Goal: Entertainment & Leisure: Browse casually

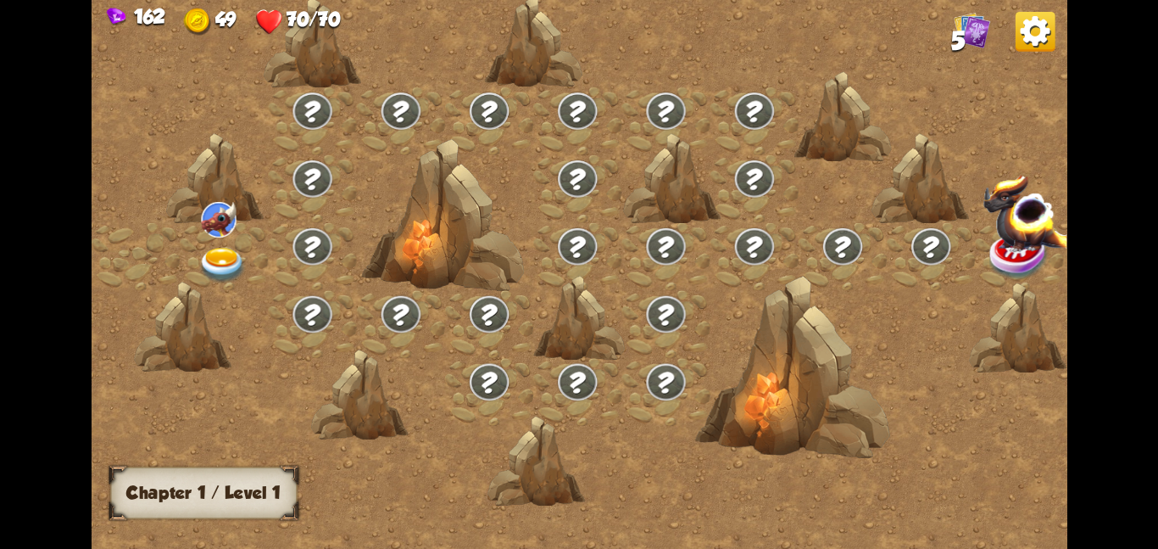
click at [243, 239] on div at bounding box center [224, 256] width 88 height 68
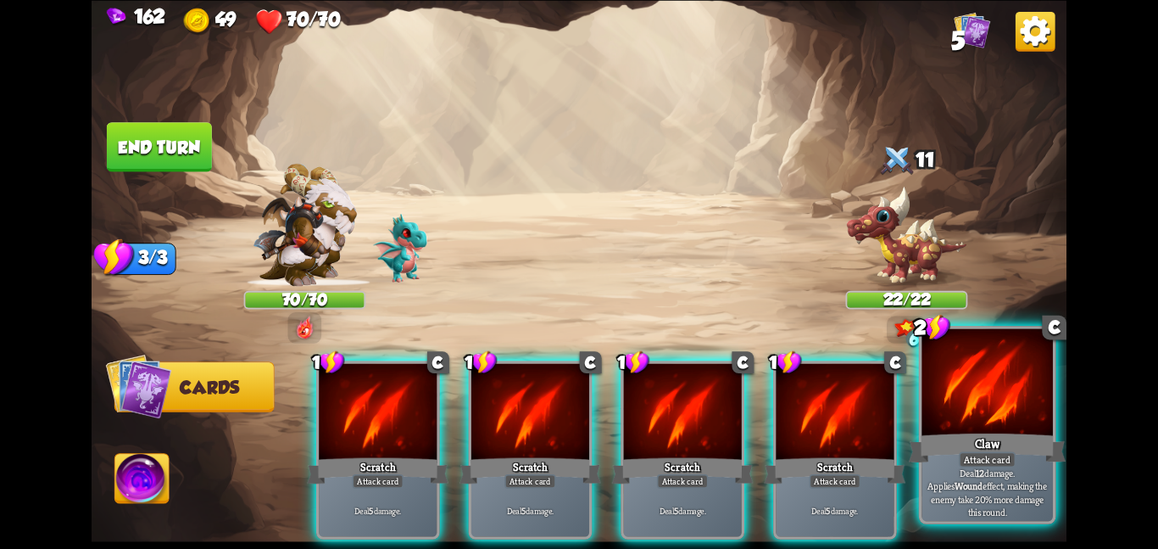
click at [1047, 439] on div "Claw" at bounding box center [987, 447] width 157 height 35
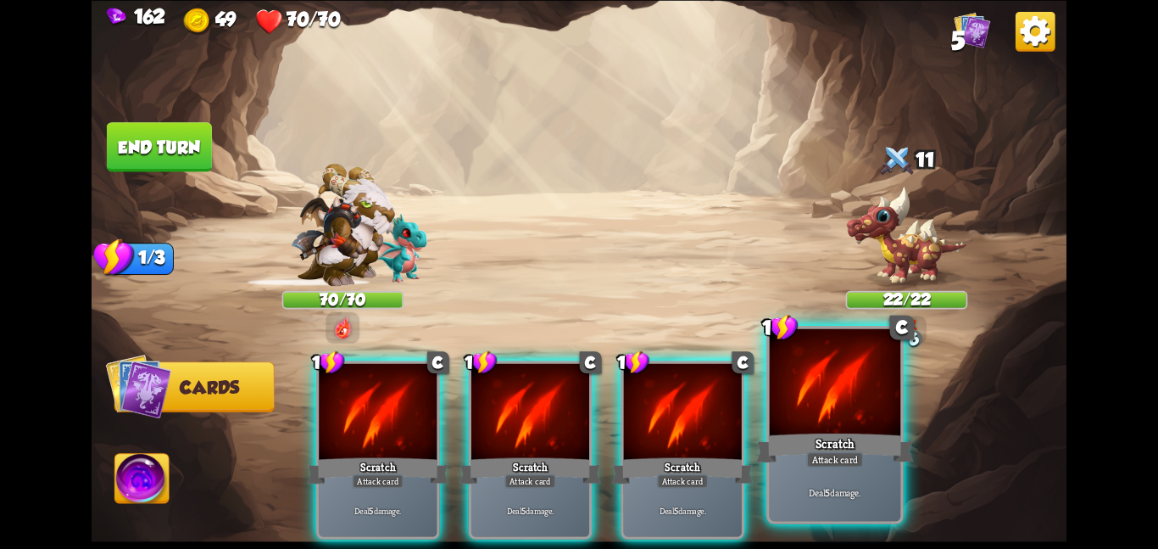
click at [858, 405] on div at bounding box center [835, 383] width 131 height 110
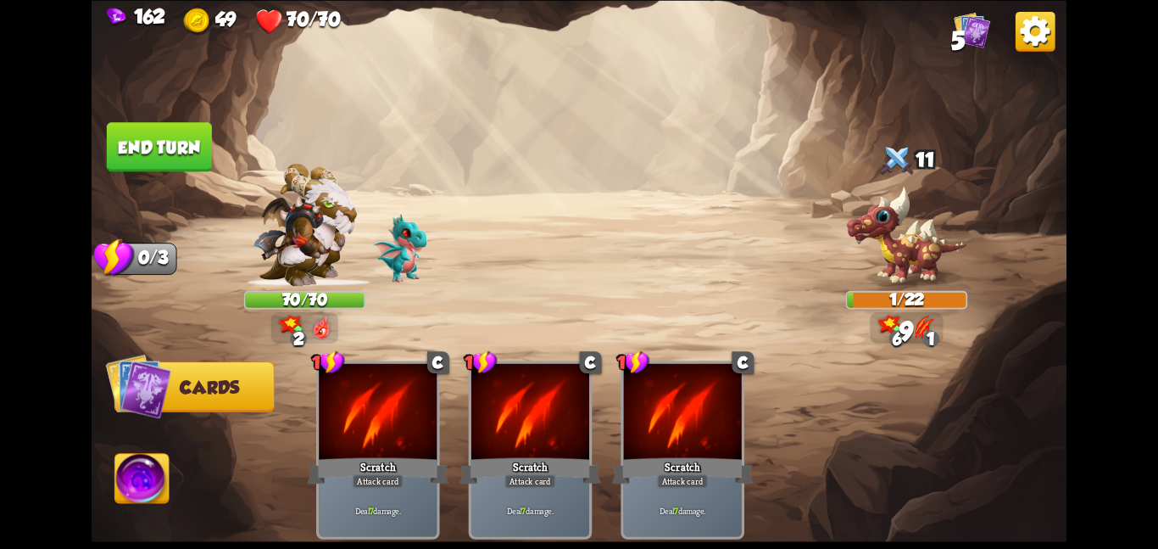
click at [198, 146] on button "End turn" at bounding box center [159, 146] width 105 height 49
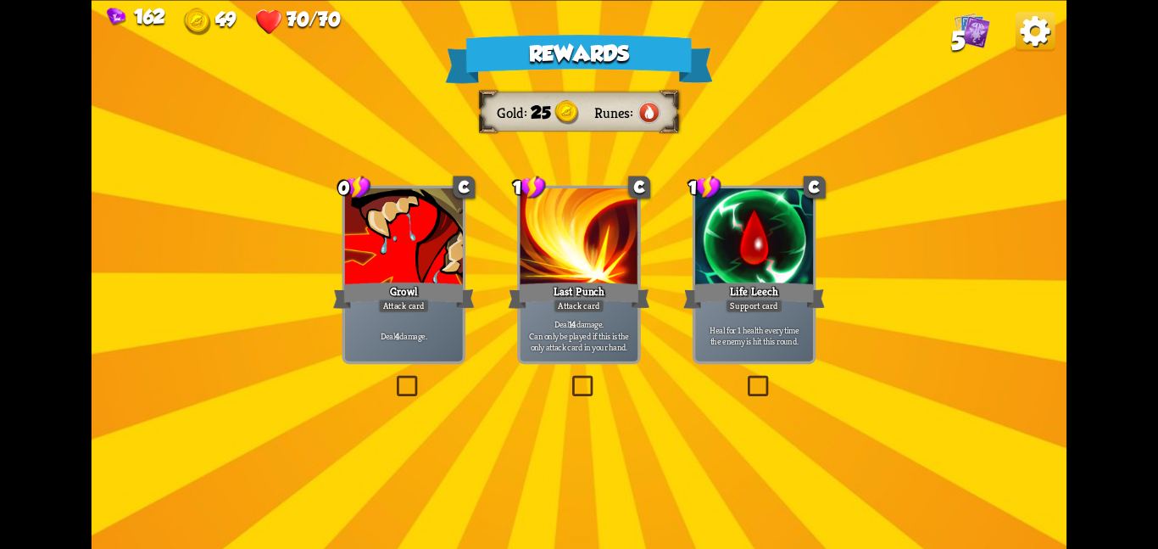
click at [414, 291] on div "Growl" at bounding box center [404, 294] width 142 height 31
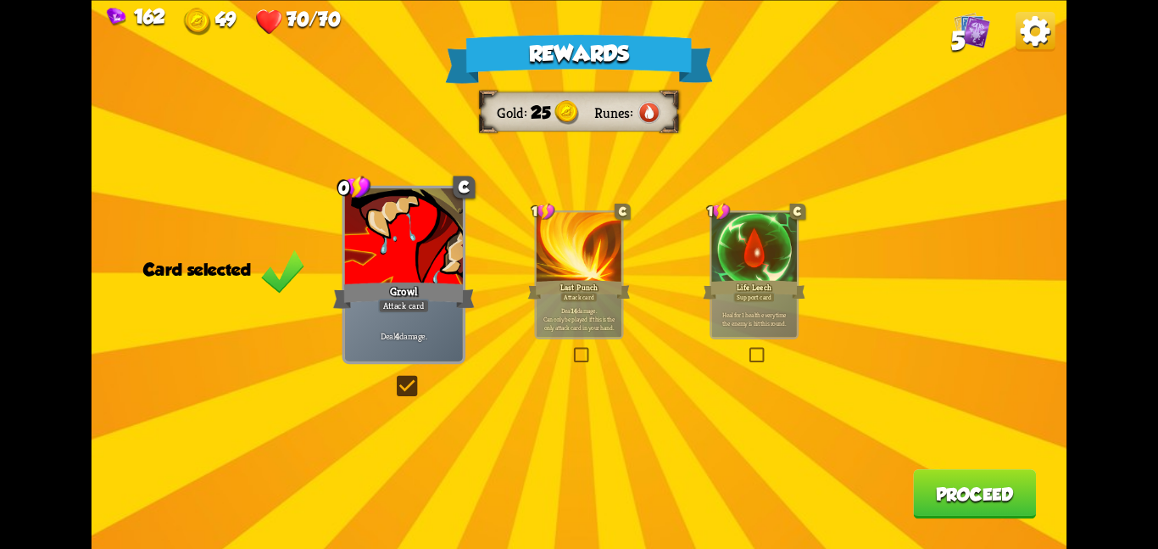
click at [961, 483] on button "Proceed" at bounding box center [974, 493] width 123 height 49
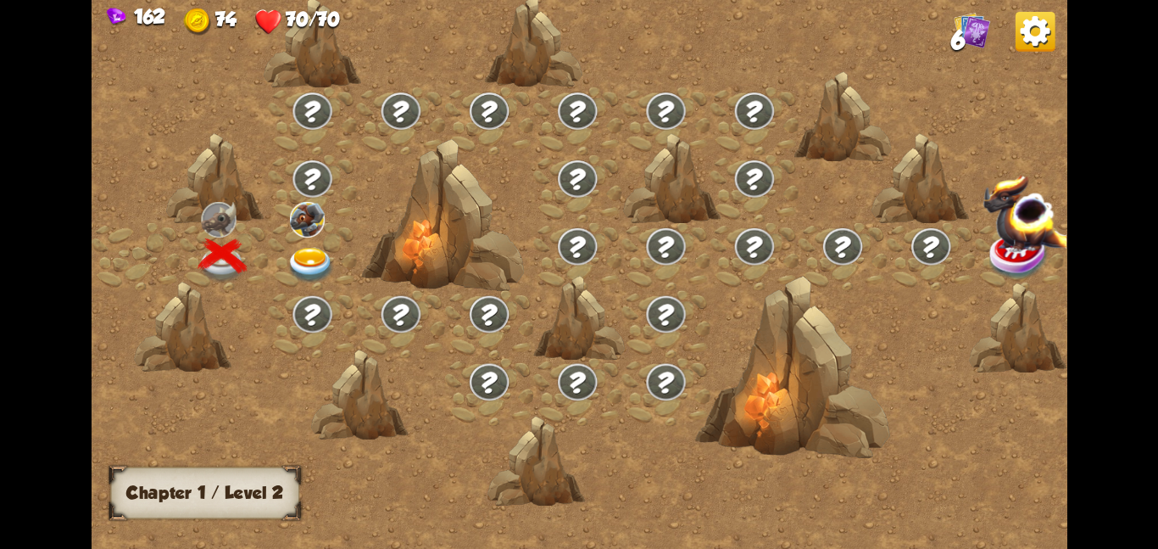
click at [326, 241] on div at bounding box center [312, 256] width 88 height 68
click at [273, 202] on div at bounding box center [312, 188] width 88 height 68
click at [291, 224] on img at bounding box center [307, 219] width 35 height 36
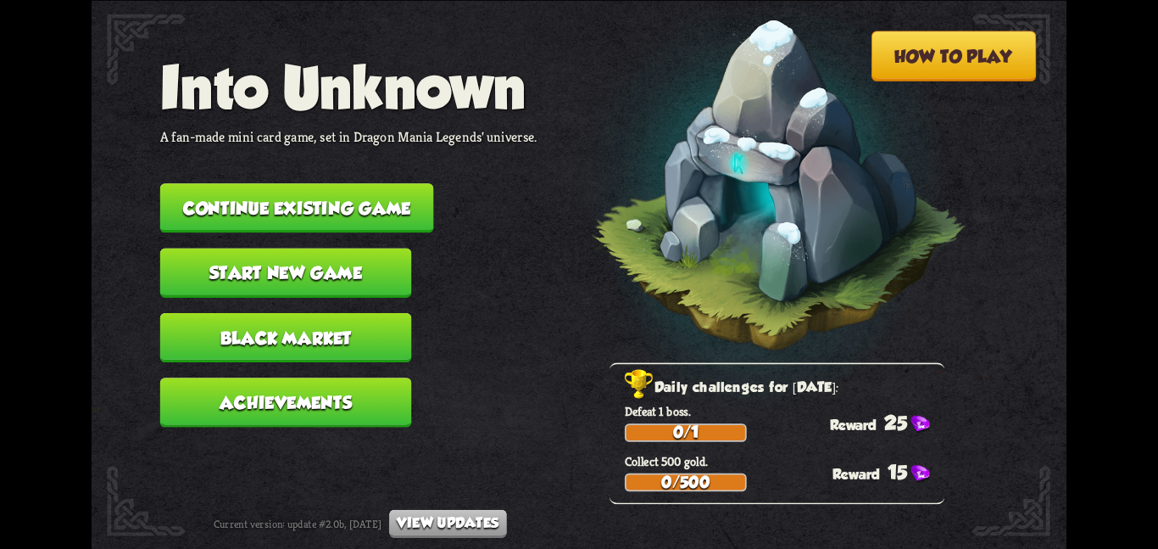
click at [302, 200] on button "Continue existing game" at bounding box center [297, 207] width 274 height 49
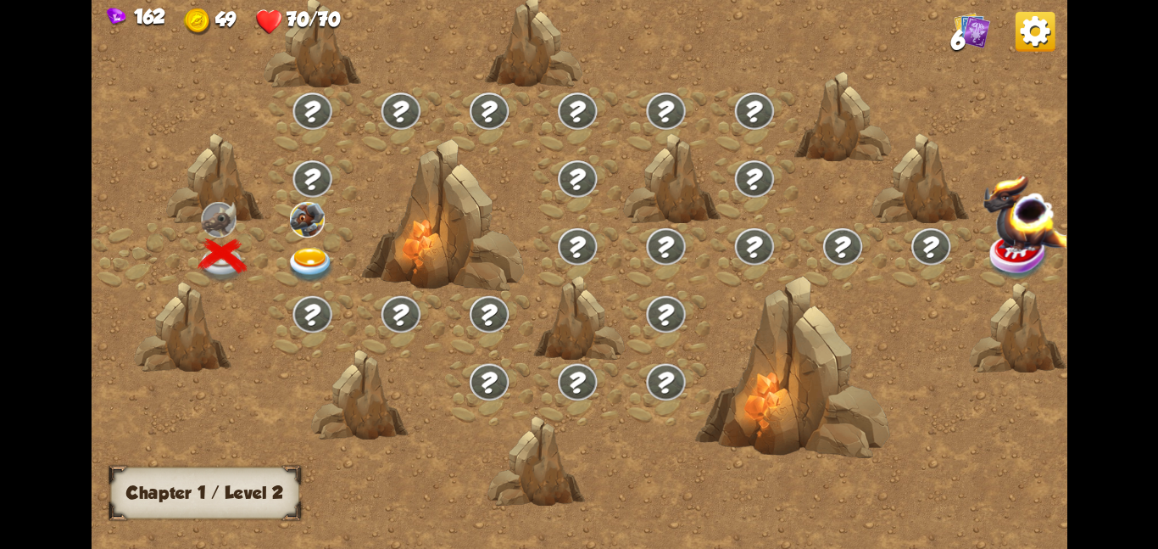
click at [305, 238] on div at bounding box center [312, 256] width 88 height 68
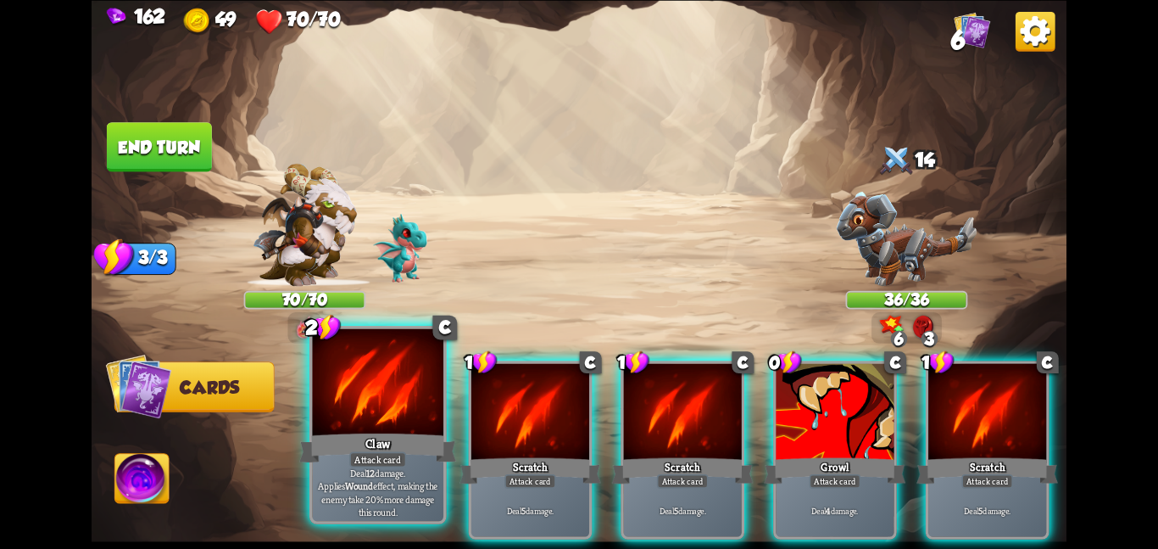
click at [410, 393] on div at bounding box center [377, 383] width 131 height 110
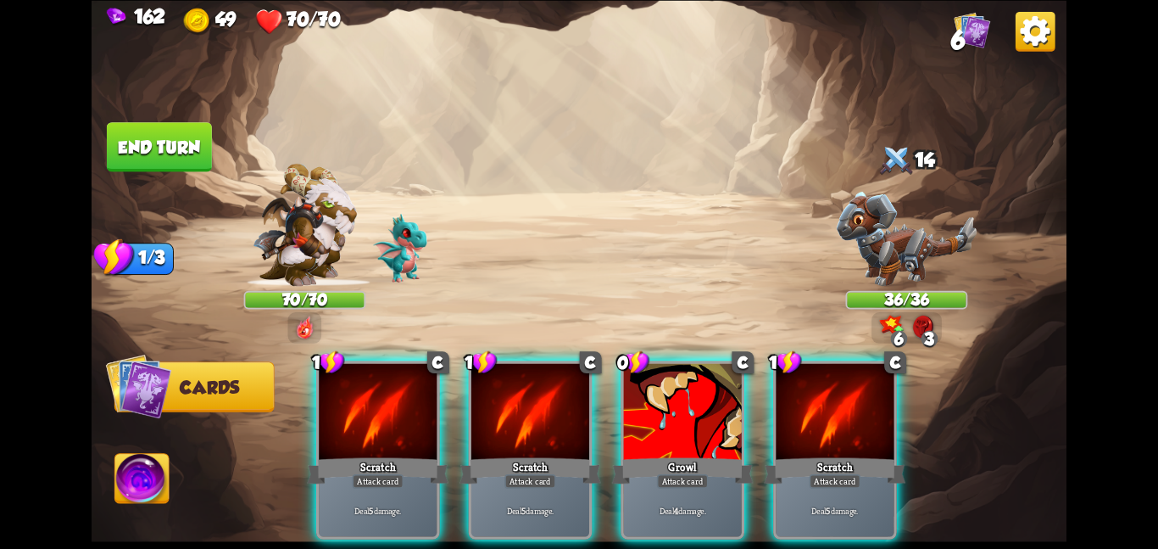
click at [410, 393] on div at bounding box center [378, 412] width 118 height 99
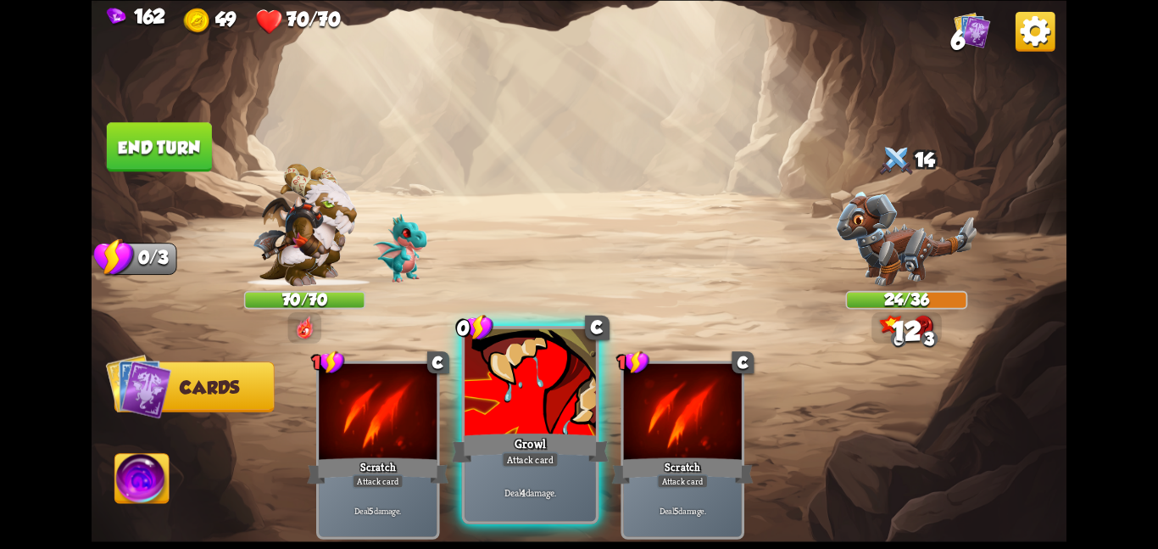
click at [532, 387] on div at bounding box center [530, 383] width 131 height 110
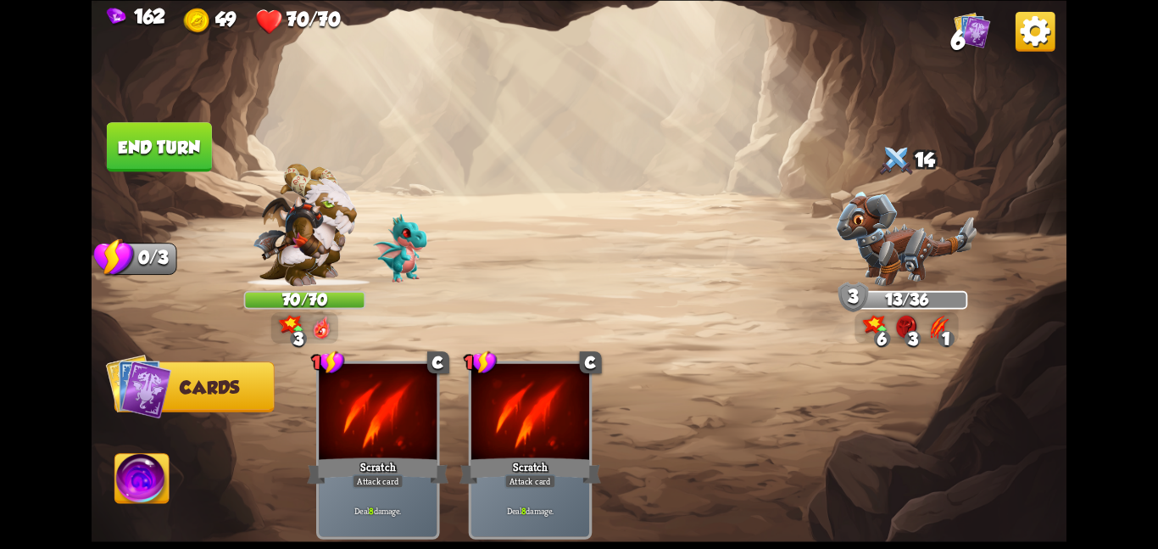
click at [147, 461] on img at bounding box center [142, 481] width 54 height 55
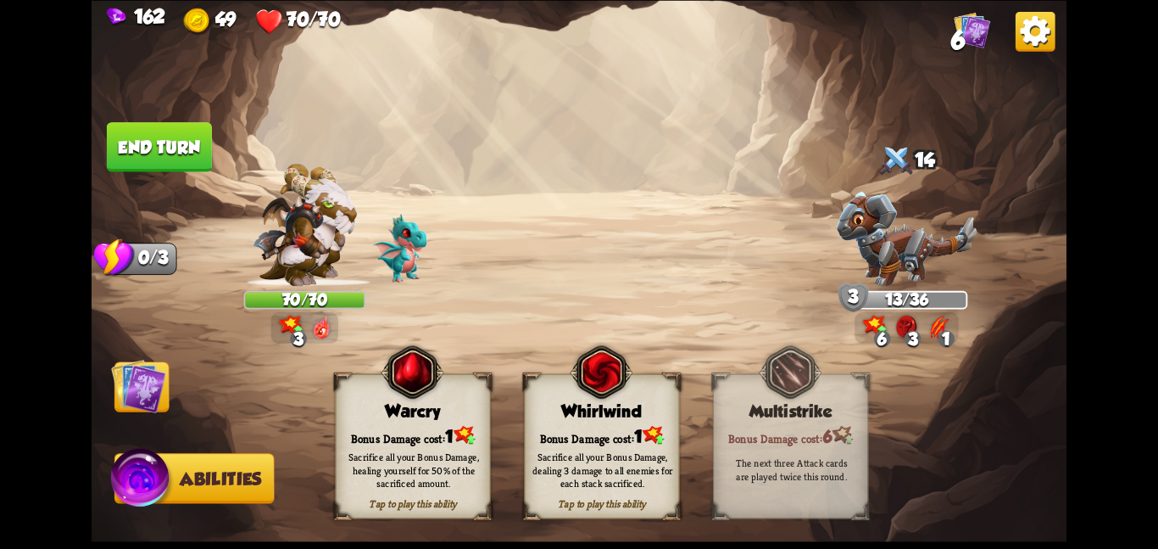
click at [582, 409] on div "Whirlwind" at bounding box center [602, 411] width 154 height 20
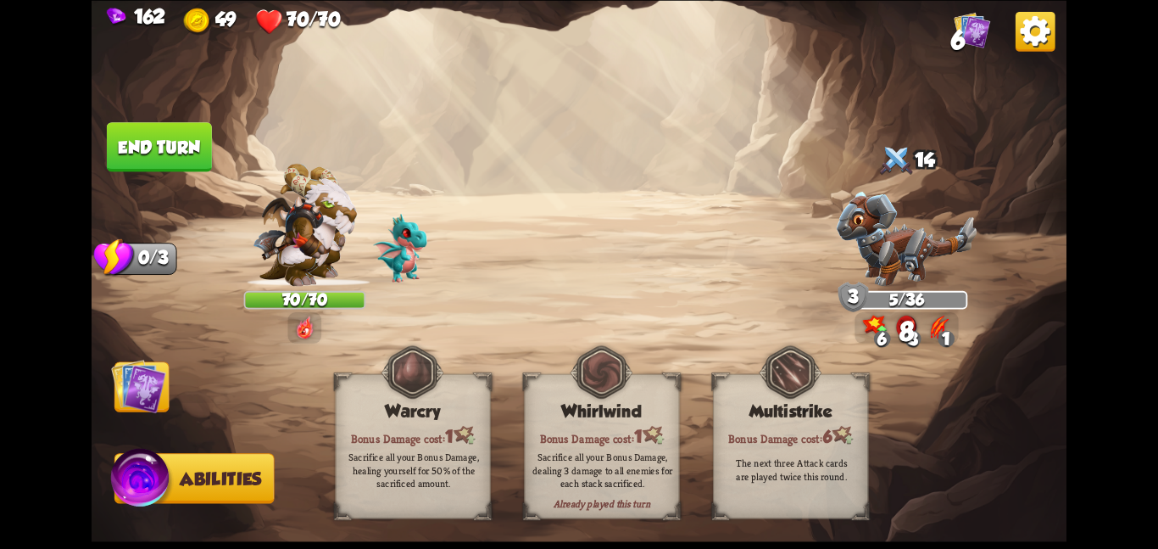
click at [124, 388] on img at bounding box center [138, 385] width 55 height 55
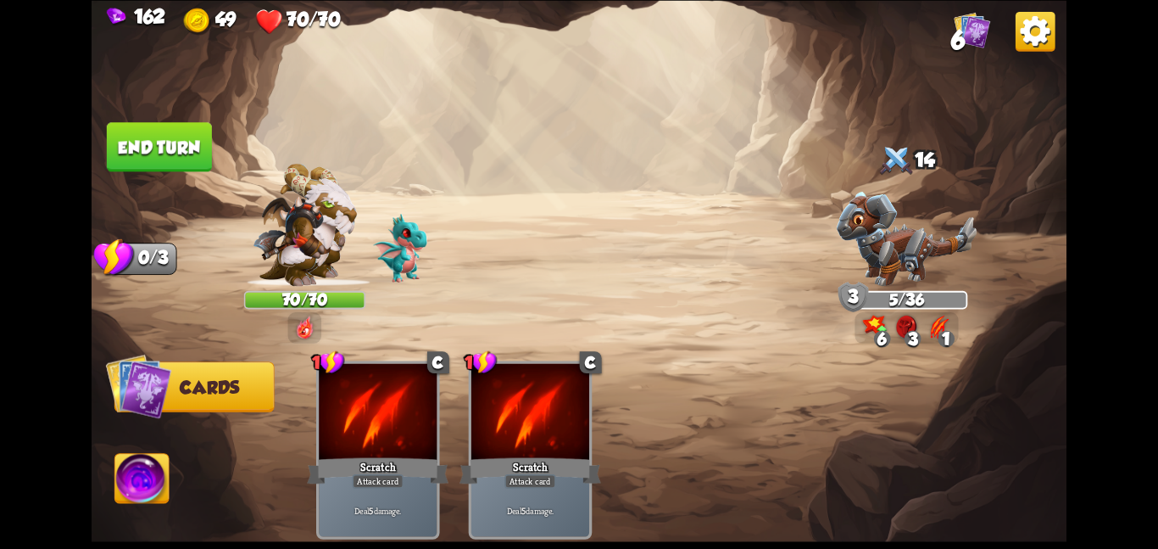
click at [148, 157] on button "End turn" at bounding box center [159, 146] width 105 height 49
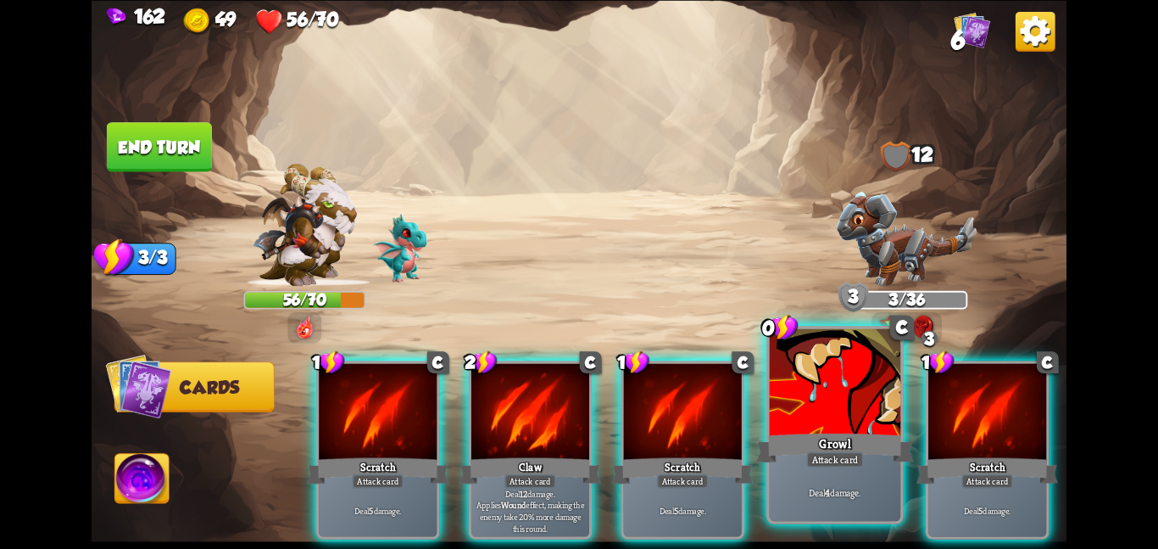
click at [774, 428] on div at bounding box center [835, 383] width 131 height 110
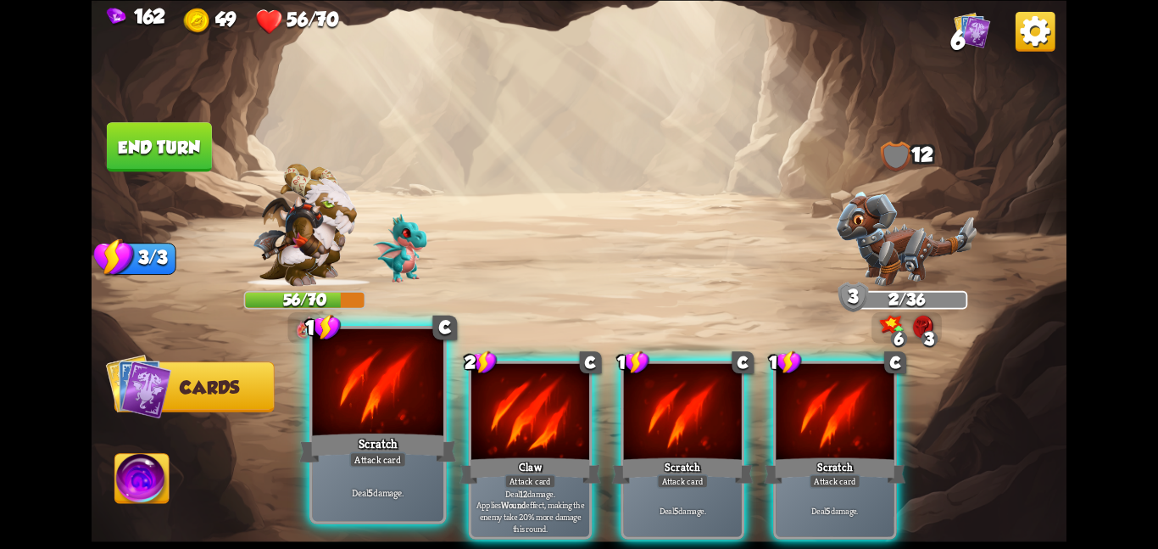
click at [388, 387] on div at bounding box center [377, 383] width 131 height 110
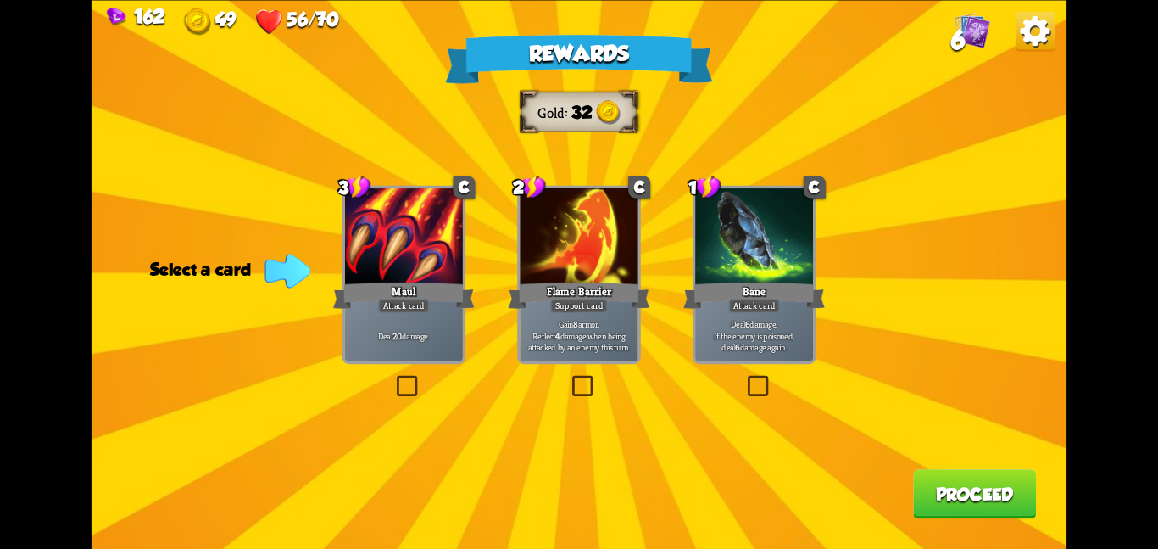
click at [615, 254] on div at bounding box center [579, 237] width 118 height 99
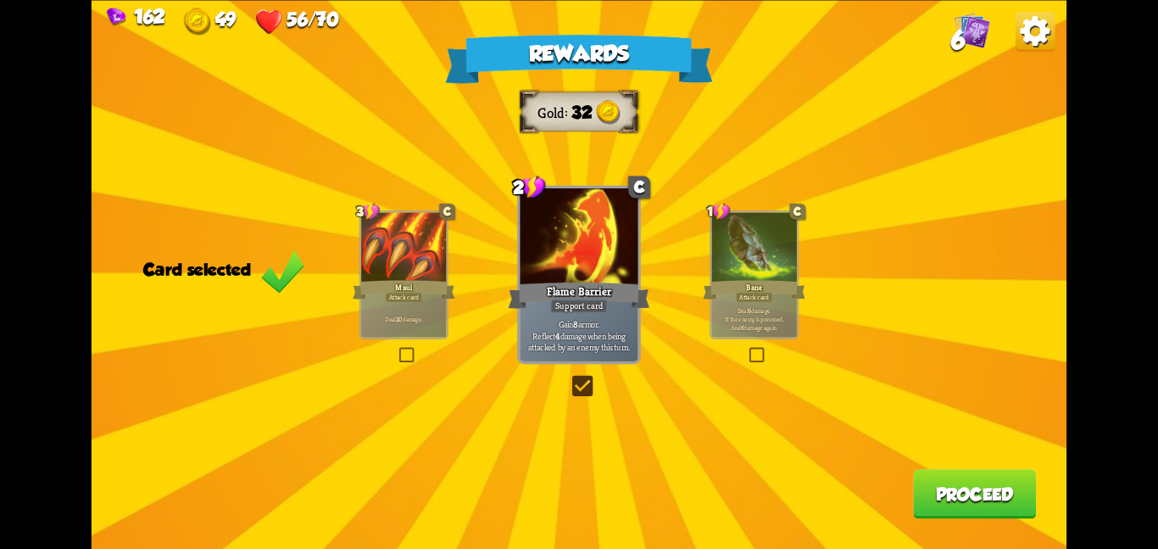
click at [973, 473] on button "Proceed" at bounding box center [974, 493] width 123 height 49
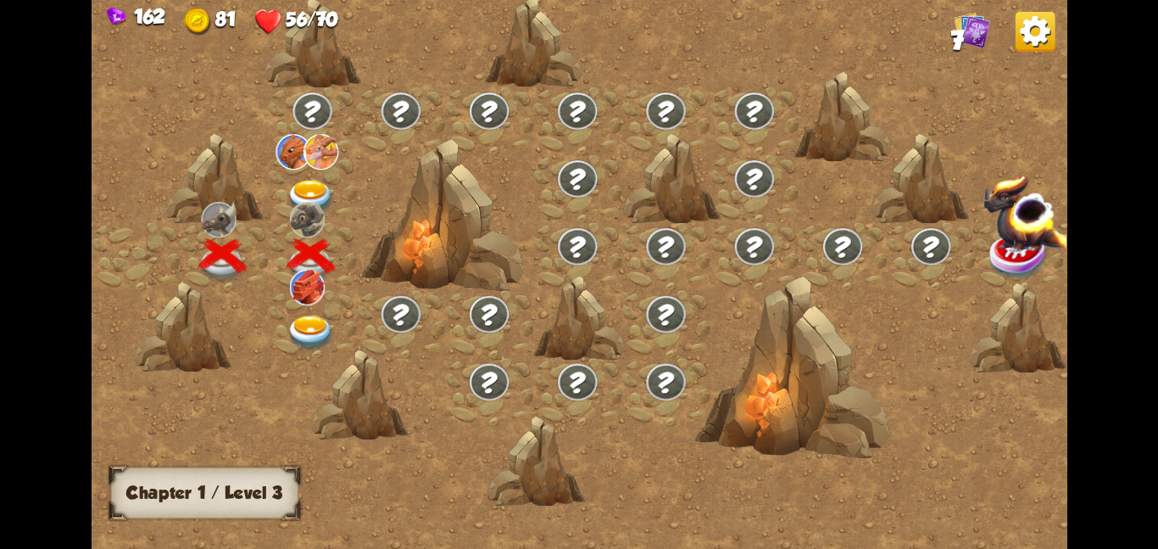
click at [293, 163] on img at bounding box center [293, 151] width 35 height 36
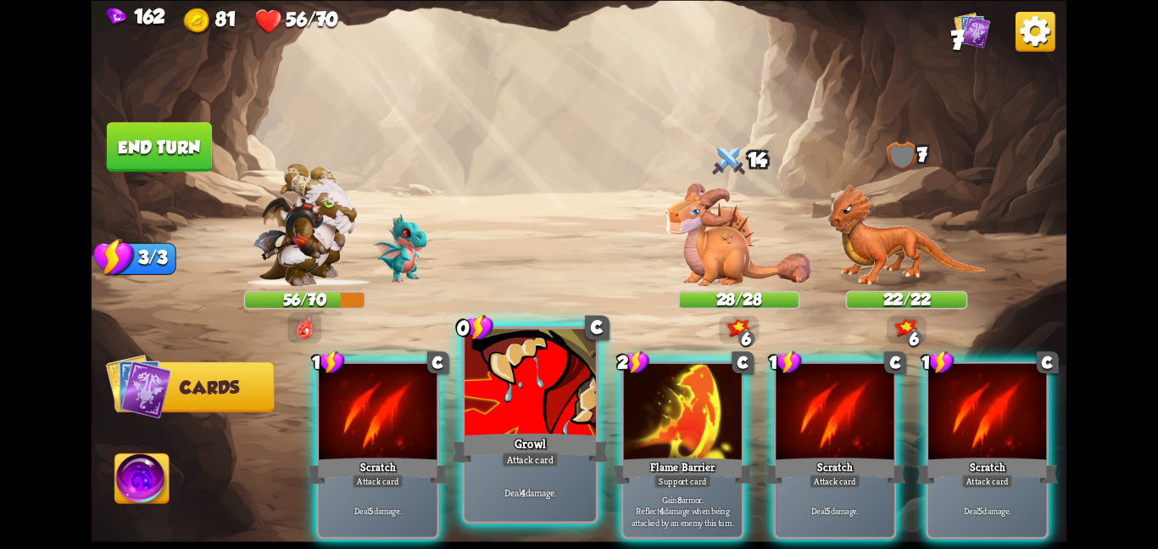
click at [492, 387] on div at bounding box center [530, 383] width 131 height 110
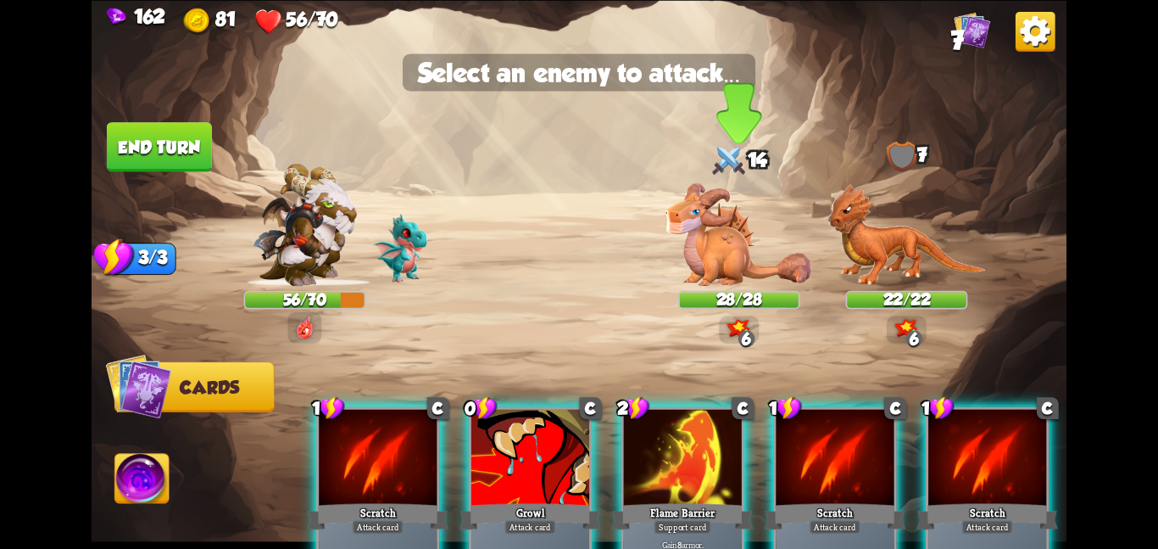
click at [737, 238] on img at bounding box center [739, 233] width 147 height 103
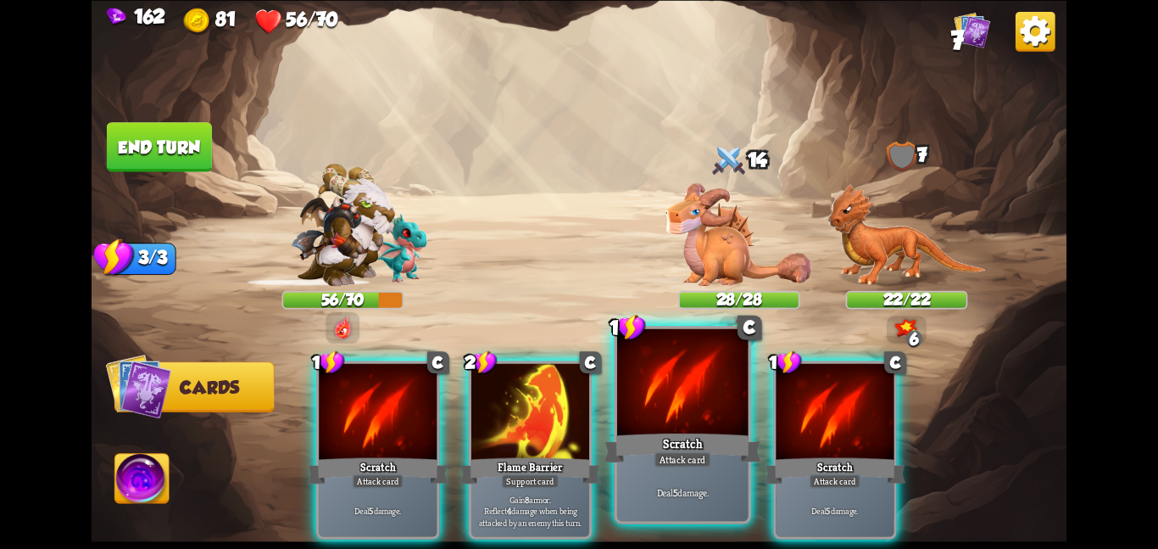
click at [679, 410] on div at bounding box center [682, 383] width 131 height 110
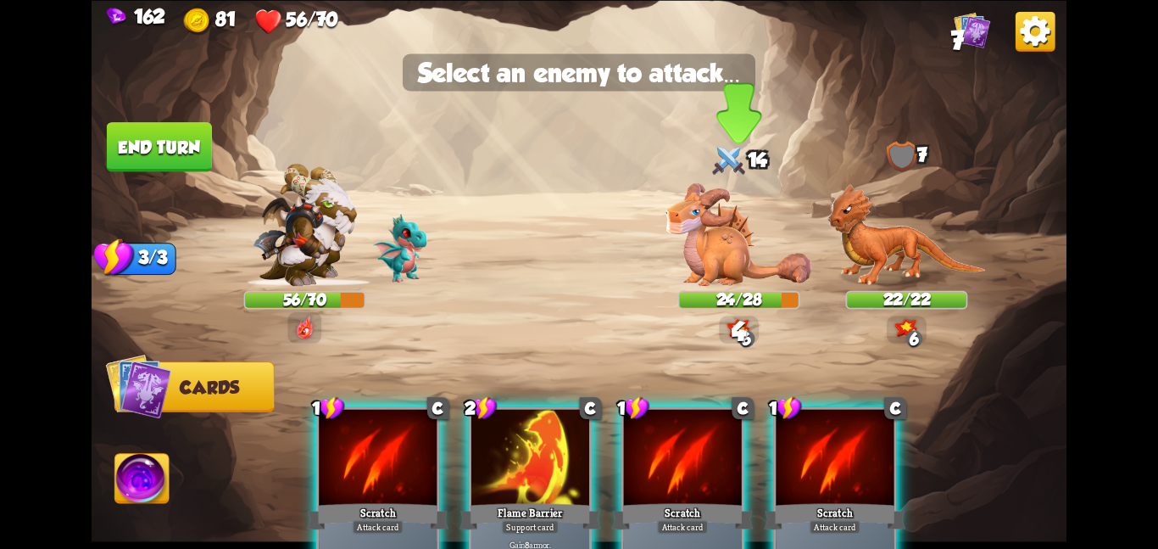
click at [713, 271] on img at bounding box center [739, 233] width 147 height 103
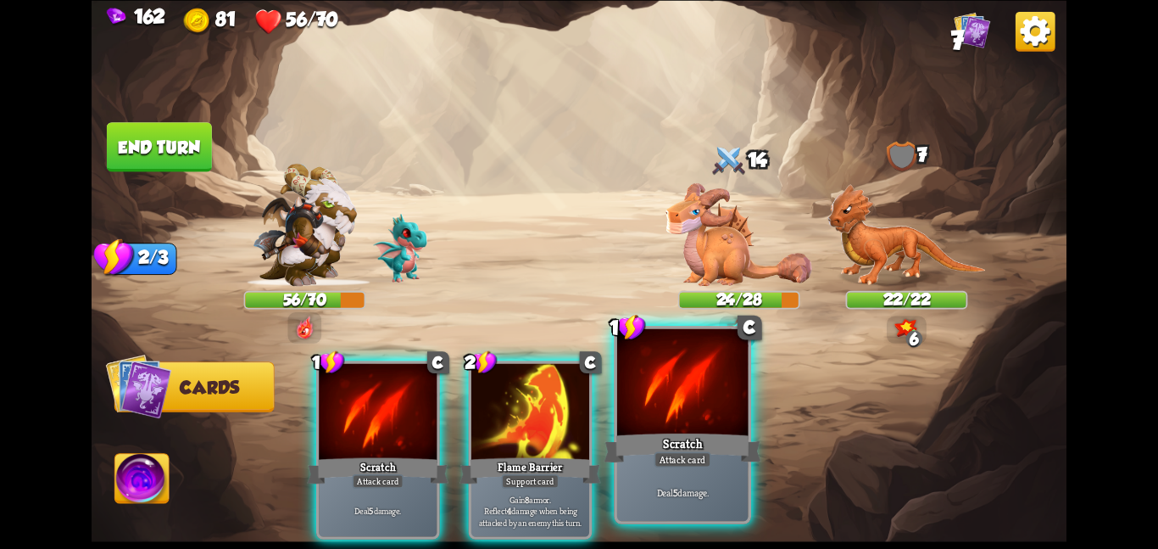
click at [678, 409] on div at bounding box center [682, 383] width 131 height 110
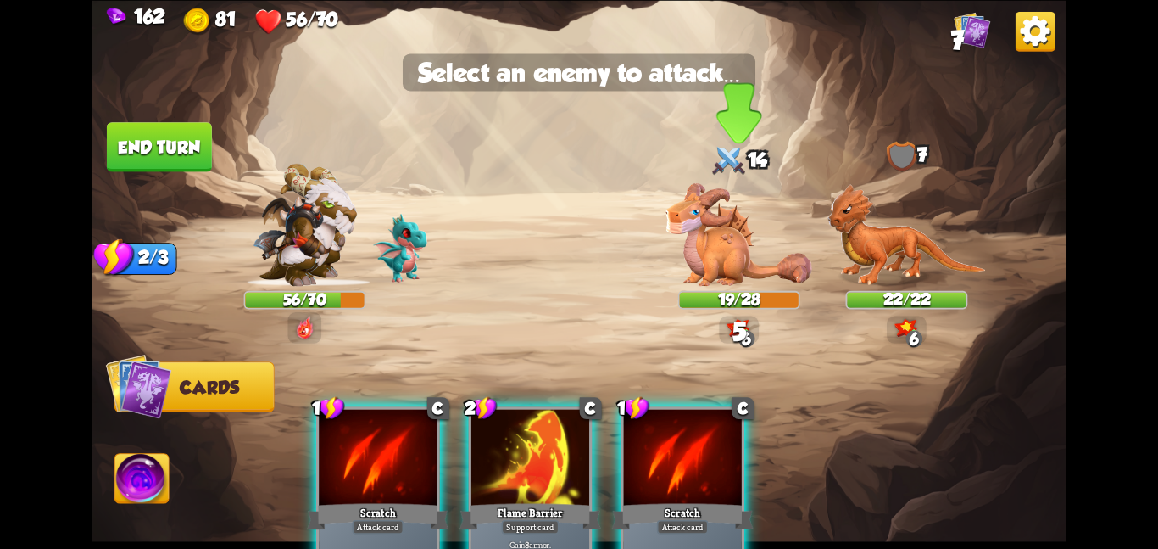
click at [723, 257] on img at bounding box center [739, 233] width 147 height 103
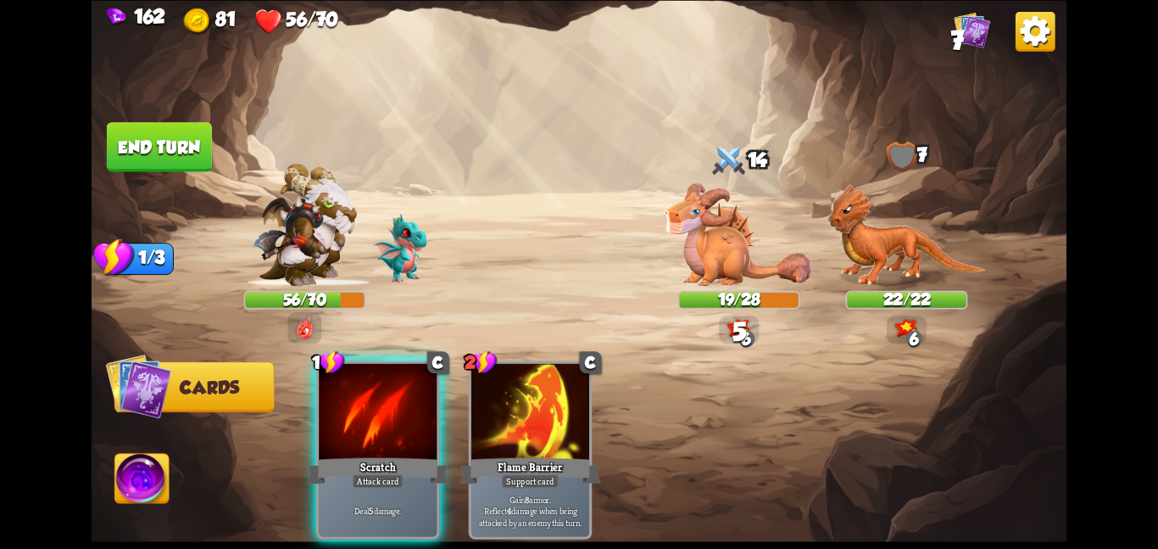
click at [444, 396] on div "1 C Scratch Attack card Deal 5 damage. 2 C Flame Barrier Support card Gain 8 ar…" at bounding box center [677, 426] width 780 height 244
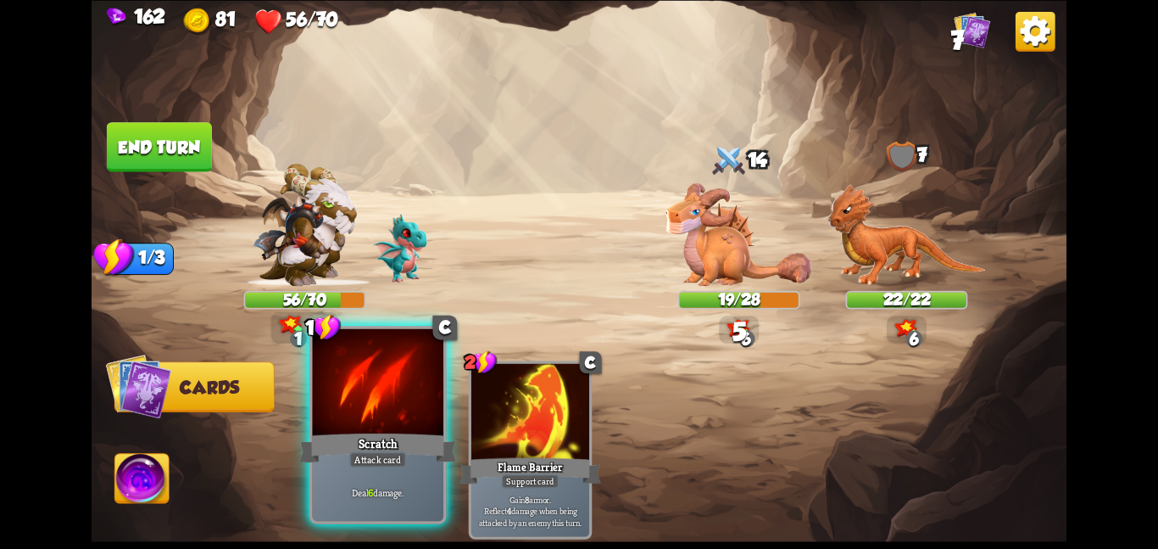
click at [373, 429] on div at bounding box center [377, 383] width 131 height 110
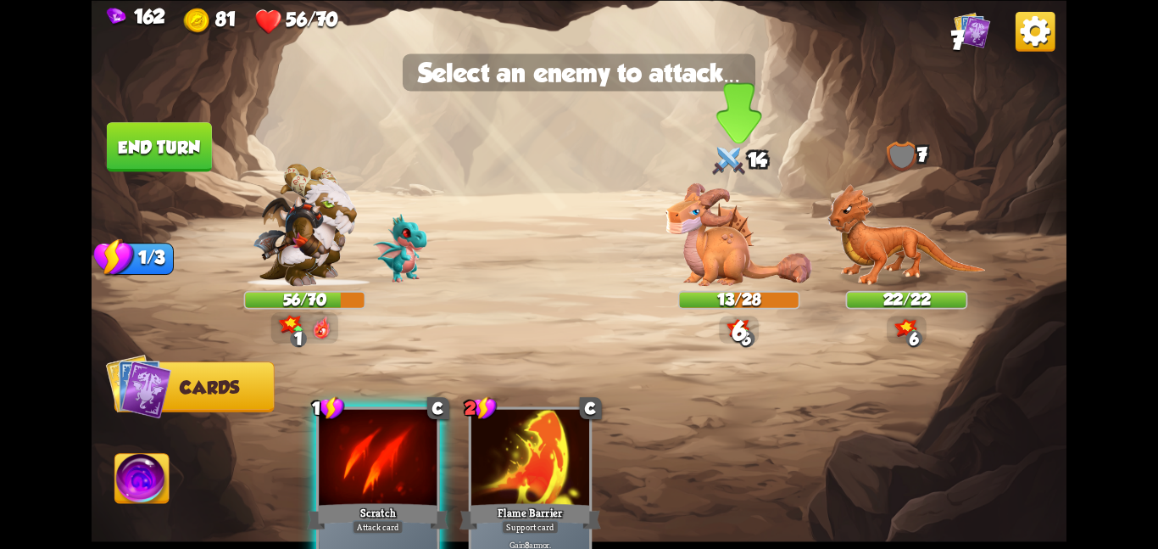
click at [726, 264] on img at bounding box center [739, 233] width 147 height 103
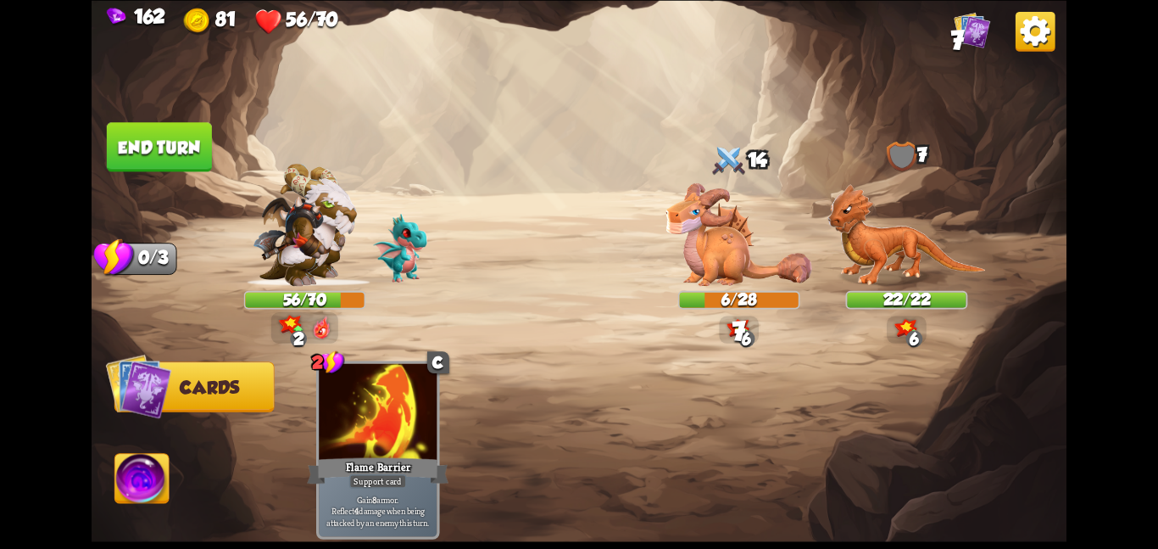
click at [119, 467] on img at bounding box center [142, 481] width 54 height 55
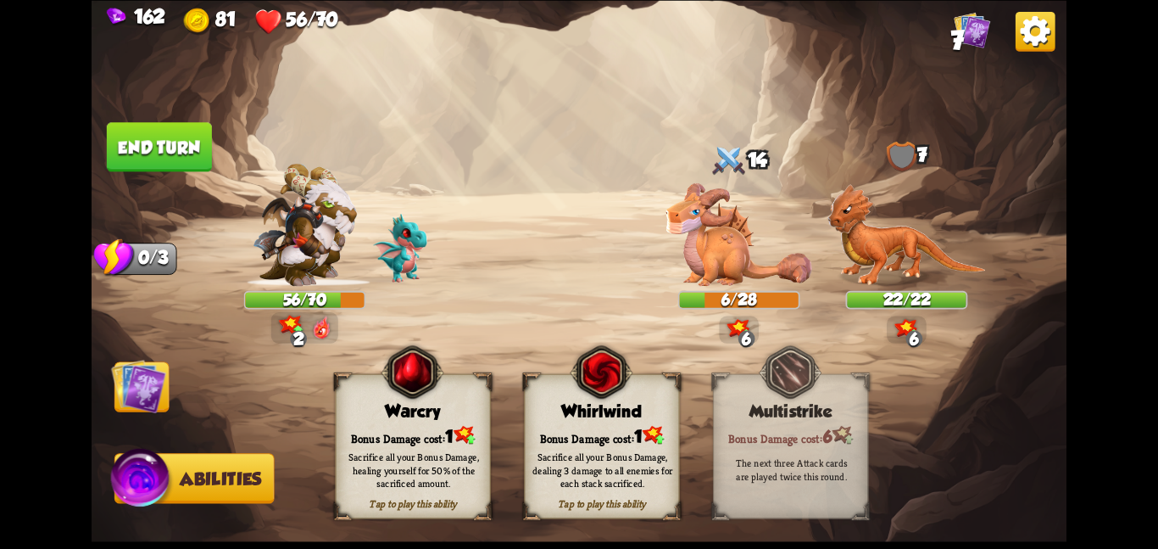
click at [572, 405] on div "Whirlwind" at bounding box center [602, 411] width 154 height 20
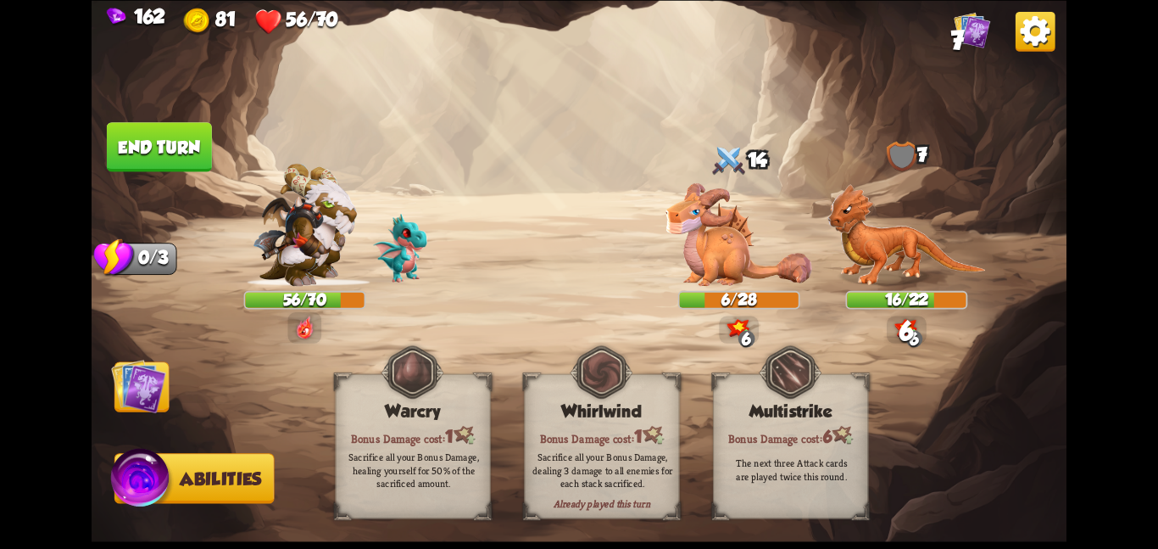
click at [130, 381] on img at bounding box center [138, 385] width 55 height 55
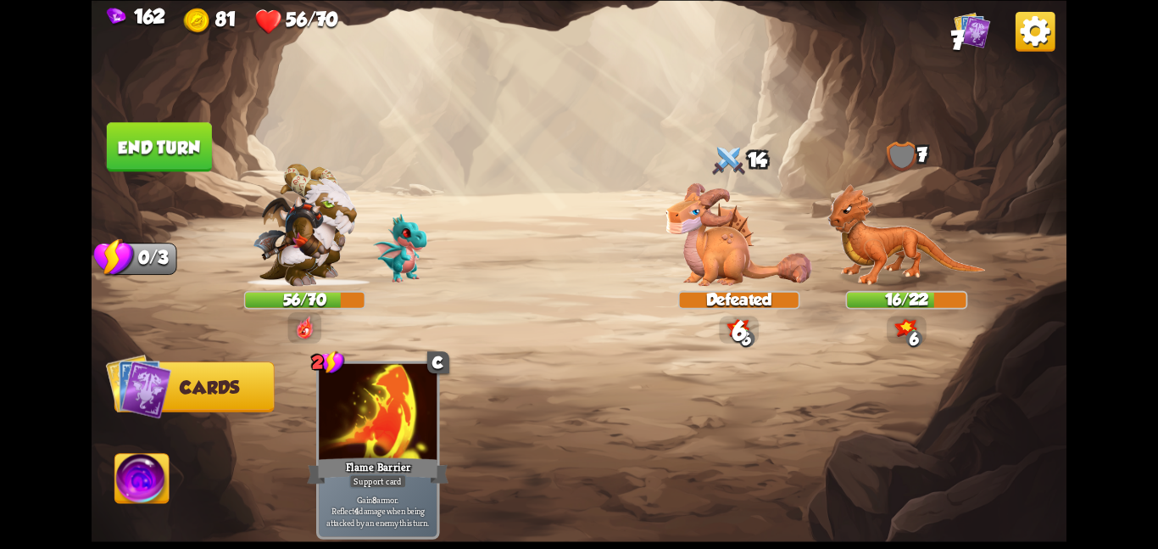
click at [174, 137] on button "End turn" at bounding box center [159, 146] width 105 height 49
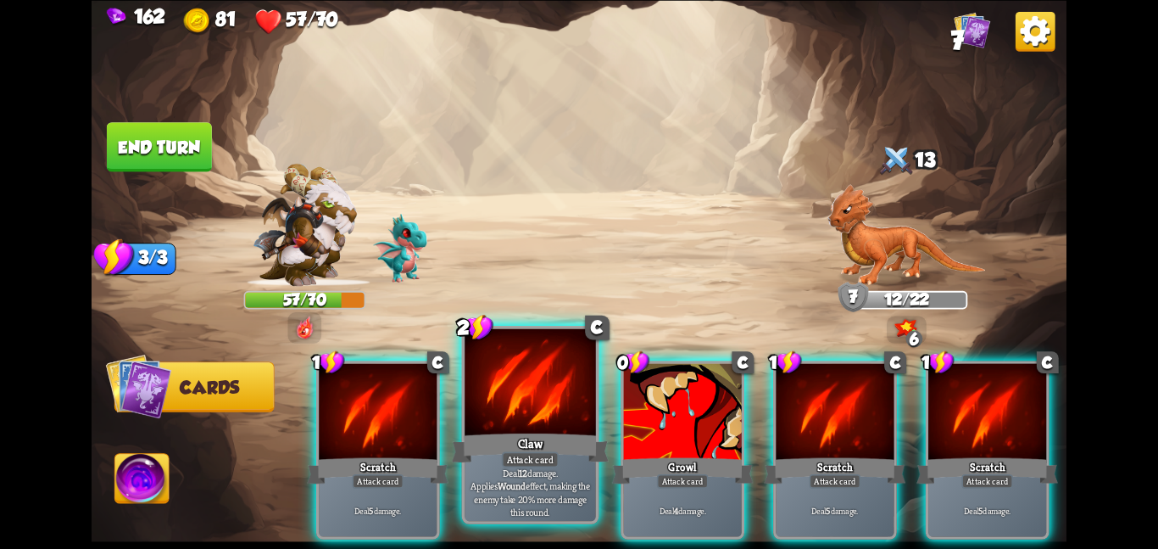
click at [520, 399] on div at bounding box center [530, 383] width 131 height 110
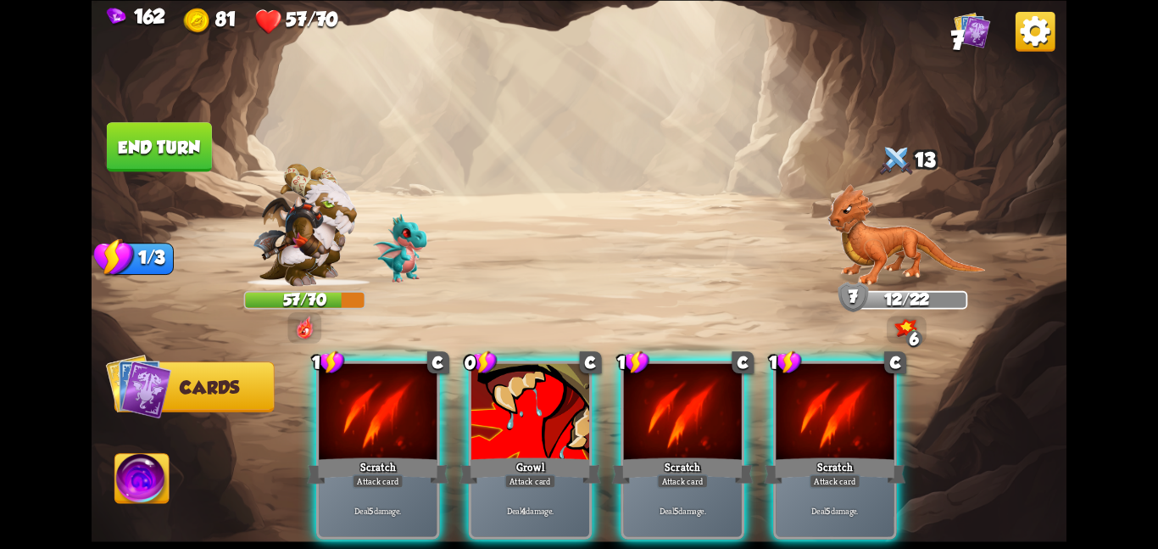
click at [520, 399] on div at bounding box center [531, 412] width 118 height 99
click at [624, 399] on div at bounding box center [683, 412] width 118 height 99
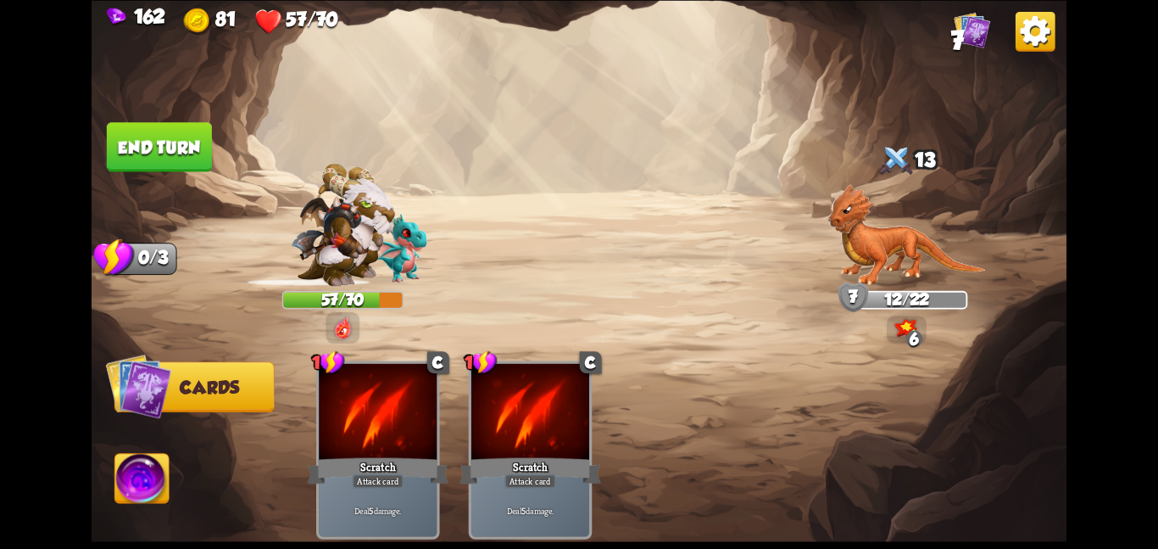
click at [520, 399] on div "1 C Scratch Attack card Deal 5 damage. 1 C Scratch Attack card Deal 5 damage." at bounding box center [677, 426] width 780 height 244
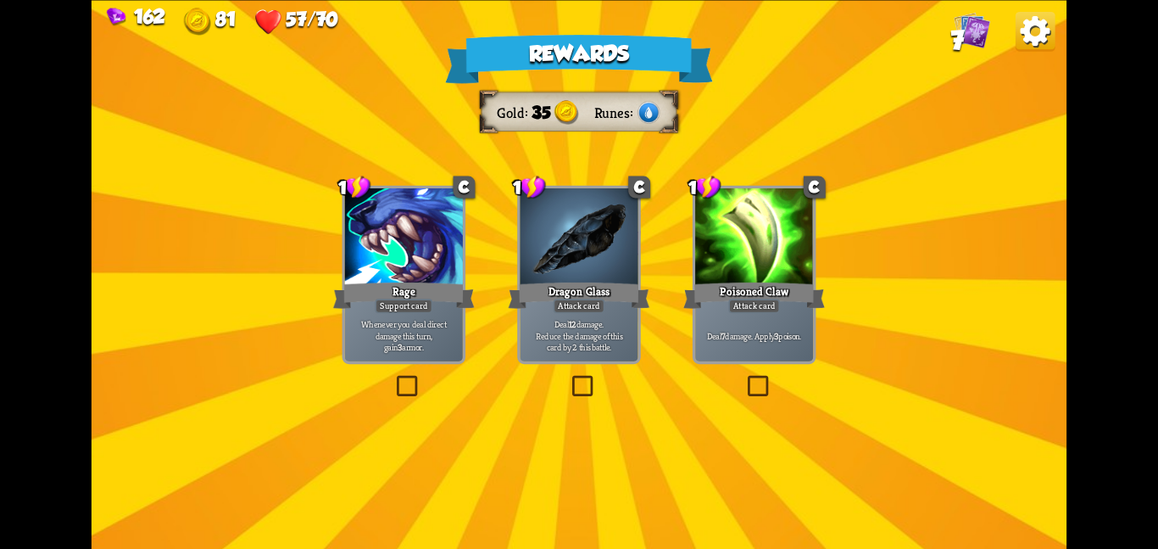
click at [562, 248] on div at bounding box center [579, 237] width 118 height 99
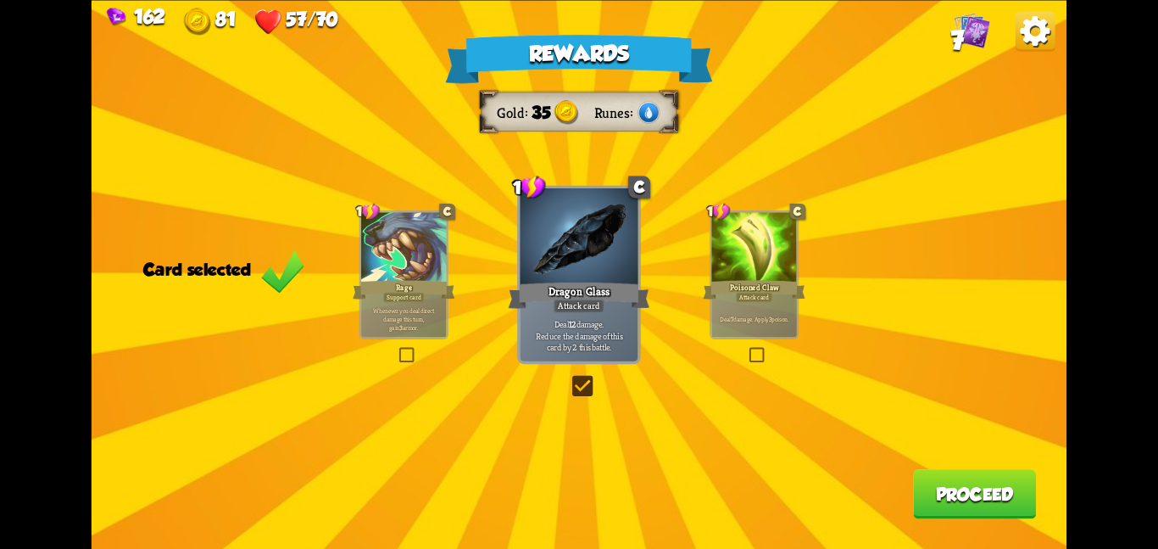
click at [991, 481] on button "Proceed" at bounding box center [974, 493] width 123 height 49
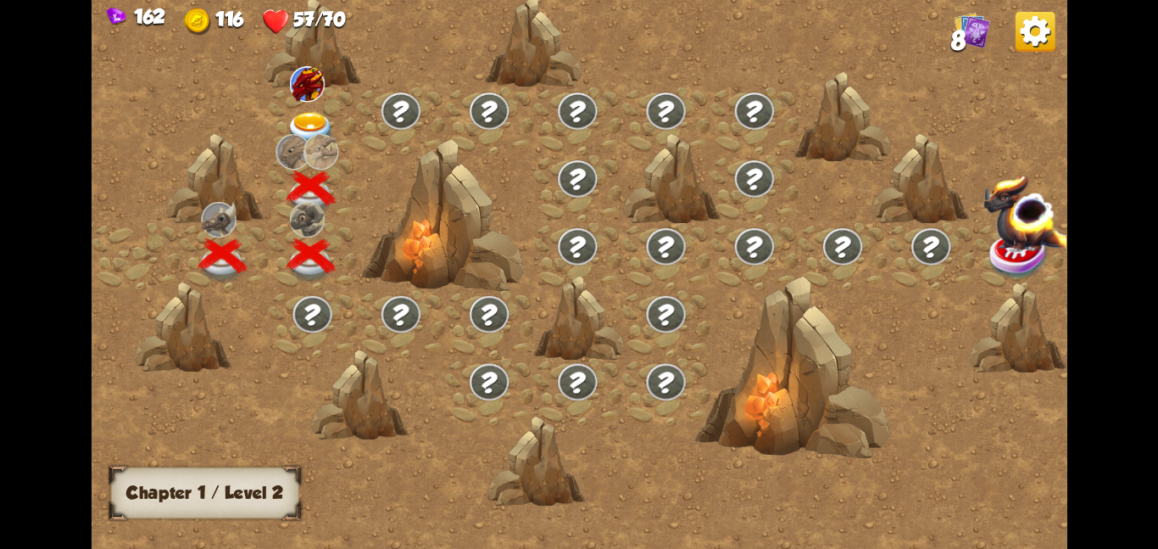
click at [288, 89] on div at bounding box center [312, 121] width 88 height 68
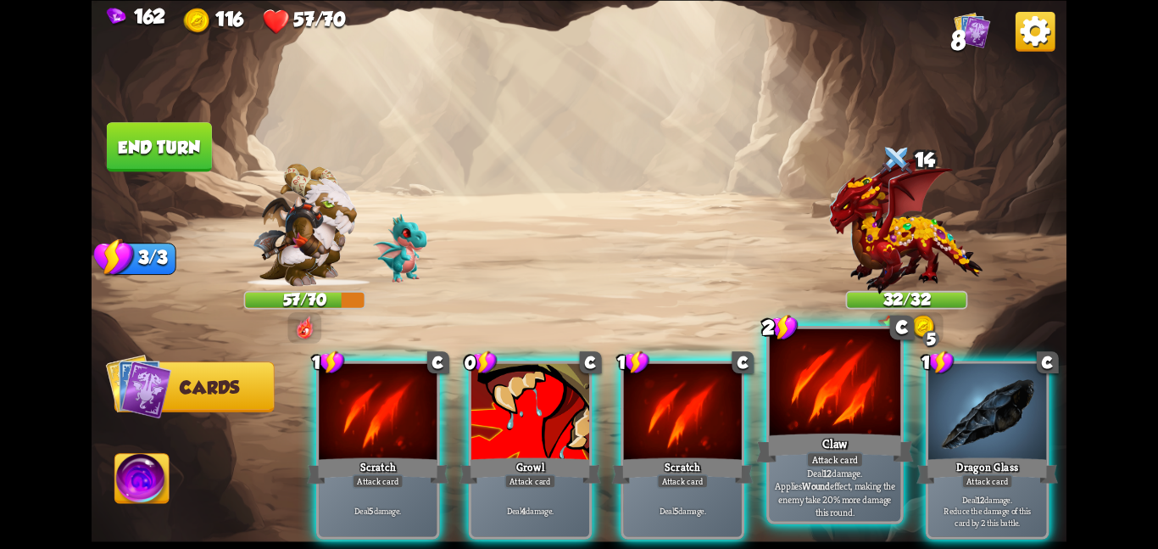
click at [801, 402] on div at bounding box center [835, 383] width 131 height 110
click at [801, 402] on div "1 C Scratch Attack card Deal 5 damage. 0 C Growl Attack card Deal 4 damage. 1 C…" at bounding box center [677, 426] width 780 height 244
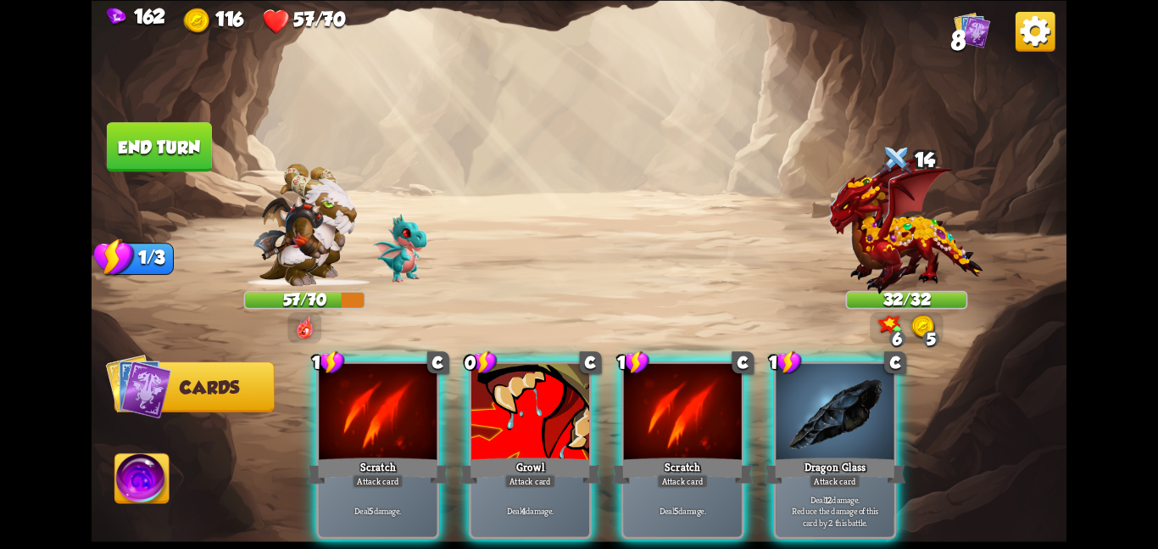
click at [801, 402] on div at bounding box center [835, 412] width 118 height 99
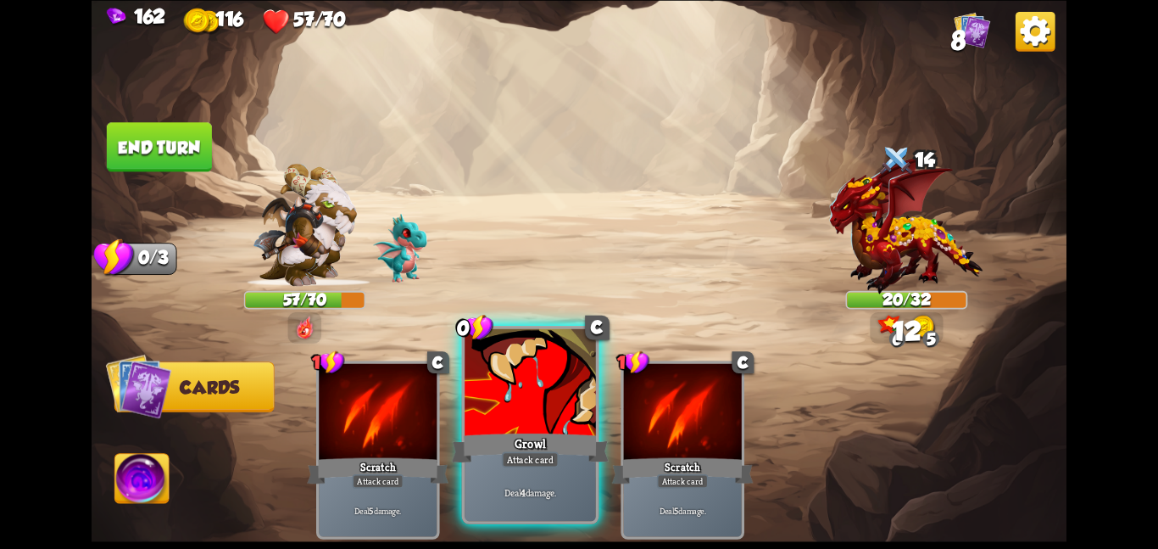
click at [526, 411] on div at bounding box center [530, 383] width 131 height 110
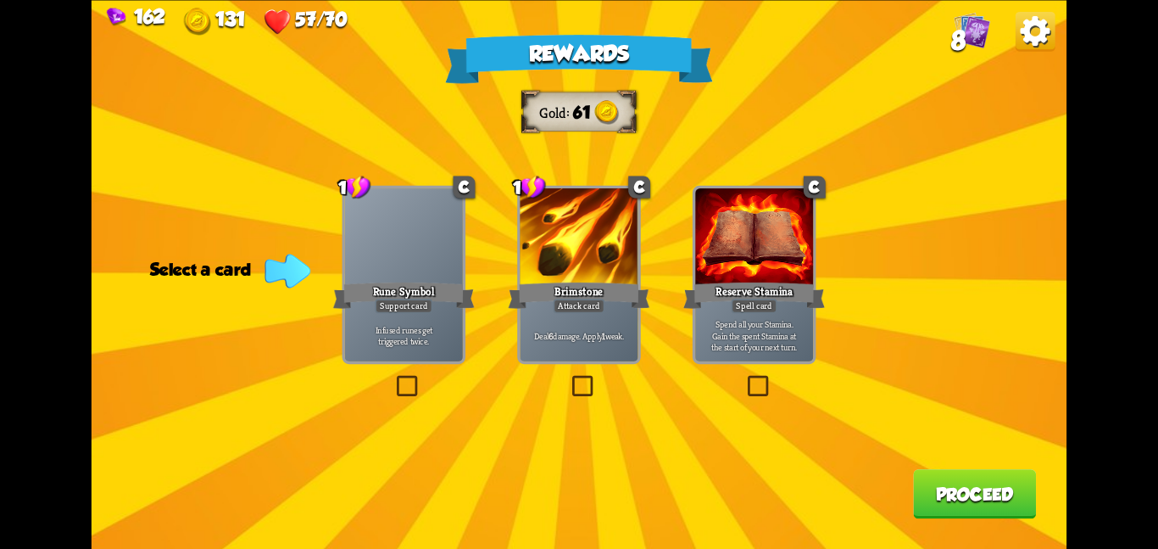
click at [551, 258] on div at bounding box center [579, 237] width 118 height 99
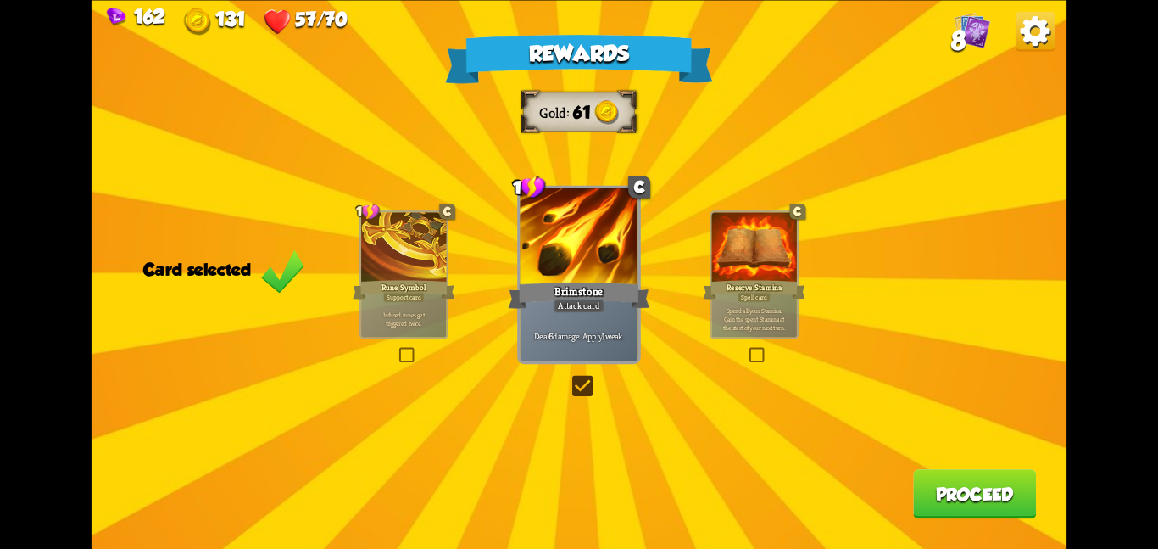
click at [960, 504] on button "Proceed" at bounding box center [974, 493] width 123 height 49
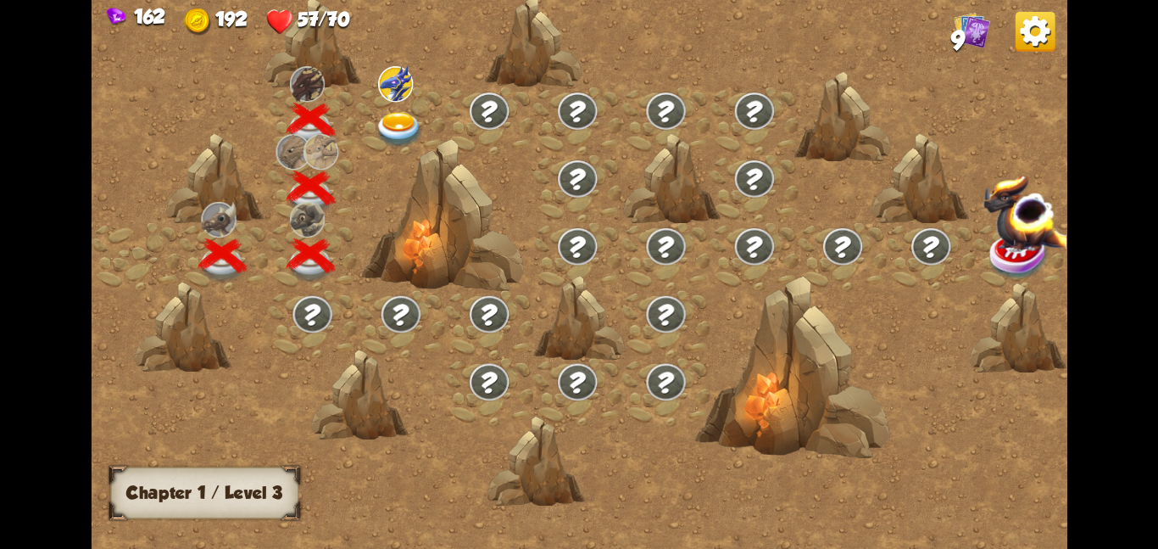
click at [398, 103] on div at bounding box center [401, 121] width 88 height 68
click at [395, 139] on div at bounding box center [442, 214] width 163 height 153
click at [406, 125] on img at bounding box center [399, 129] width 49 height 36
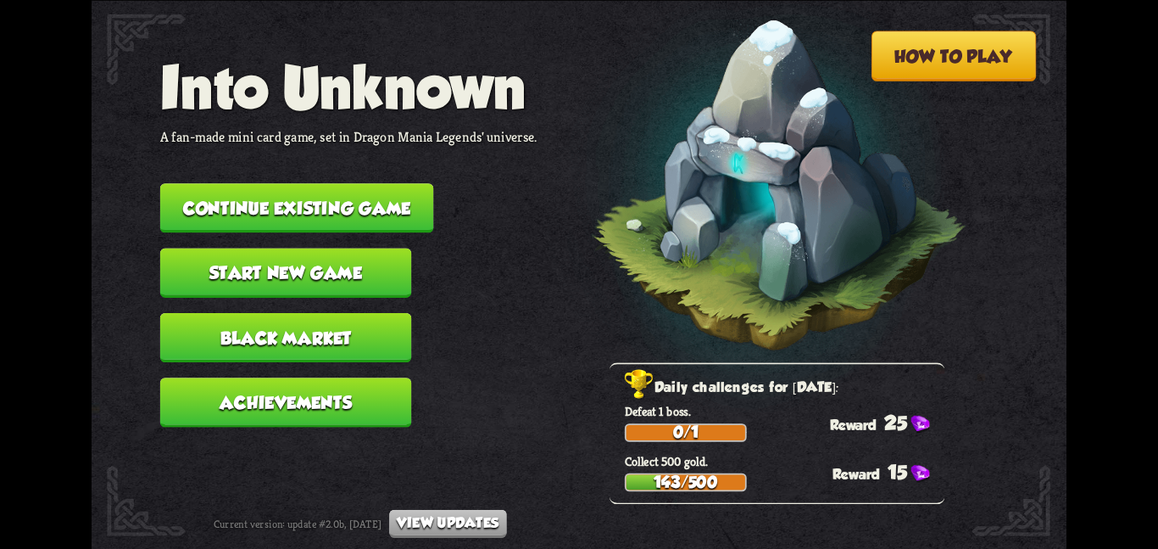
click at [230, 198] on button "Continue existing game" at bounding box center [297, 207] width 274 height 49
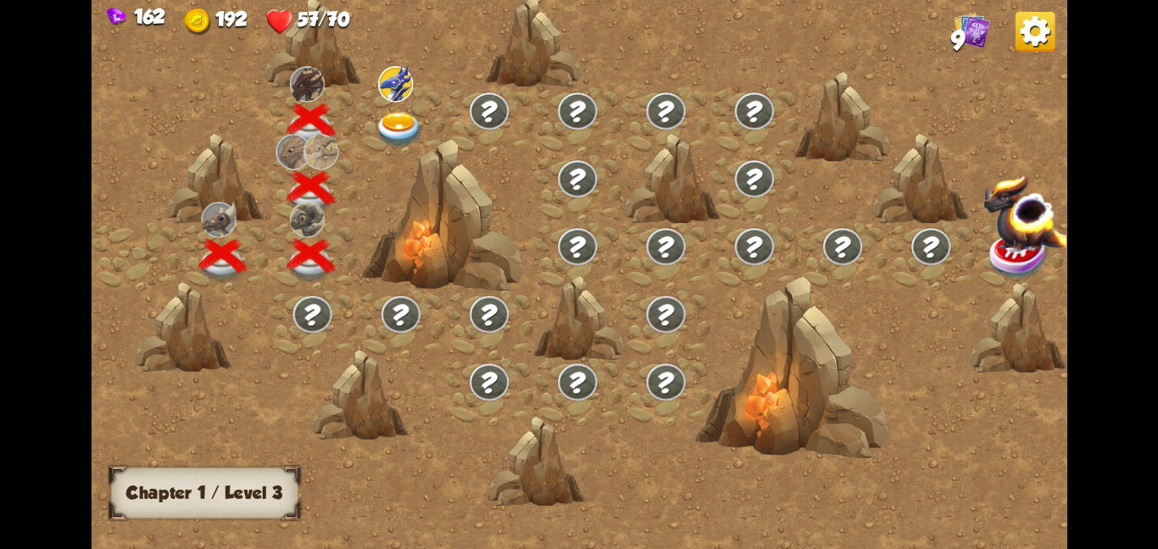
click at [371, 135] on div at bounding box center [401, 121] width 88 height 68
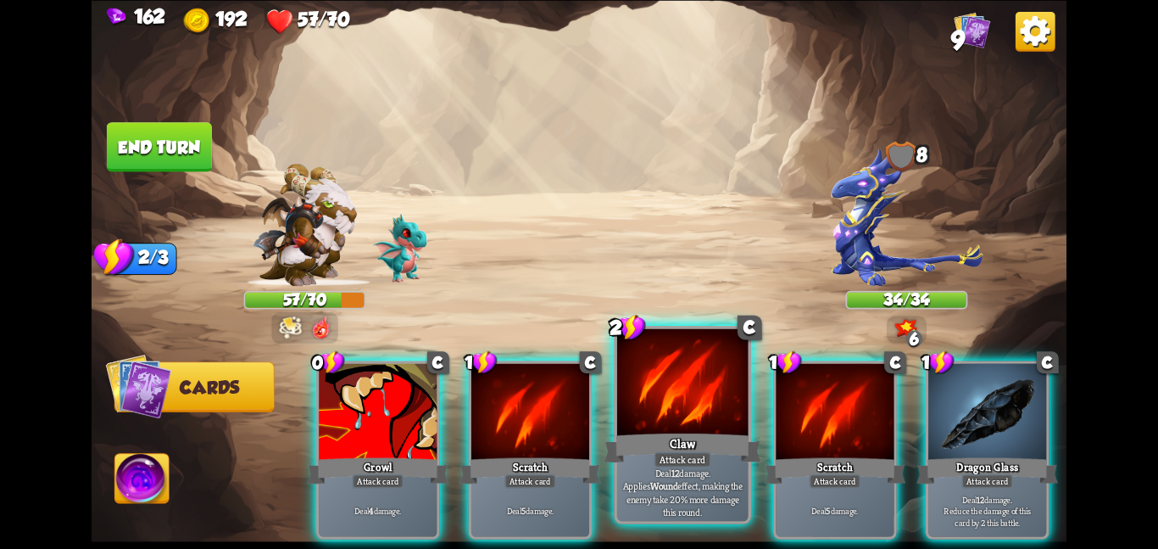
click at [642, 385] on div at bounding box center [682, 383] width 131 height 110
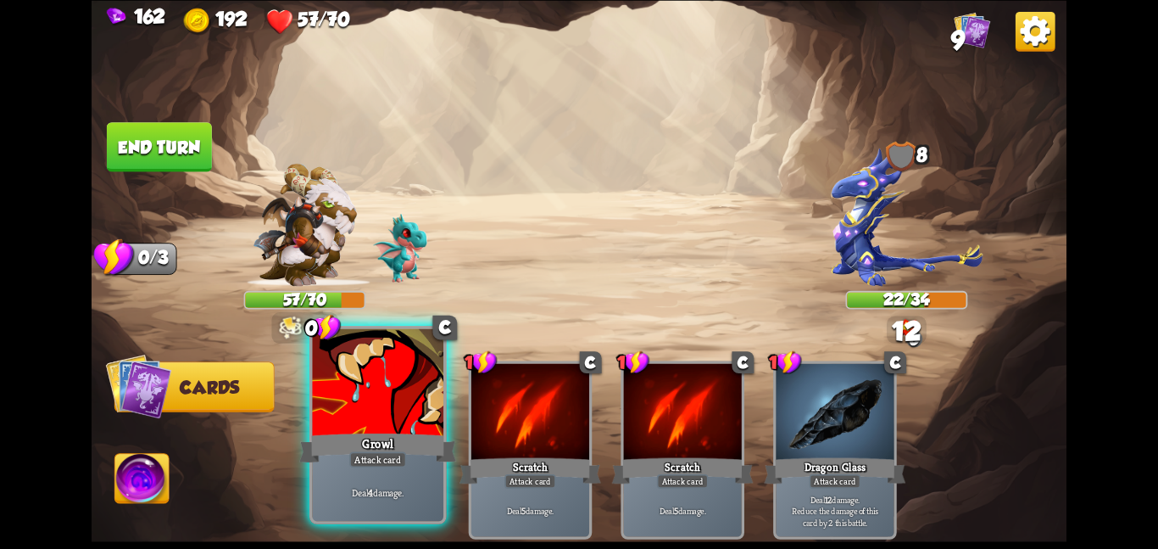
click at [344, 397] on div at bounding box center [377, 383] width 131 height 110
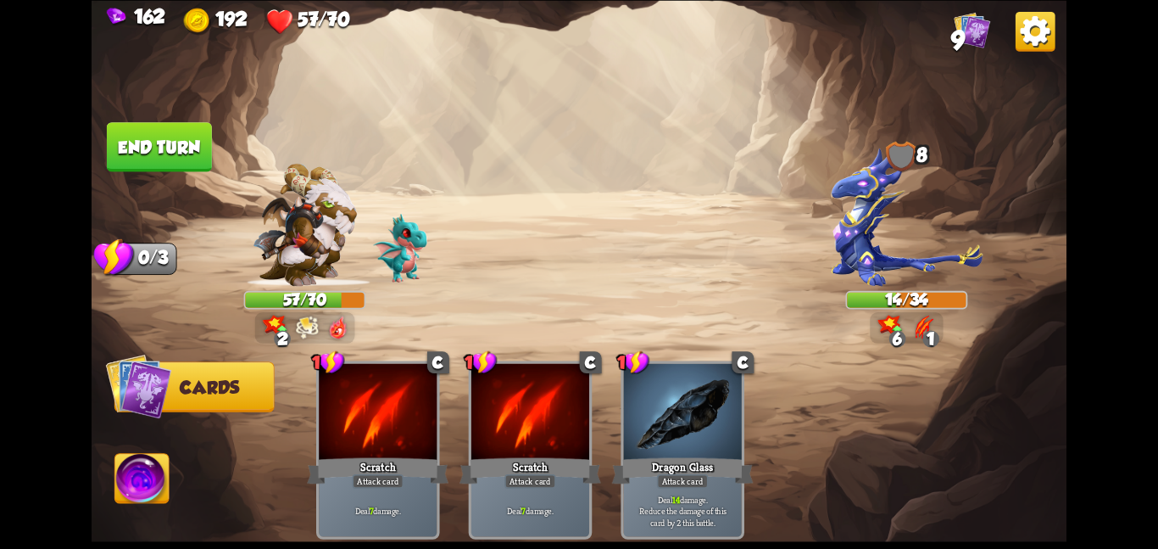
click at [154, 459] on img at bounding box center [142, 481] width 54 height 55
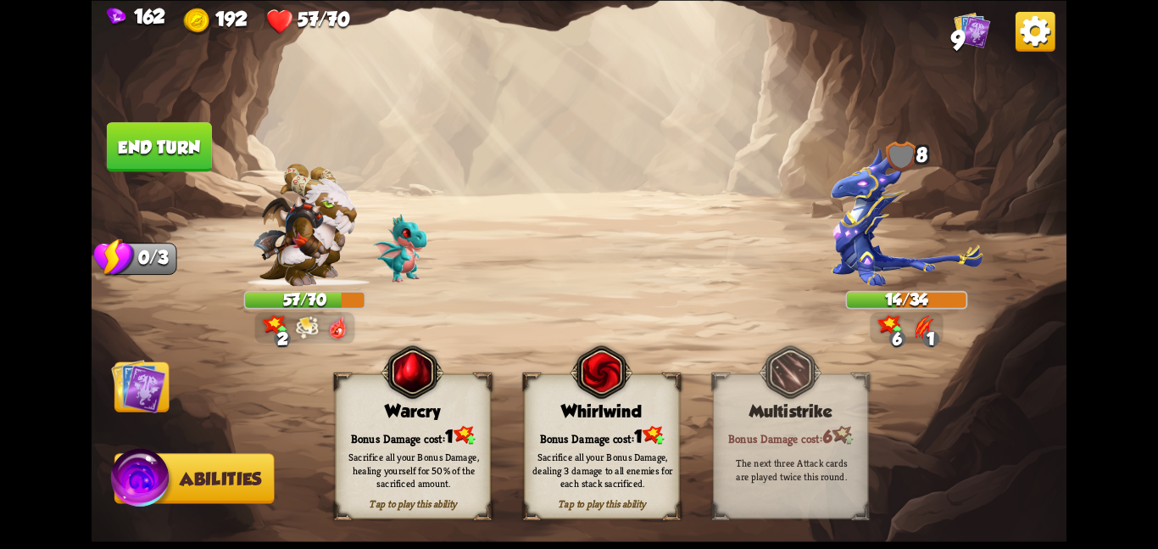
click at [601, 373] on img at bounding box center [601, 372] width 63 height 64
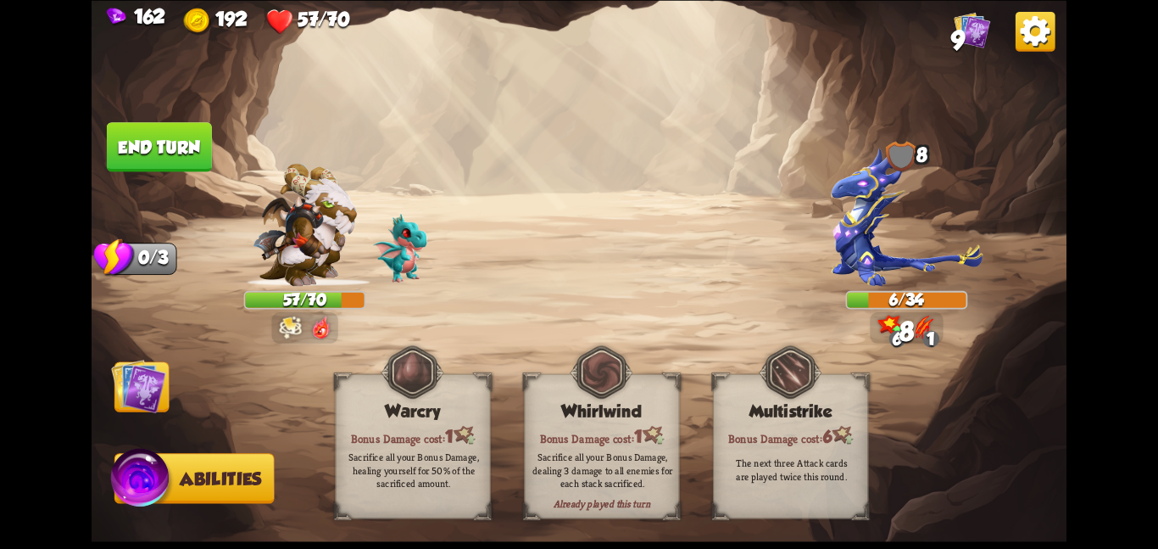
click at [142, 399] on img at bounding box center [138, 385] width 55 height 55
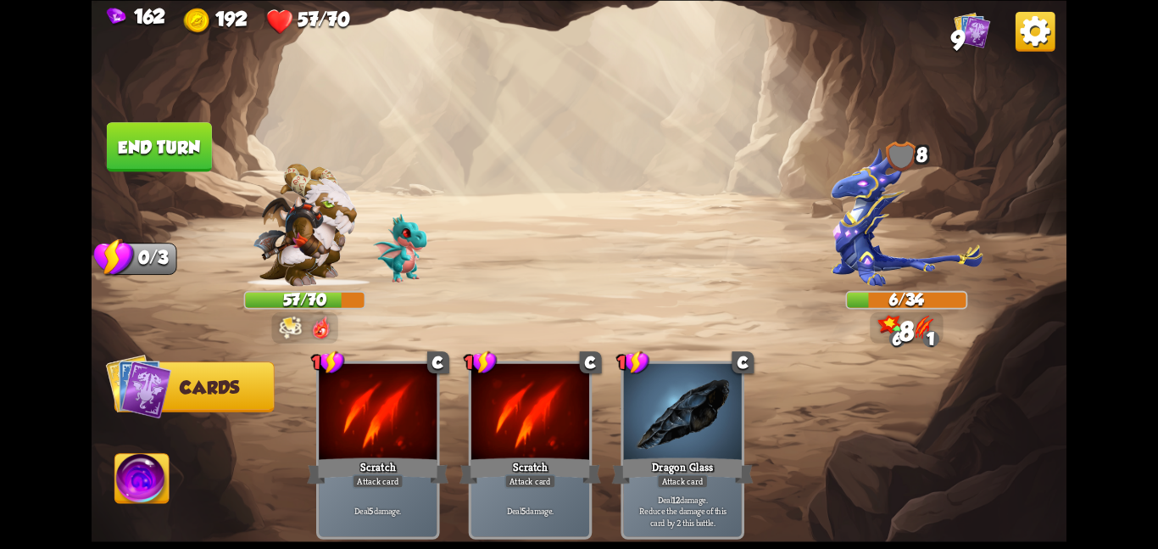
click at [170, 144] on button "End turn" at bounding box center [159, 146] width 105 height 49
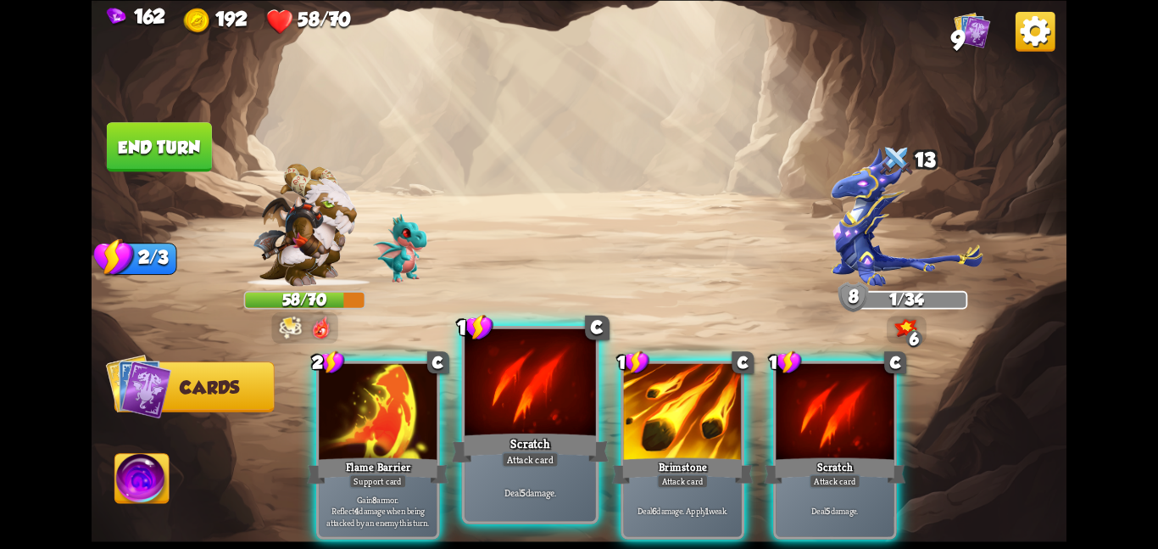
click at [505, 385] on div at bounding box center [530, 383] width 131 height 110
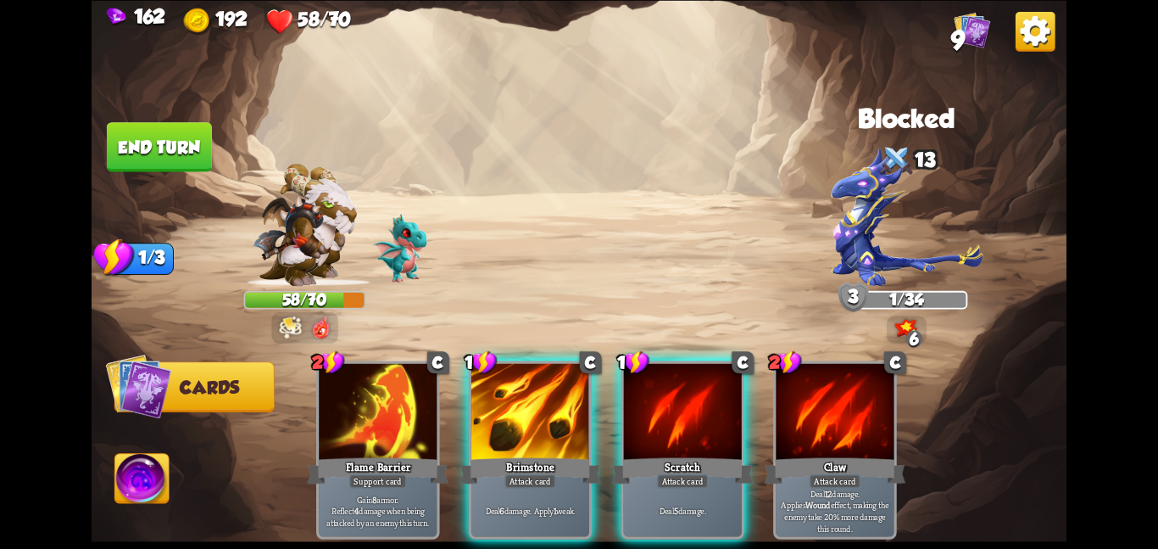
click at [188, 125] on button "End turn" at bounding box center [159, 146] width 105 height 49
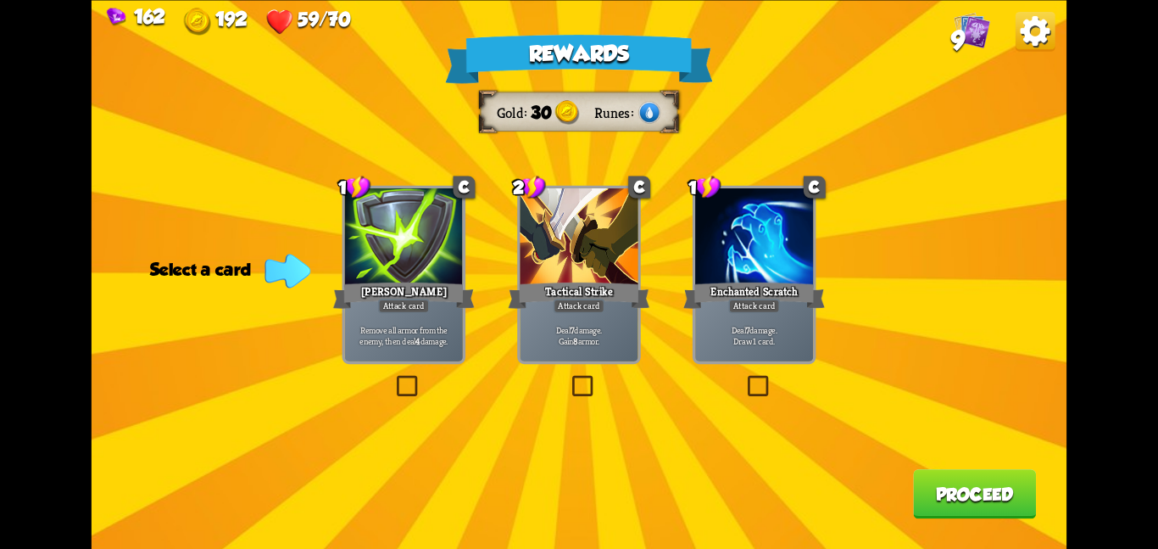
click at [569, 275] on div at bounding box center [579, 237] width 118 height 99
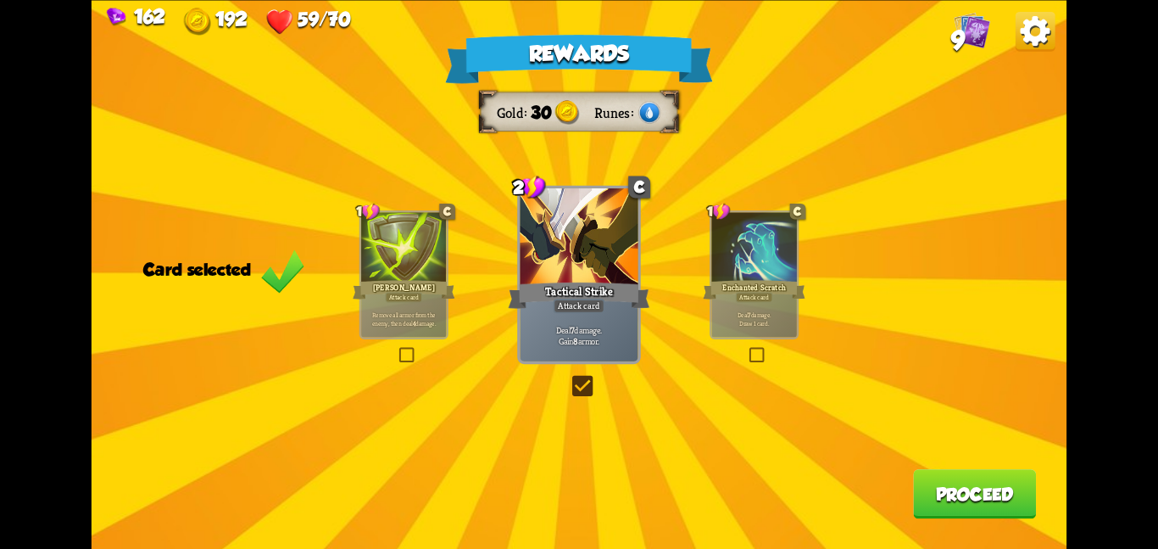
click at [964, 482] on button "Proceed" at bounding box center [974, 493] width 123 height 49
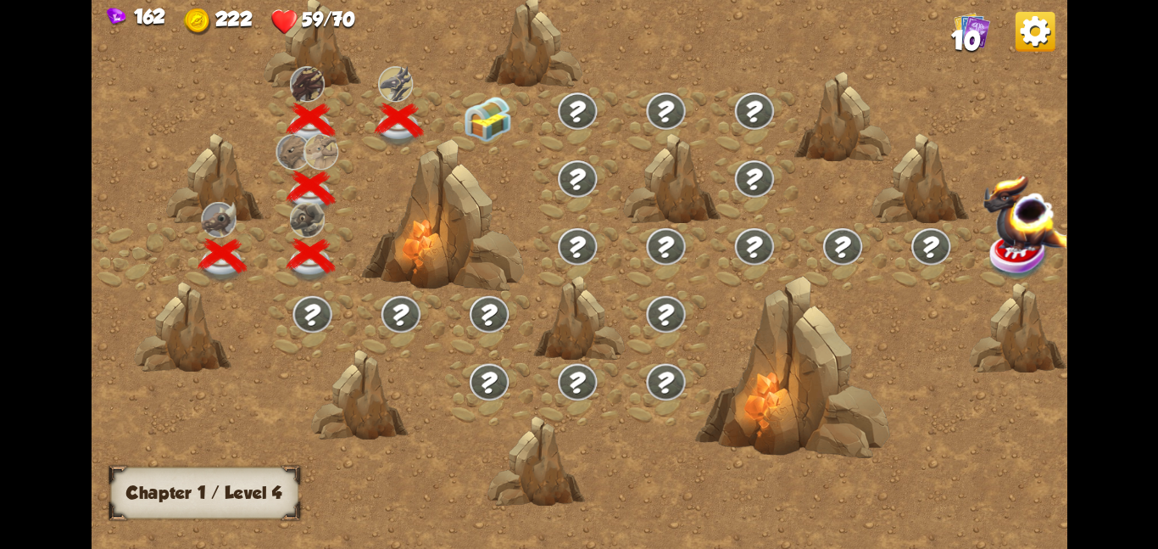
click at [475, 110] on img at bounding box center [487, 119] width 49 height 46
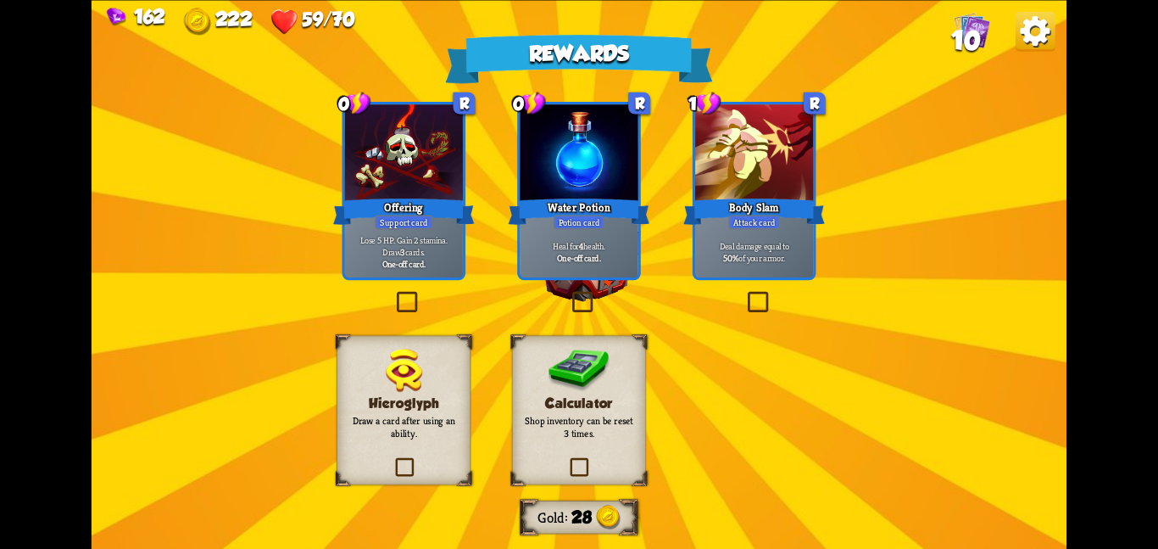
click at [557, 230] on div "Heal for 4 health. One-off card." at bounding box center [579, 252] width 118 height 52
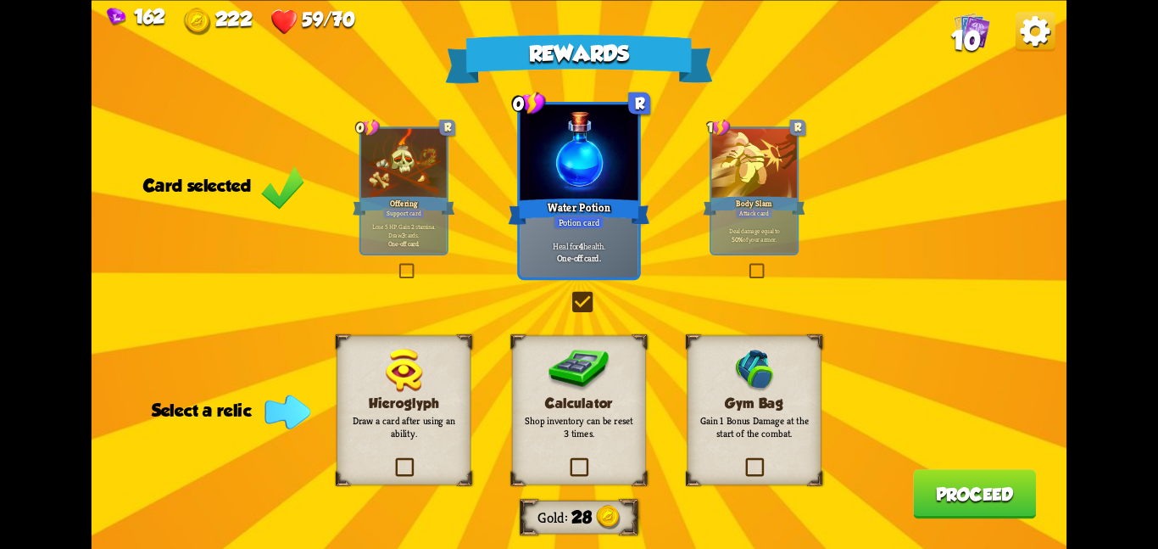
click at [580, 355] on img at bounding box center [580, 370] width 62 height 44
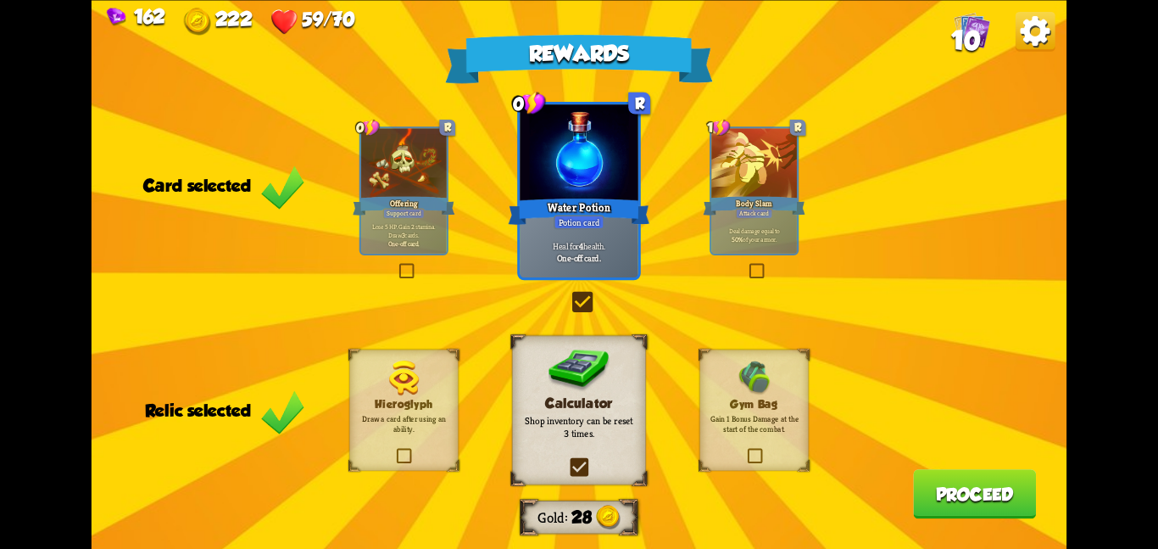
click at [767, 383] on img at bounding box center [755, 378] width 36 height 36
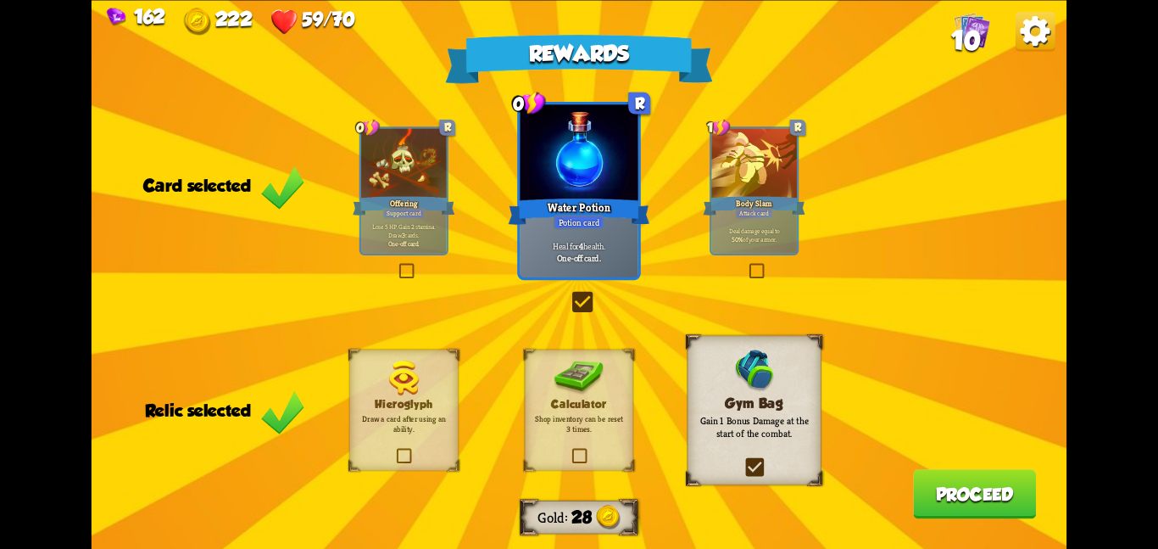
click at [586, 390] on img at bounding box center [580, 378] width 50 height 36
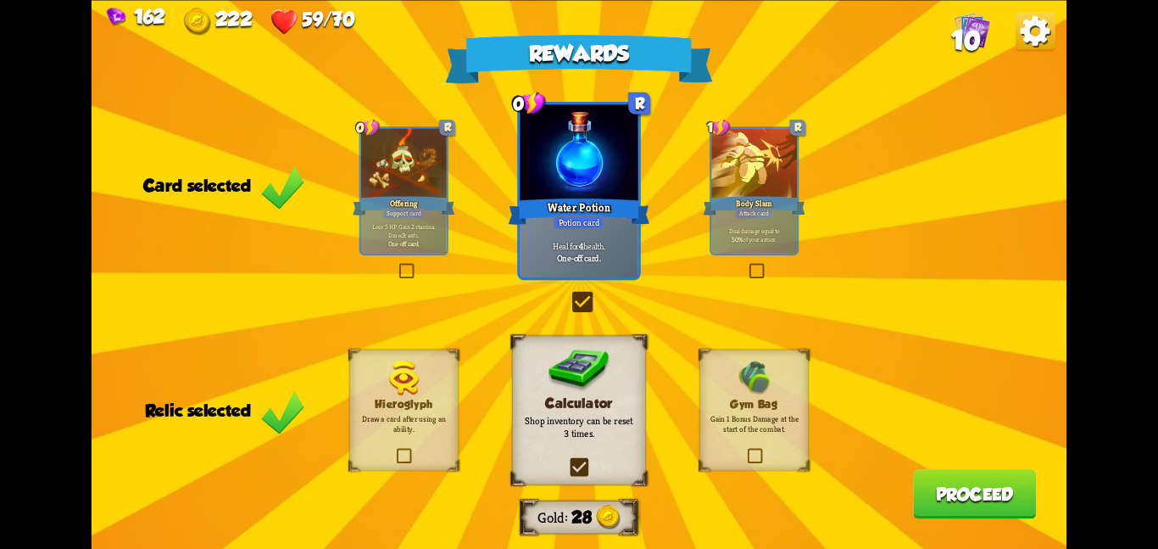
click at [935, 512] on button "Proceed" at bounding box center [974, 493] width 123 height 49
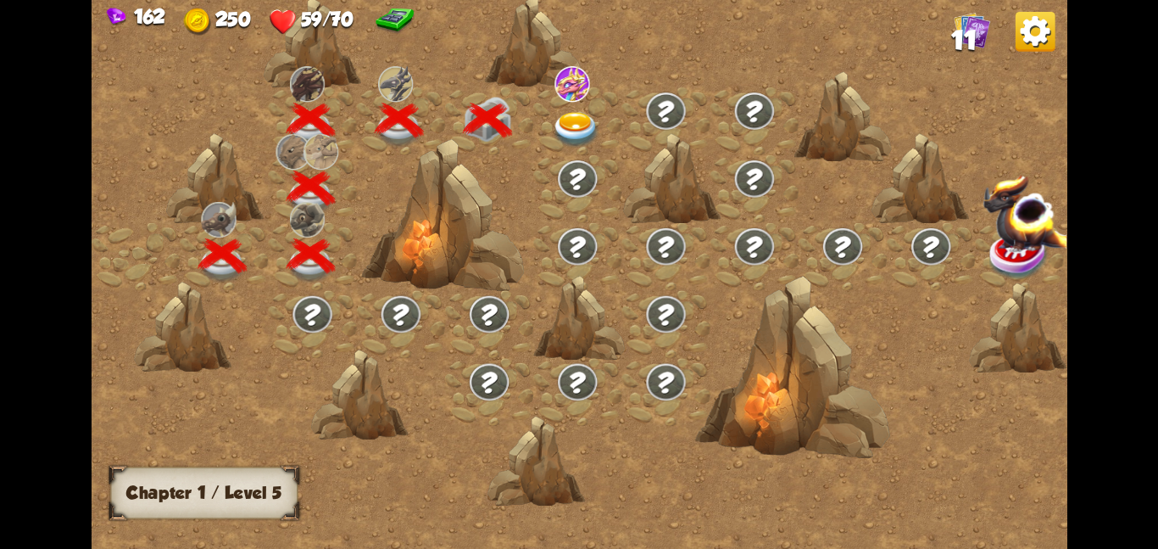
click at [566, 141] on img at bounding box center [576, 129] width 49 height 36
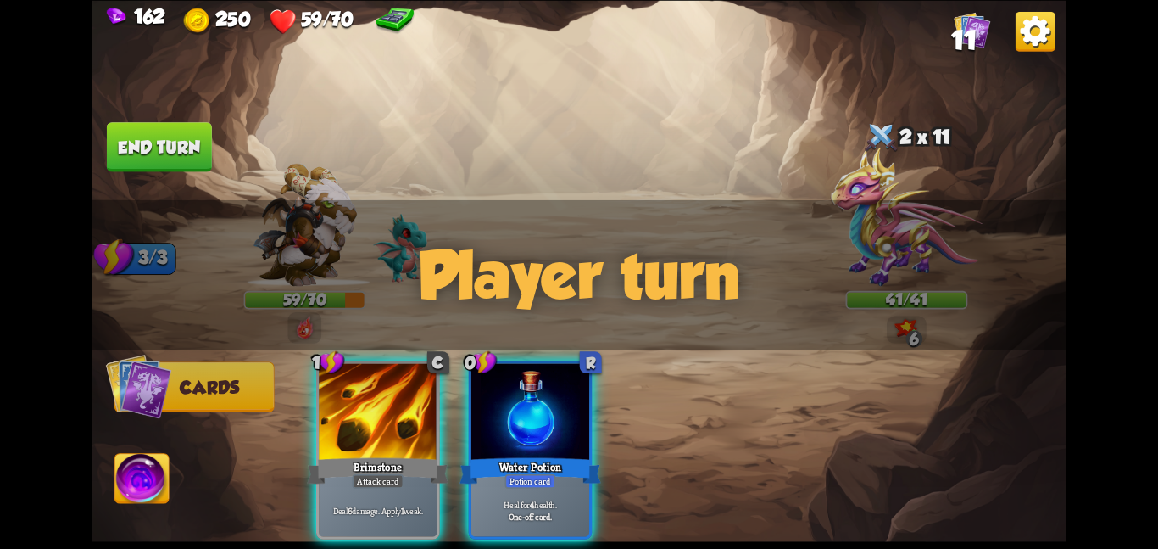
click at [885, 186] on img at bounding box center [906, 216] width 151 height 139
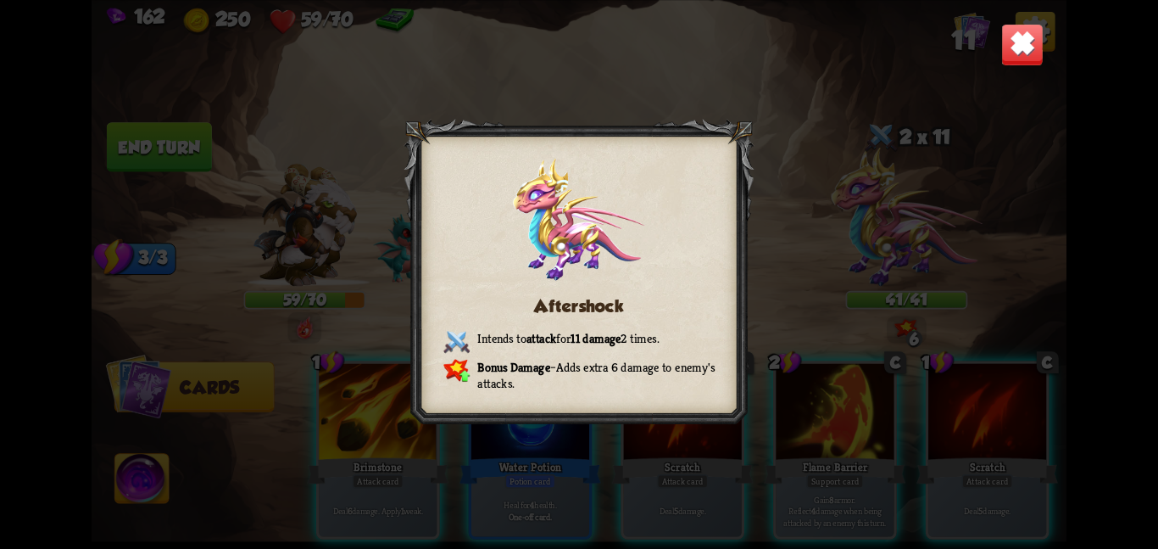
click at [1029, 27] on img at bounding box center [1023, 44] width 42 height 42
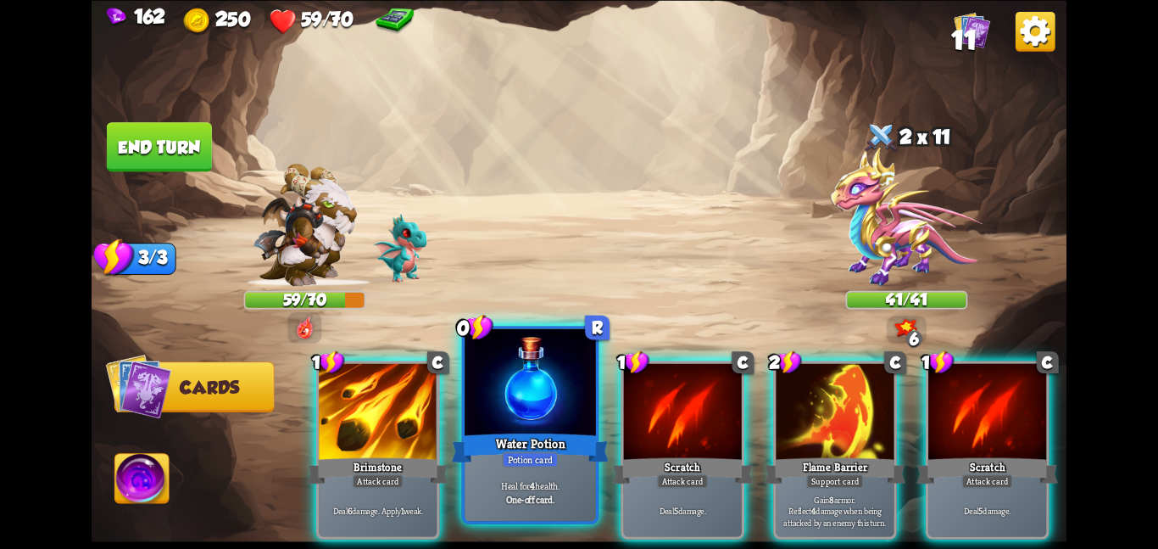
click at [513, 398] on div at bounding box center [530, 383] width 131 height 110
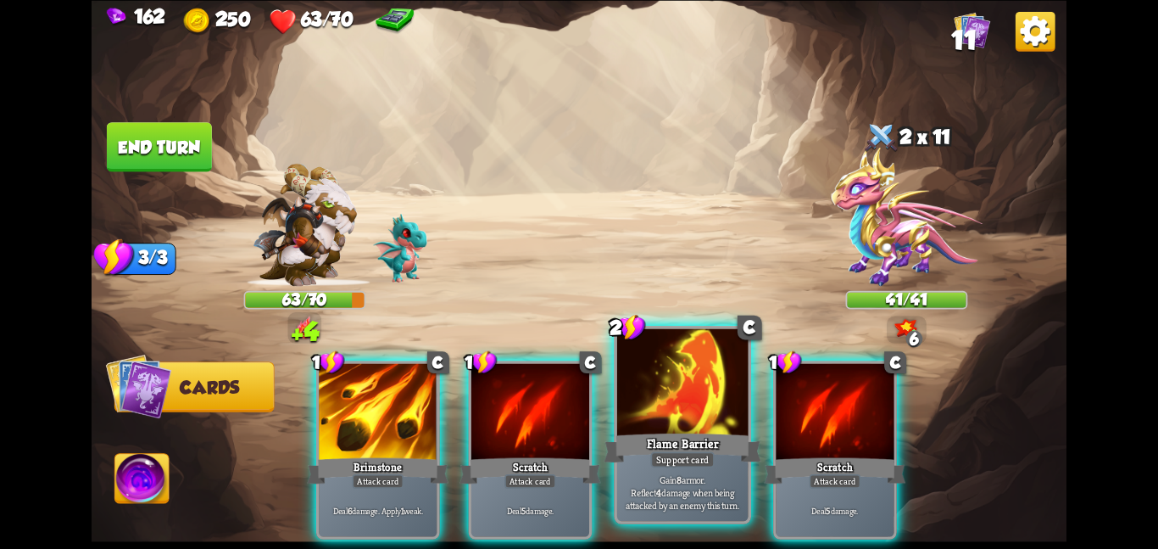
click at [653, 426] on div at bounding box center [682, 383] width 131 height 110
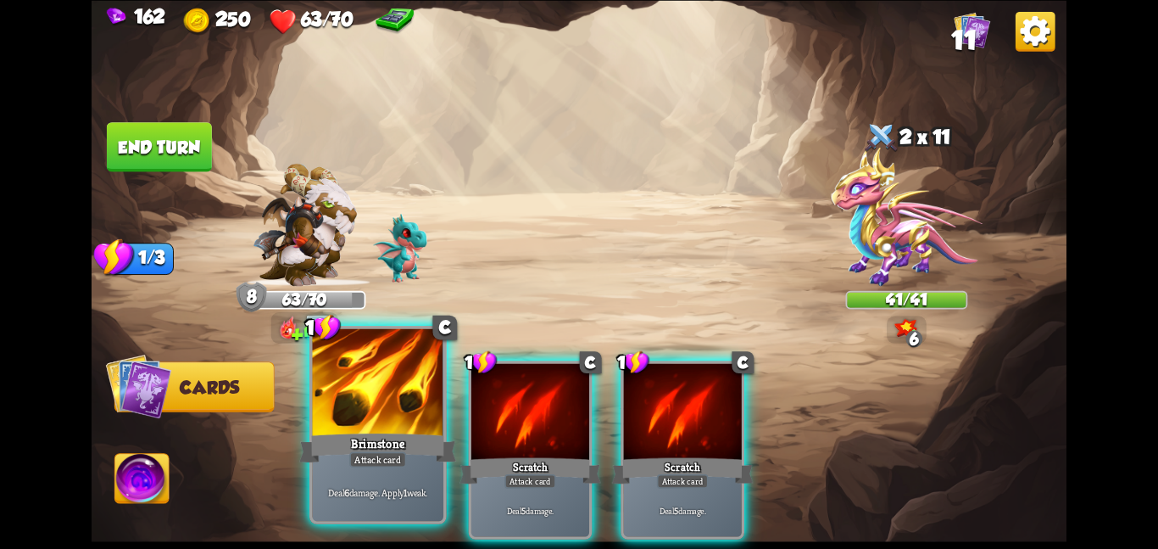
click at [366, 427] on div at bounding box center [377, 383] width 131 height 110
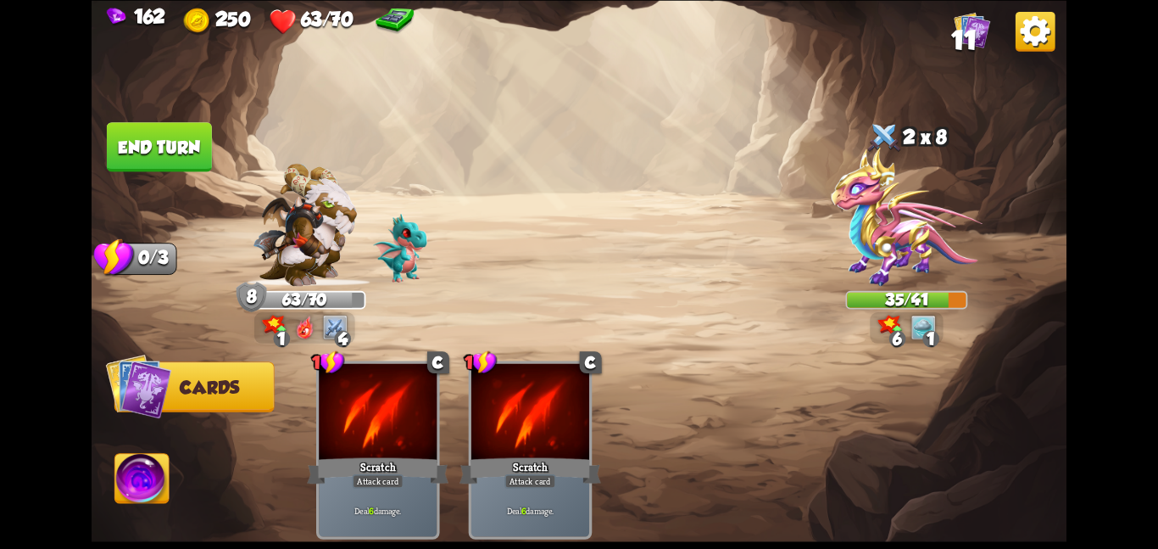
click at [204, 132] on button "End turn" at bounding box center [159, 146] width 105 height 49
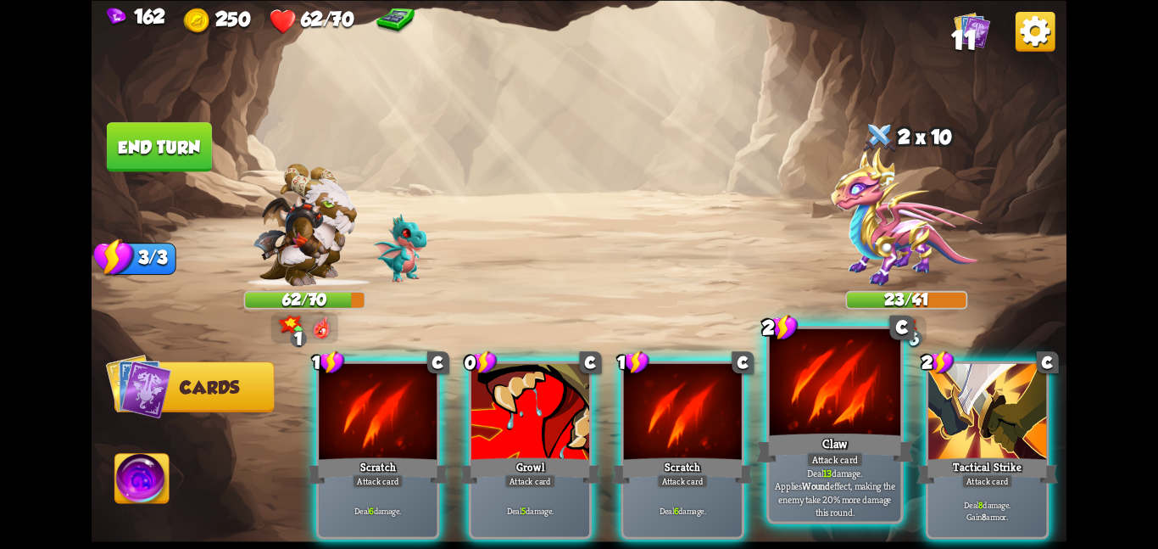
click at [811, 404] on div at bounding box center [835, 383] width 131 height 110
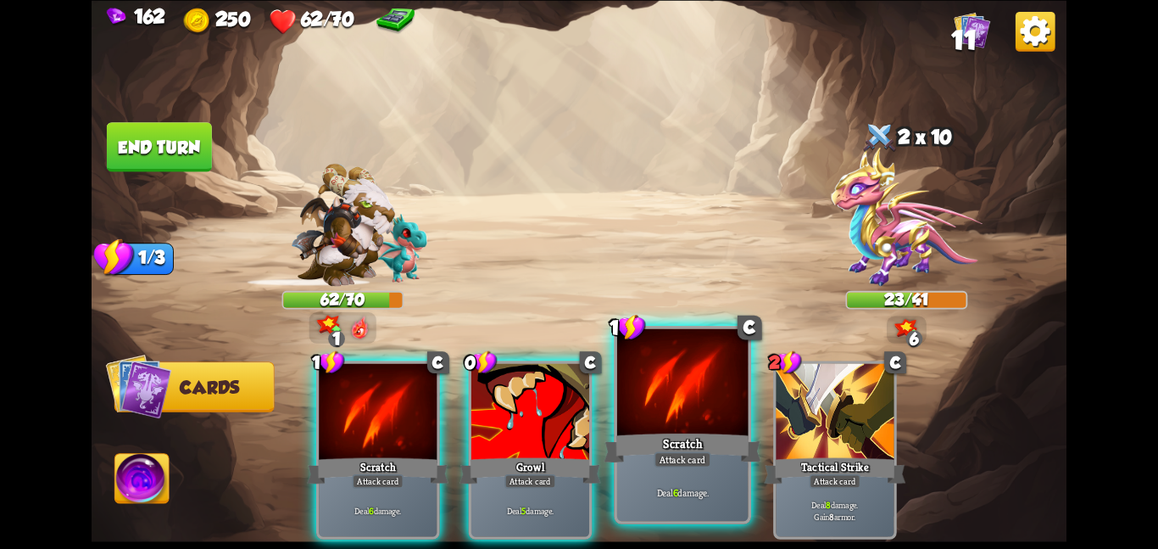
click at [623, 414] on div at bounding box center [682, 383] width 131 height 110
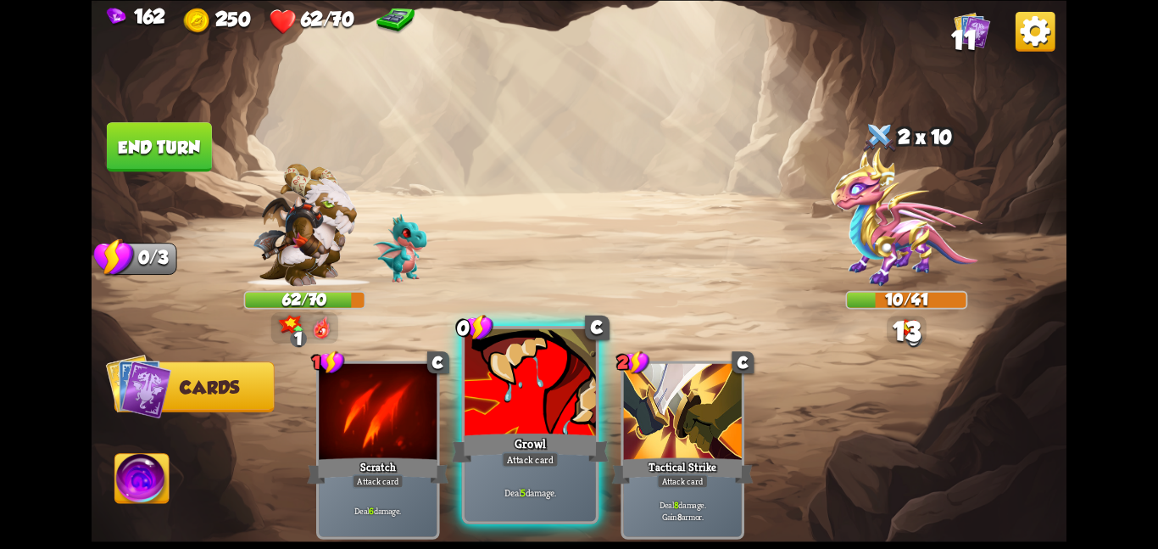
click at [514, 409] on div at bounding box center [530, 383] width 131 height 110
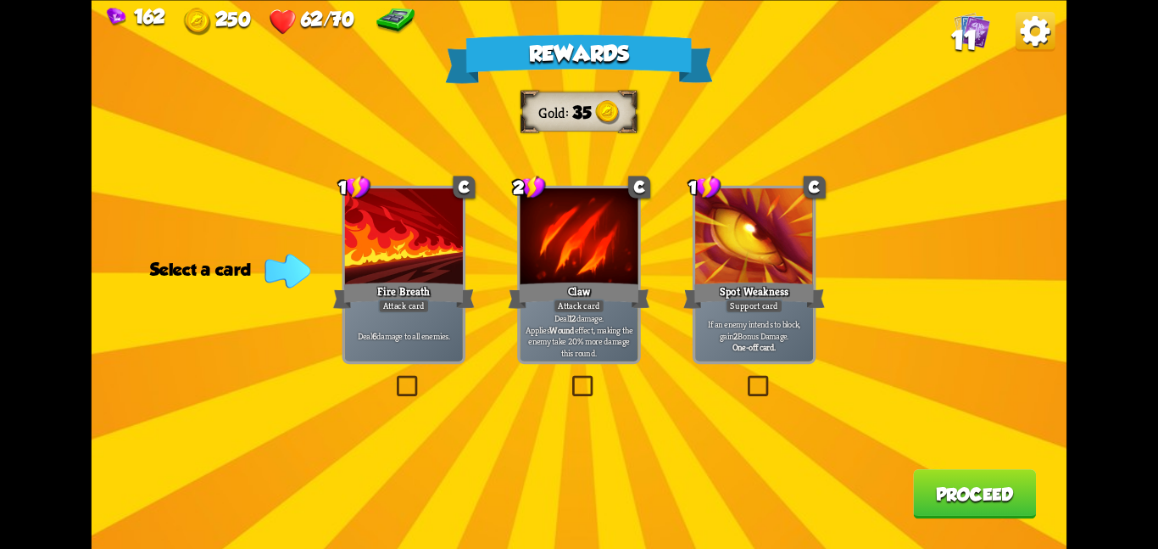
click at [574, 266] on div at bounding box center [579, 237] width 118 height 99
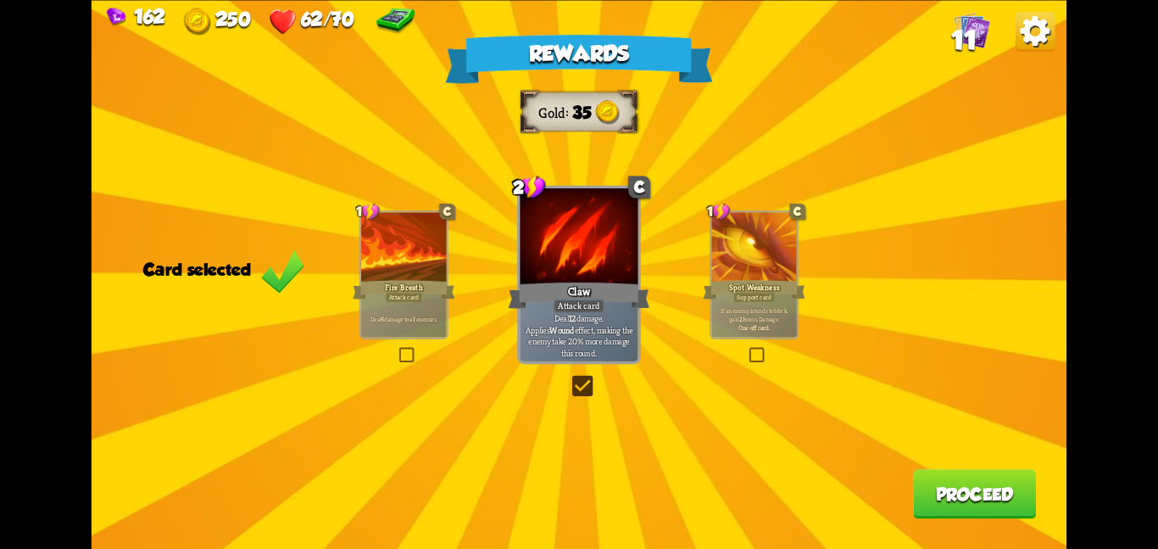
click at [955, 514] on button "Proceed" at bounding box center [974, 493] width 123 height 49
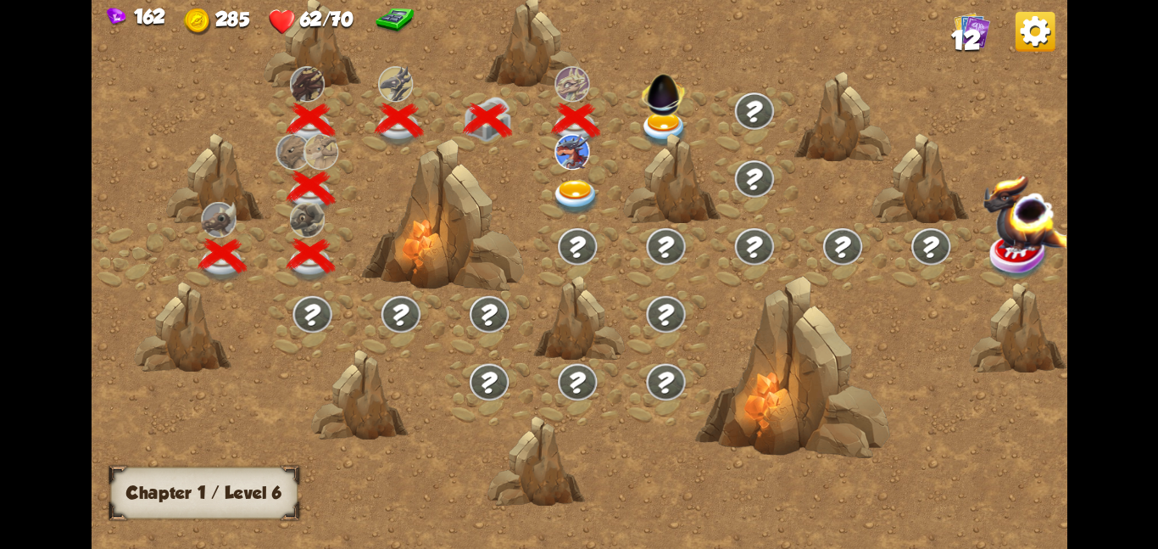
click at [654, 113] on img at bounding box center [664, 90] width 52 height 52
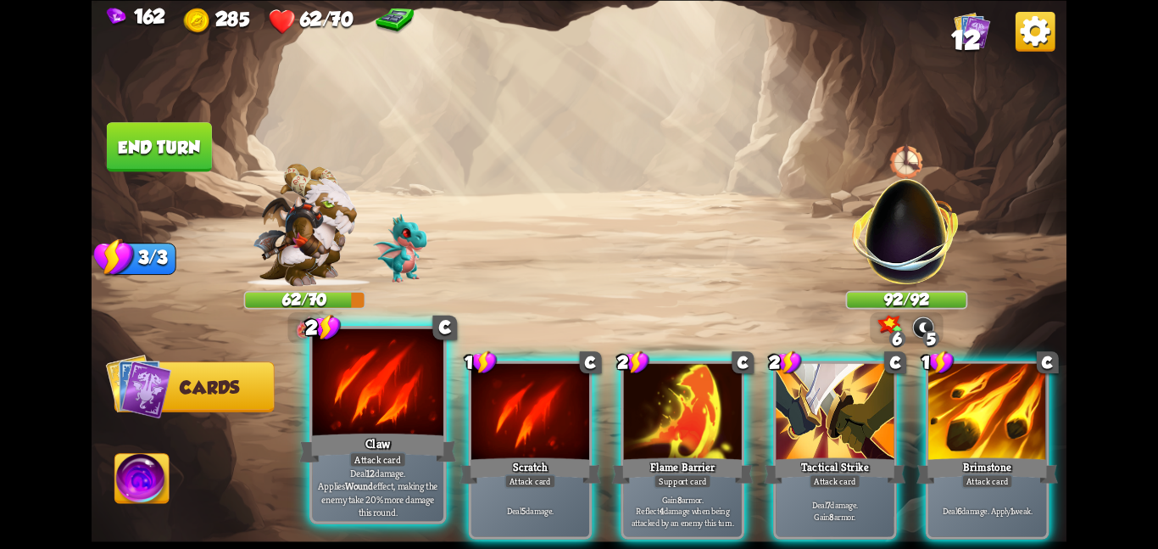
click at [394, 420] on div at bounding box center [377, 383] width 131 height 110
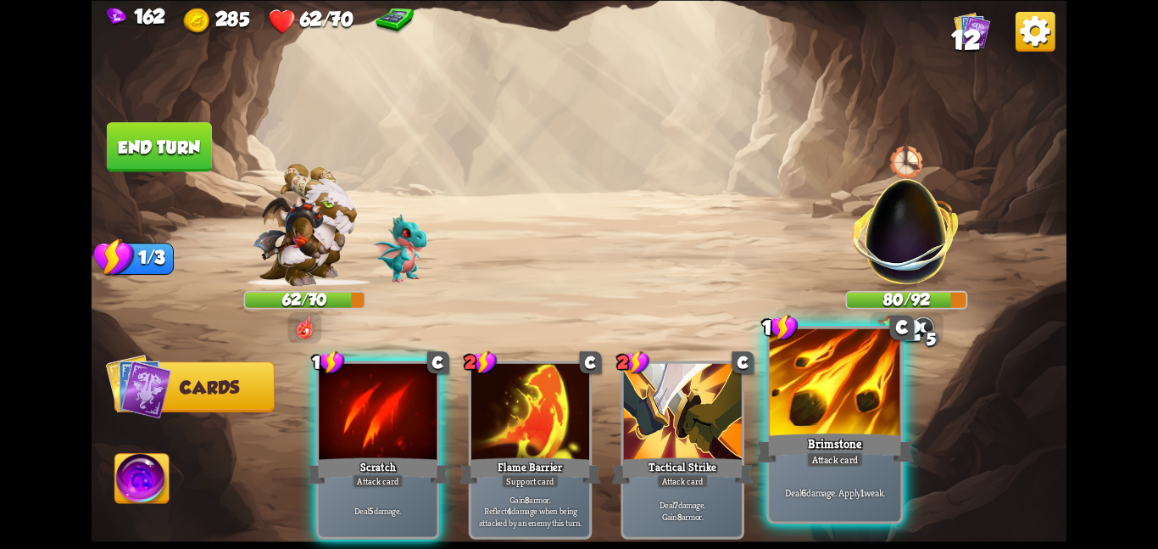
click at [829, 388] on div at bounding box center [835, 383] width 131 height 110
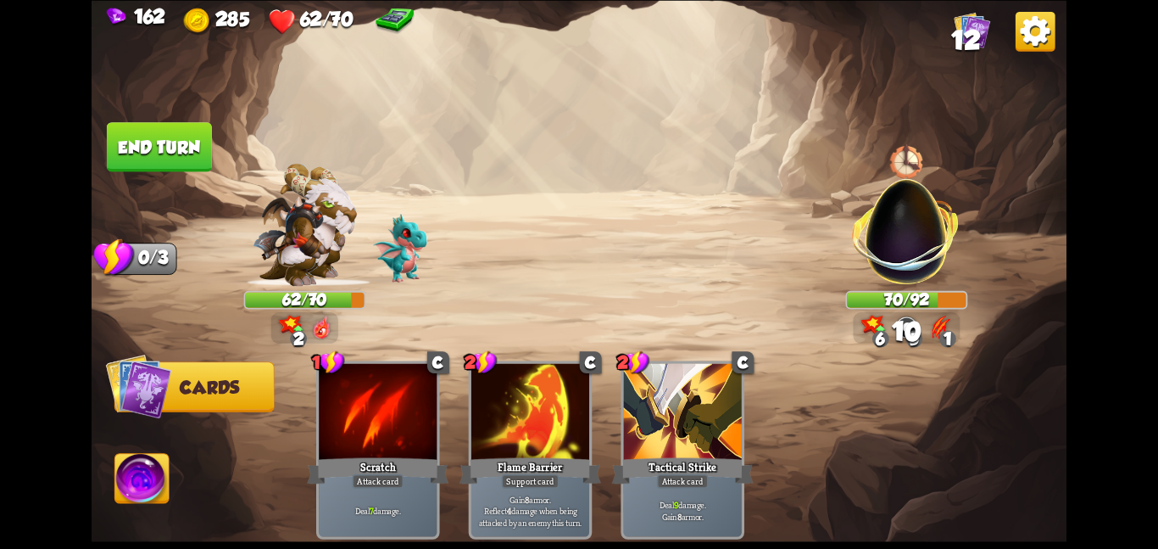
click at [193, 163] on button "End turn" at bounding box center [159, 146] width 105 height 49
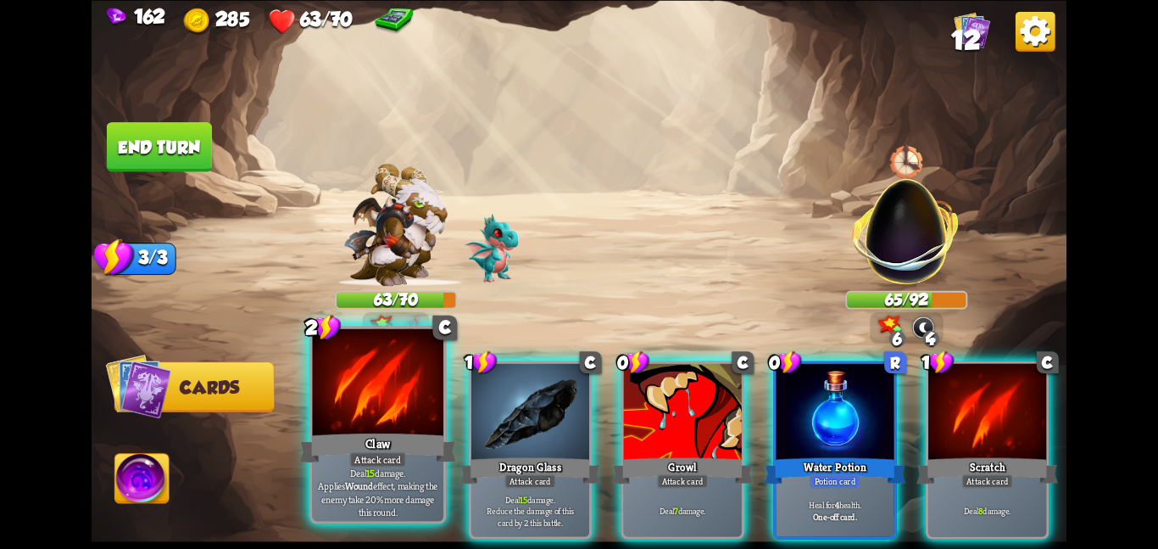
click at [421, 411] on div at bounding box center [377, 383] width 131 height 110
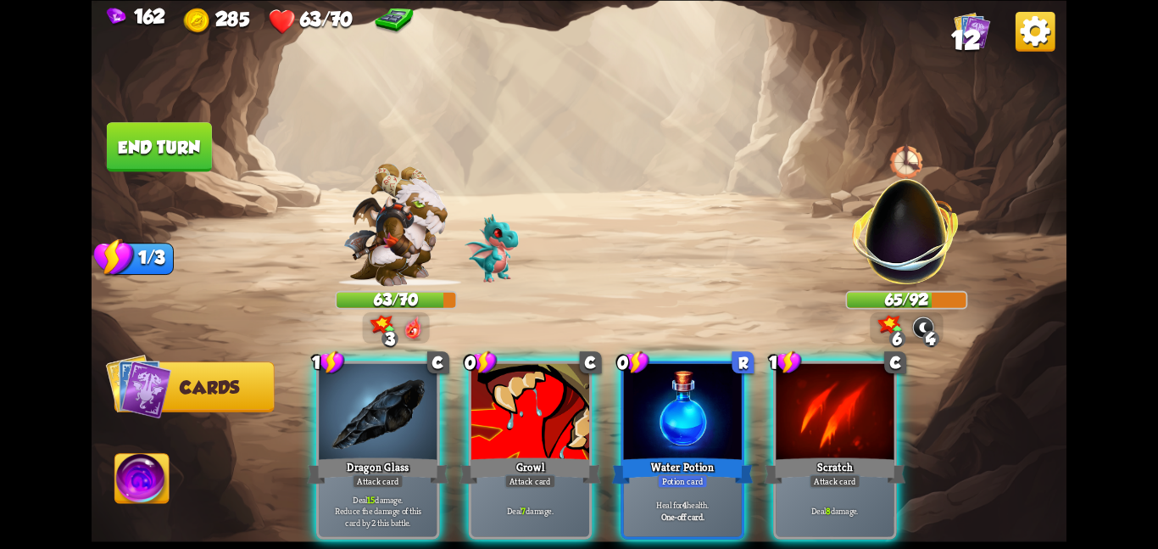
click at [421, 411] on div at bounding box center [378, 412] width 118 height 99
click at [472, 411] on div at bounding box center [531, 412] width 118 height 99
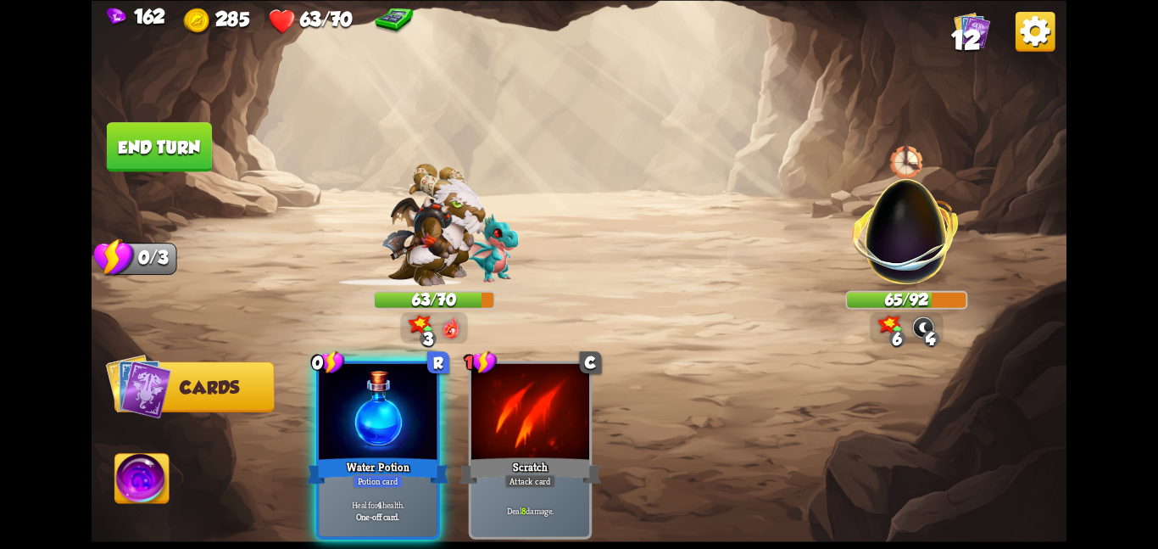
click at [421, 411] on div at bounding box center [378, 412] width 118 height 99
click at [421, 411] on div "0 R Water Potion Potion card Heal for 4 health. One-off card. 1 C Scratch Attac…" at bounding box center [677, 426] width 780 height 244
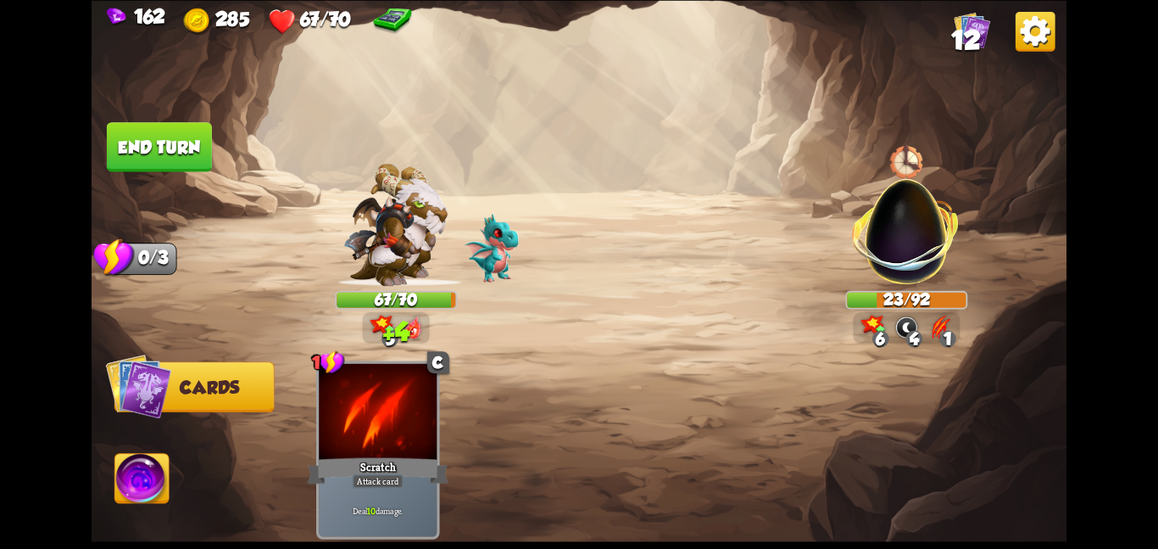
click at [165, 142] on button "End turn" at bounding box center [160, 146] width 108 height 51
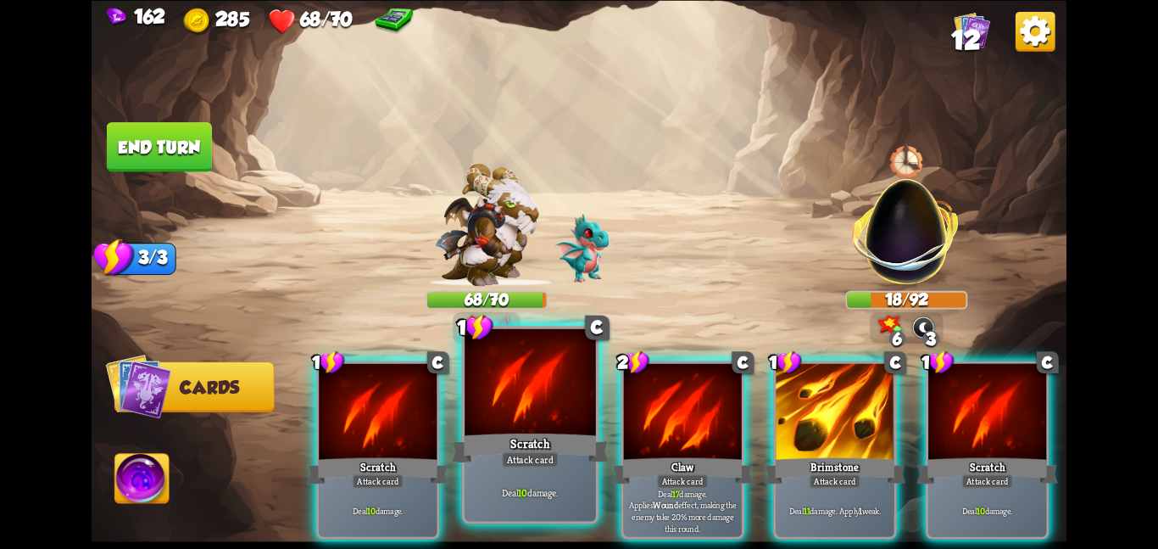
click at [551, 427] on div at bounding box center [530, 383] width 131 height 110
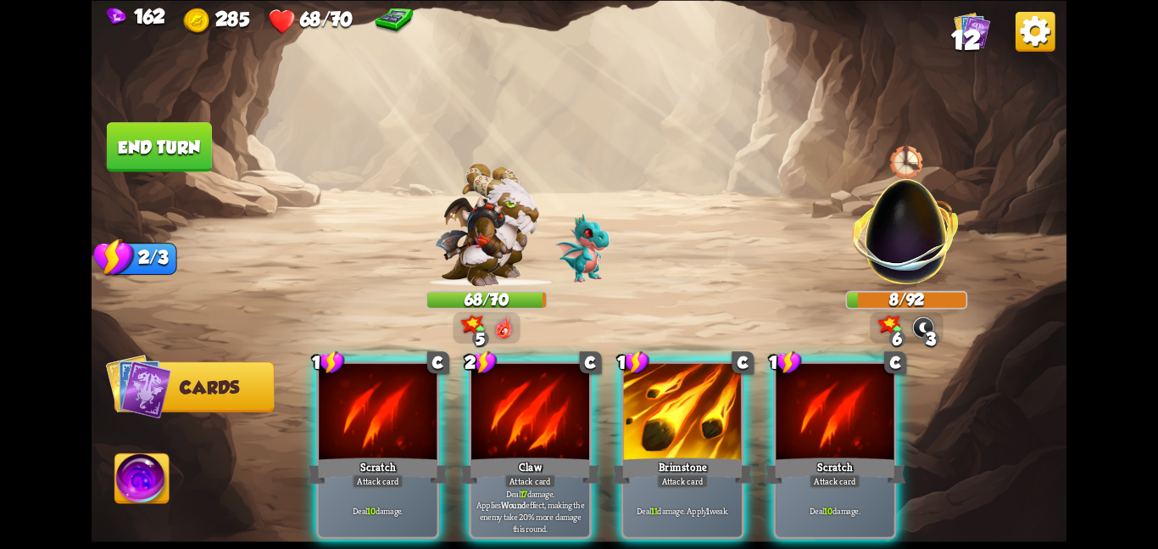
click at [128, 136] on button "End turn" at bounding box center [159, 146] width 105 height 49
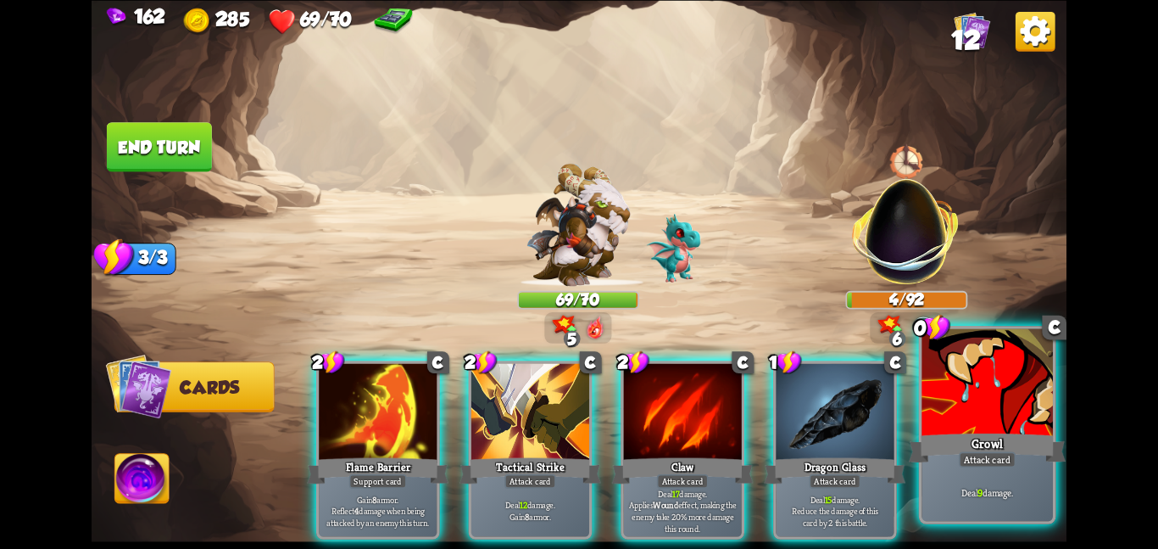
click at [959, 403] on div at bounding box center [987, 383] width 131 height 110
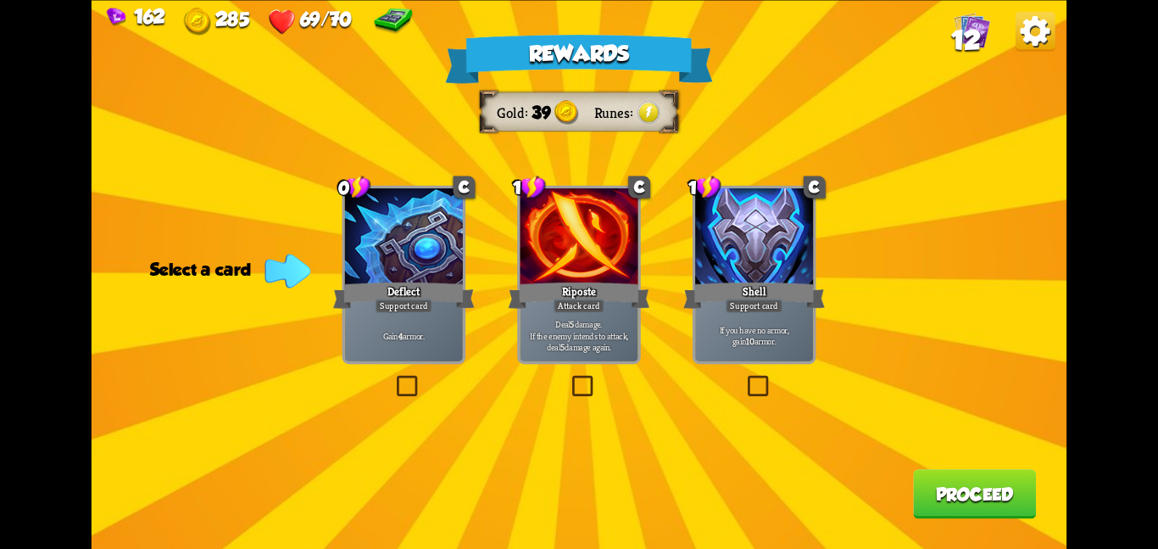
click at [726, 299] on div "Support card" at bounding box center [755, 306] width 58 height 14
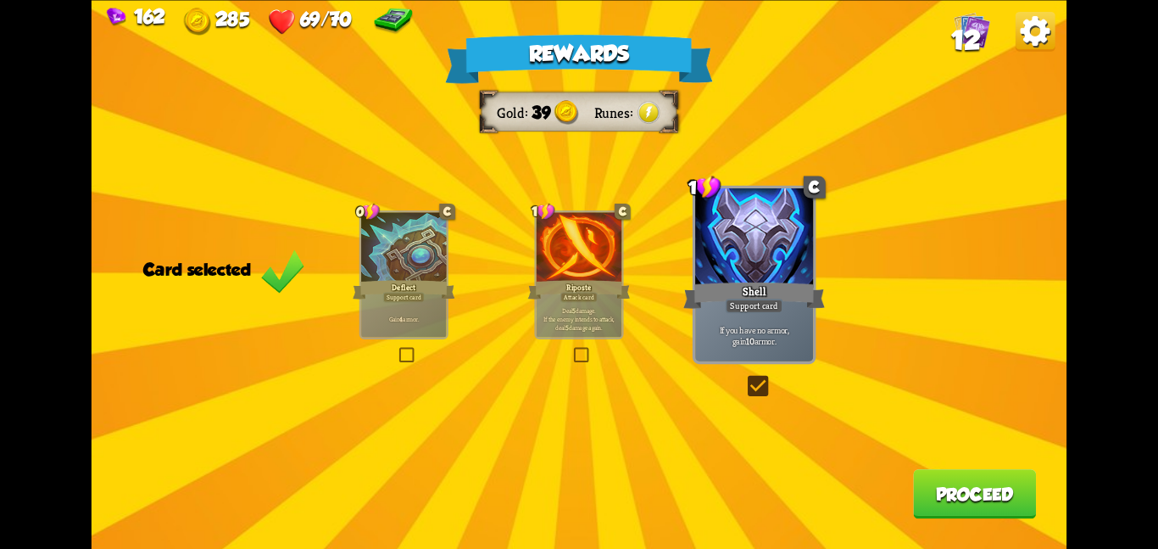
click at [925, 489] on button "Proceed" at bounding box center [974, 493] width 123 height 49
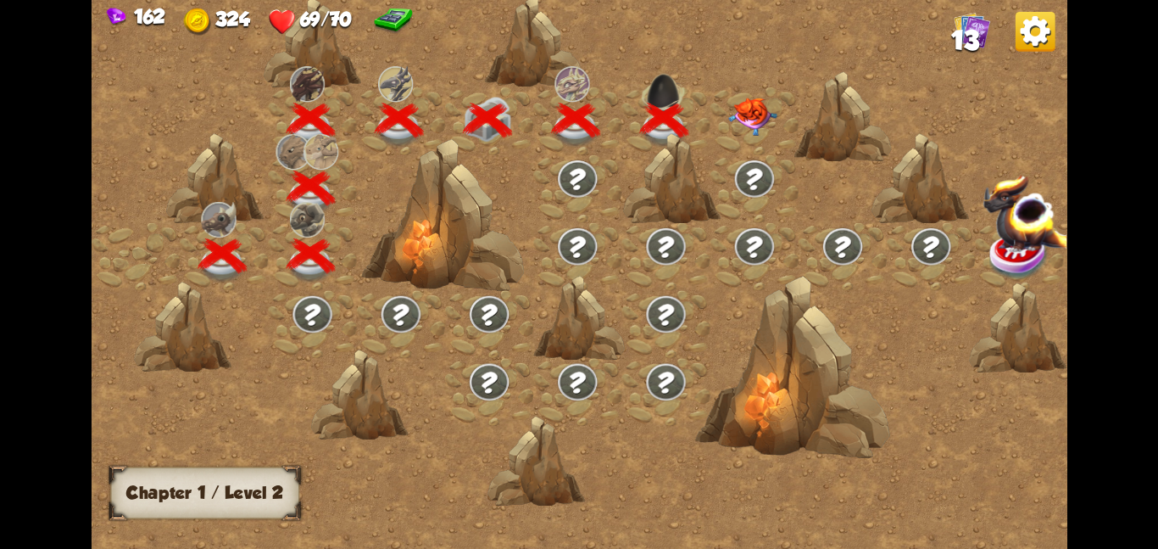
click at [739, 117] on img at bounding box center [752, 116] width 49 height 38
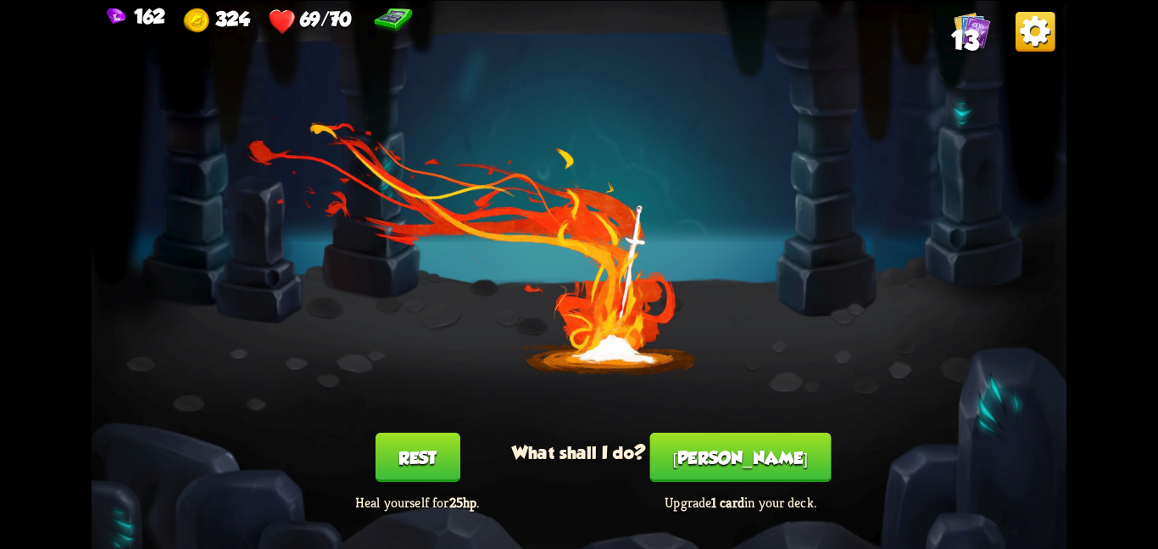
click at [732, 460] on button "[PERSON_NAME]" at bounding box center [740, 457] width 181 height 49
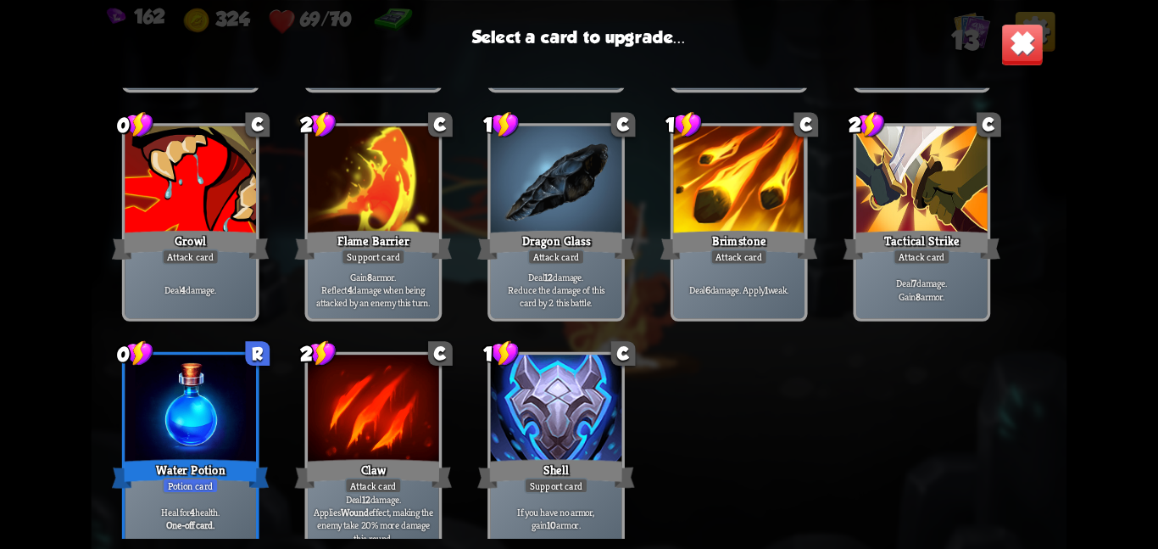
scroll to position [279, 0]
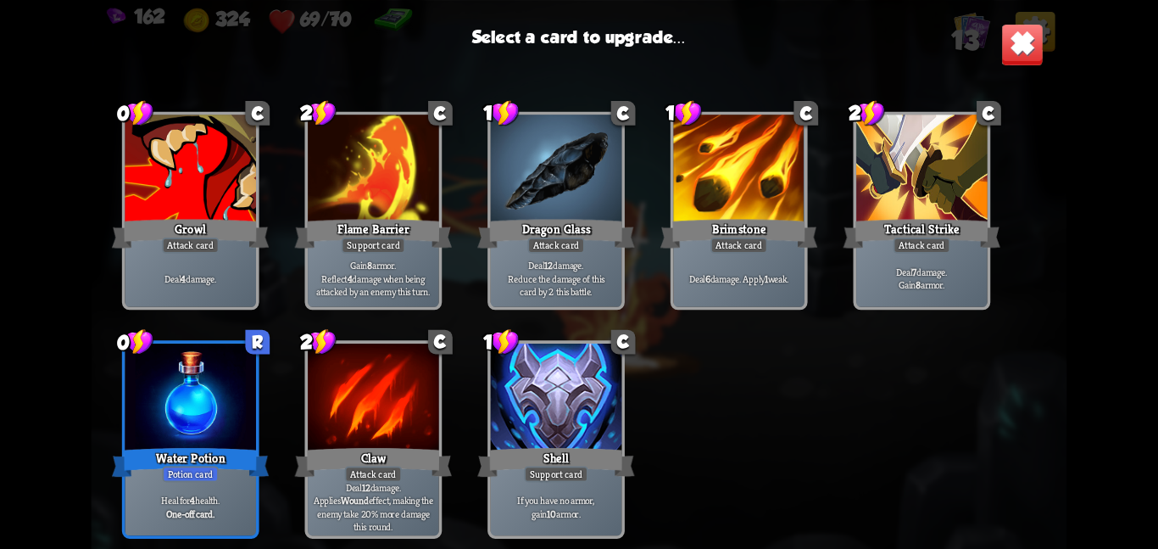
click at [251, 362] on div at bounding box center [190, 398] width 131 height 110
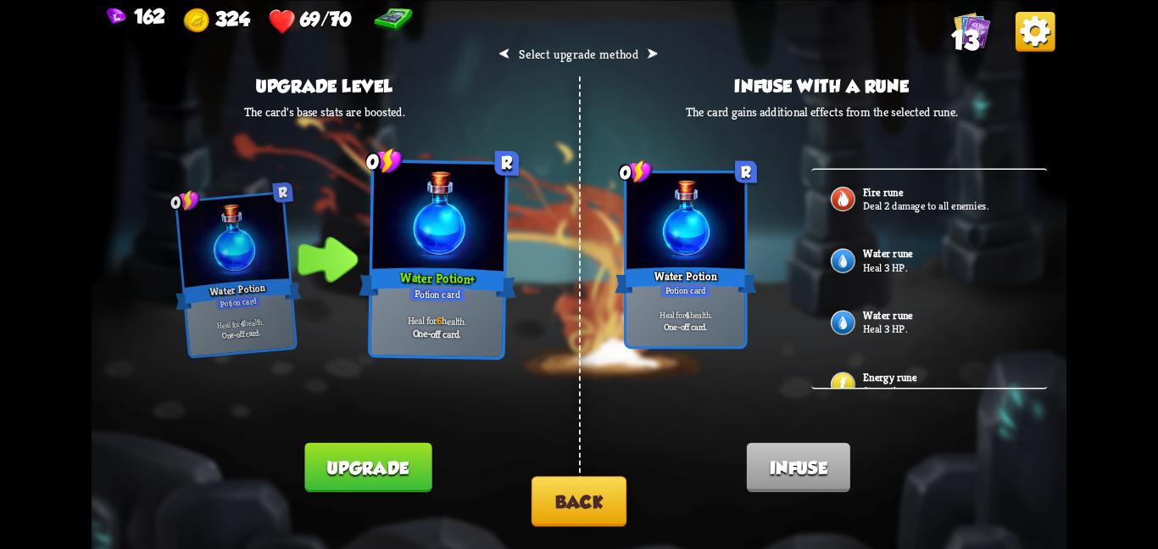
click at [935, 317] on div "Water rune Heal 3 HP." at bounding box center [930, 324] width 237 height 62
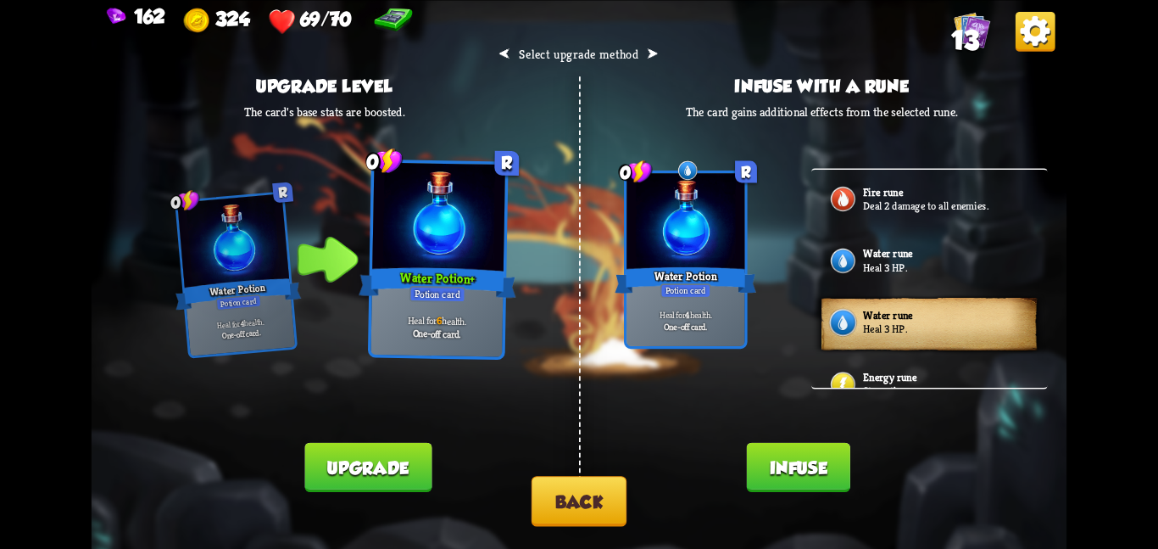
click at [779, 443] on button "Infuse" at bounding box center [798, 466] width 103 height 49
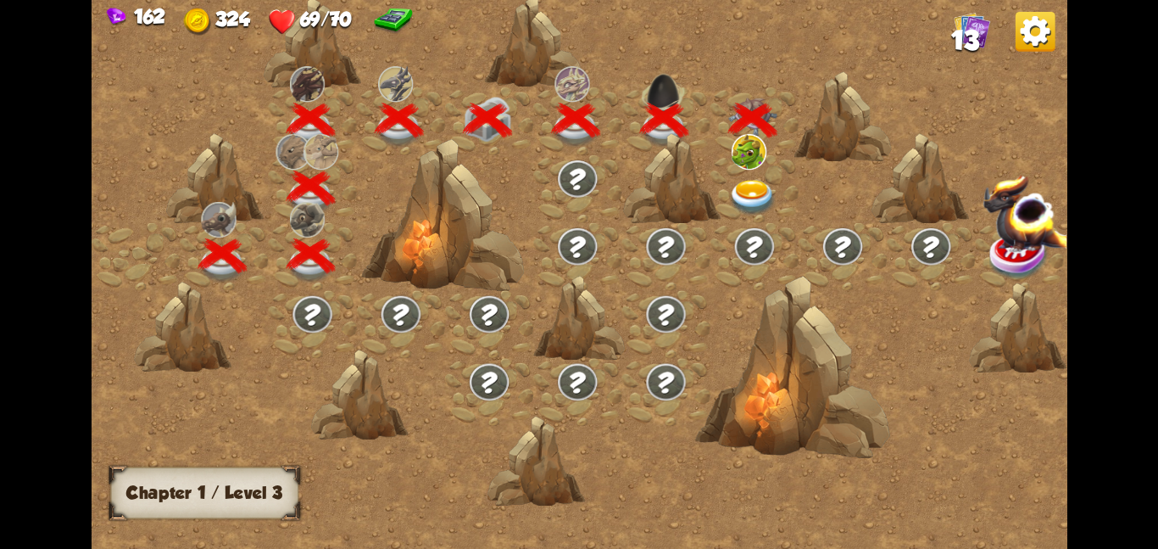
click at [739, 197] on img at bounding box center [752, 197] width 49 height 36
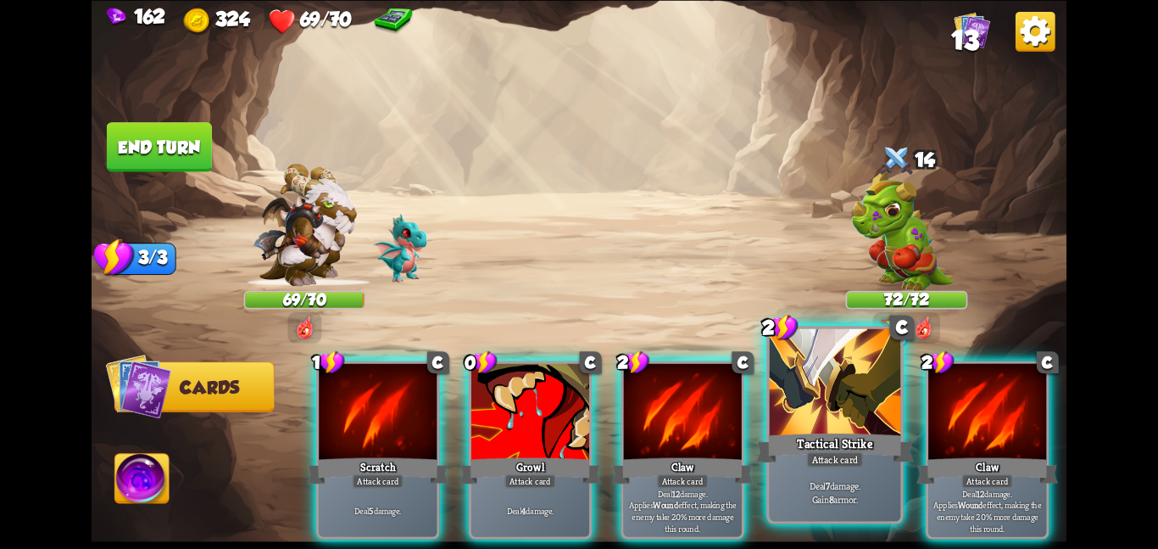
click at [859, 426] on div at bounding box center [835, 383] width 131 height 110
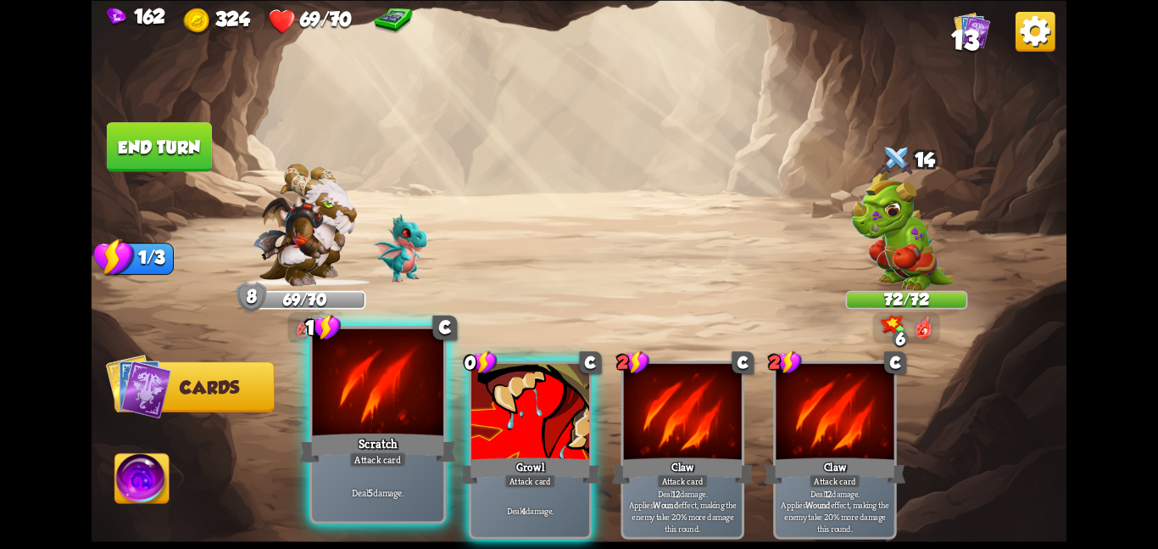
click at [373, 453] on div "Attack card" at bounding box center [377, 459] width 57 height 16
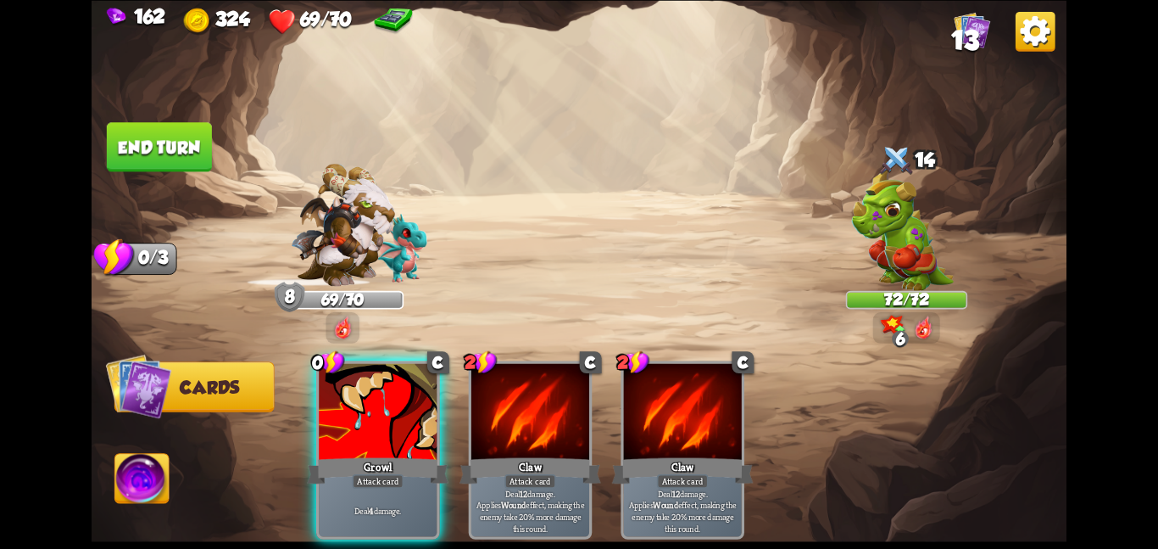
click at [373, 455] on div "Growl" at bounding box center [378, 470] width 142 height 31
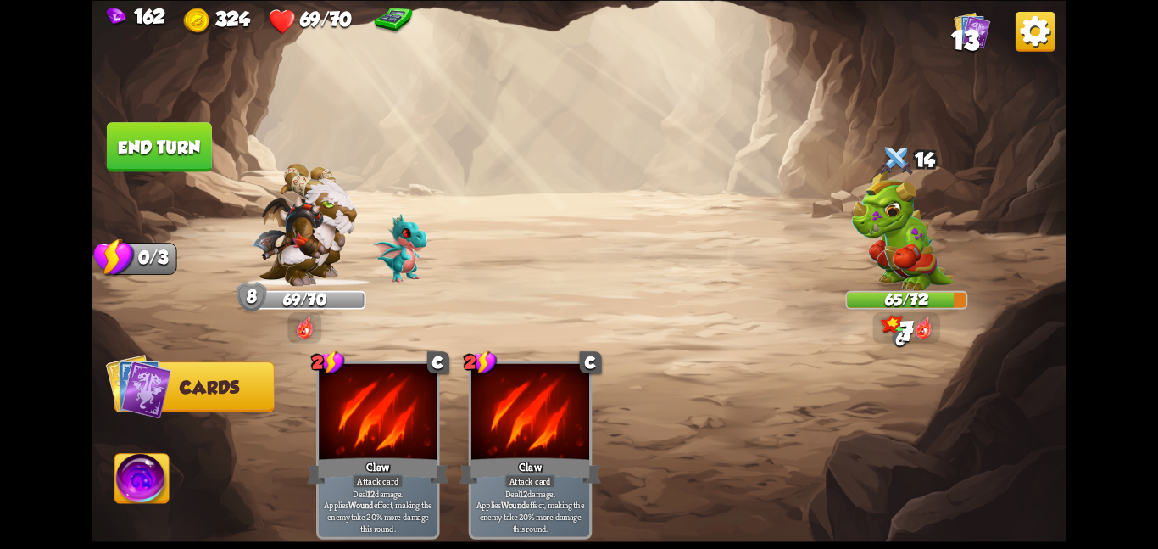
click at [373, 453] on div "2 C Claw Attack card Deal 12 damage. Applies Wound effect, making the enemy tak…" at bounding box center [677, 426] width 780 height 244
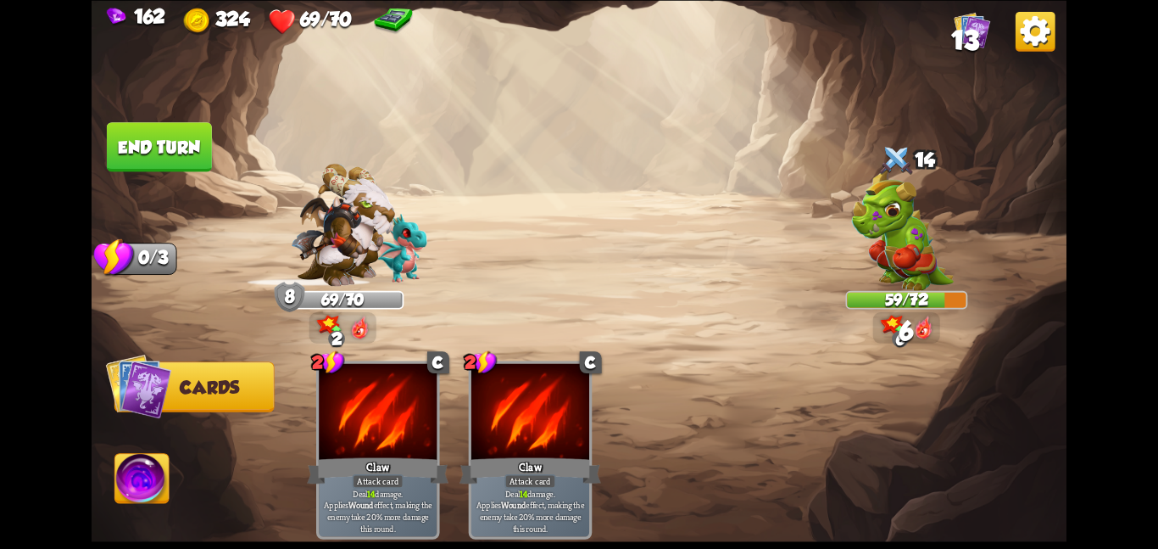
click at [162, 147] on button "End turn" at bounding box center [159, 146] width 105 height 49
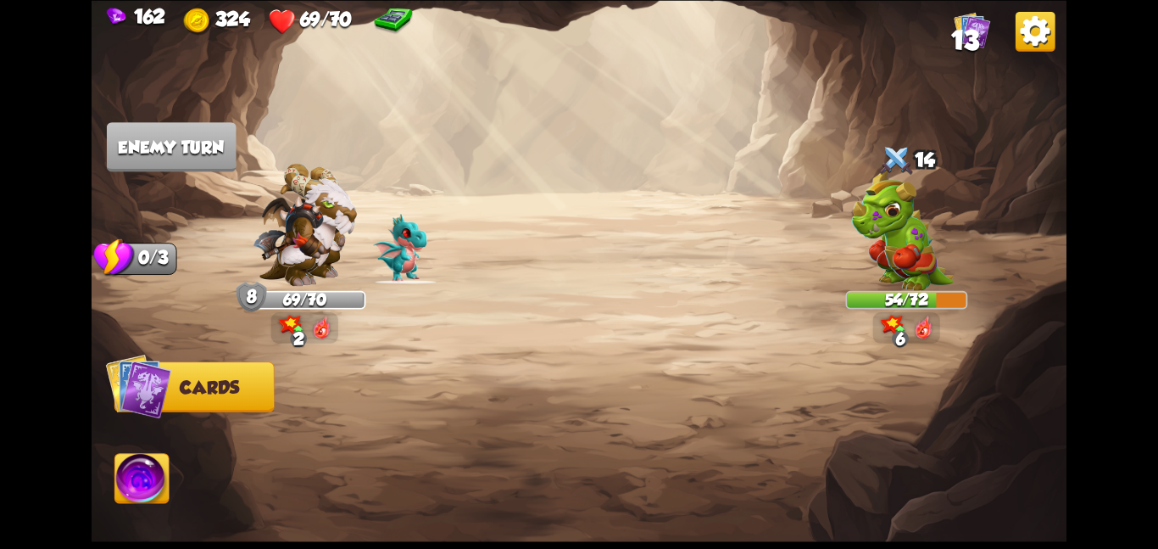
click at [343, 213] on img at bounding box center [305, 224] width 104 height 123
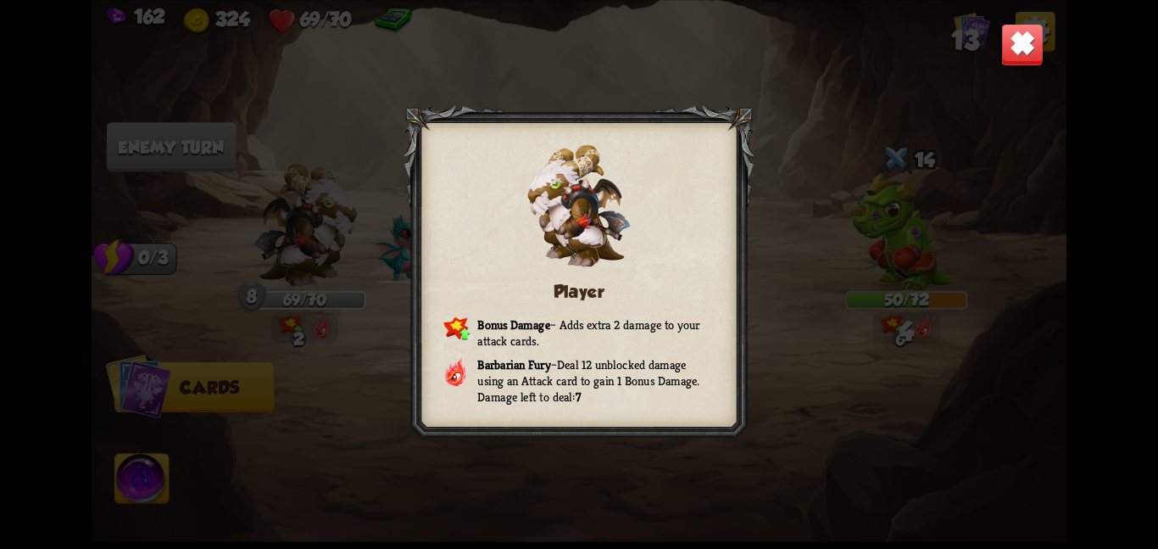
click at [1020, 31] on img at bounding box center [1023, 44] width 42 height 42
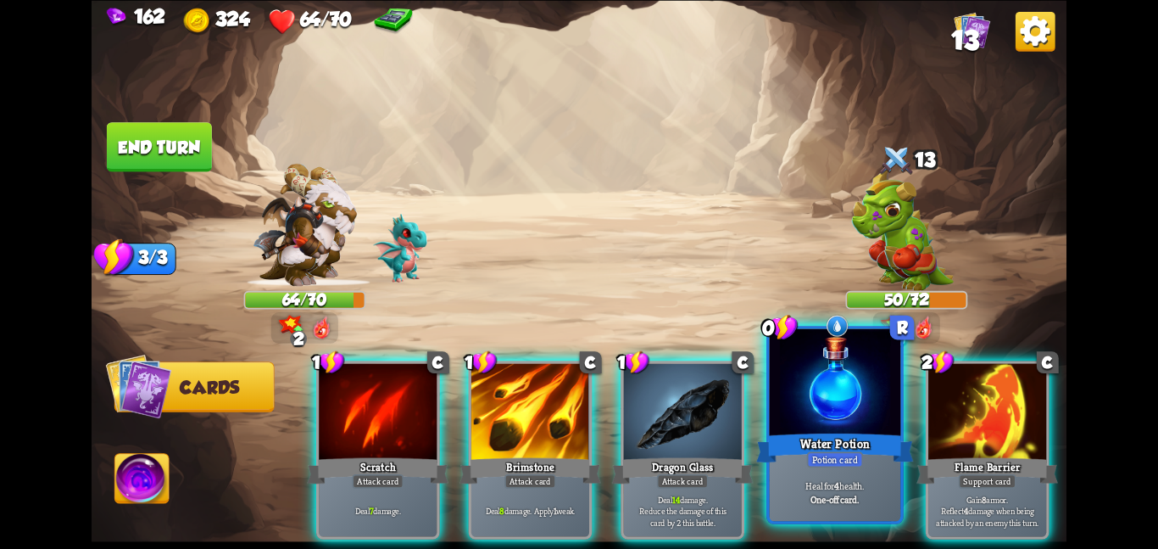
click at [809, 423] on div at bounding box center [835, 383] width 131 height 110
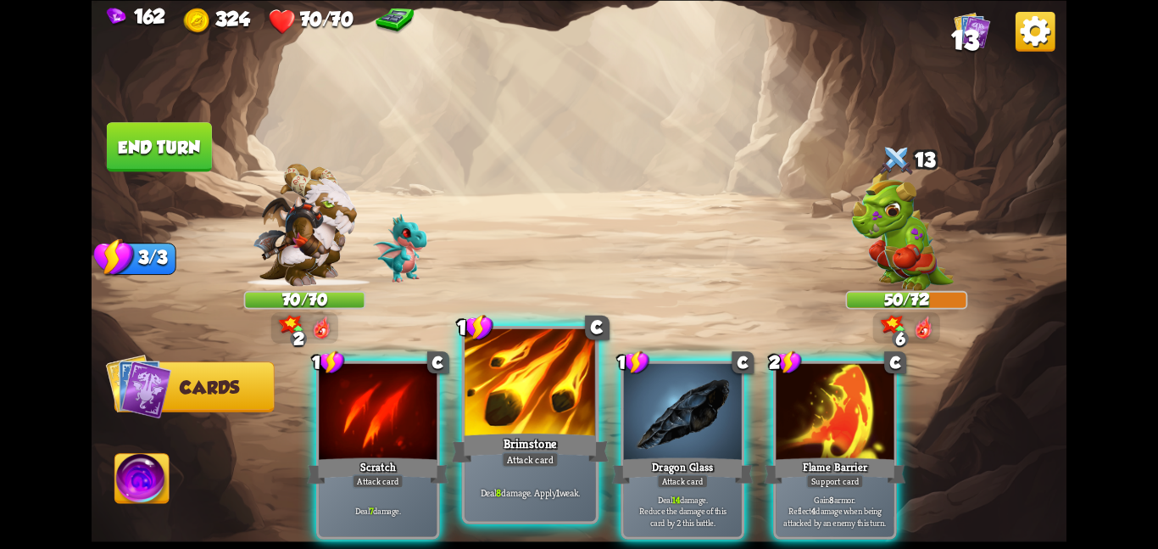
click at [530, 431] on div "Brimstone" at bounding box center [530, 447] width 157 height 35
click at [612, 455] on div "Dragon Glass" at bounding box center [683, 470] width 142 height 31
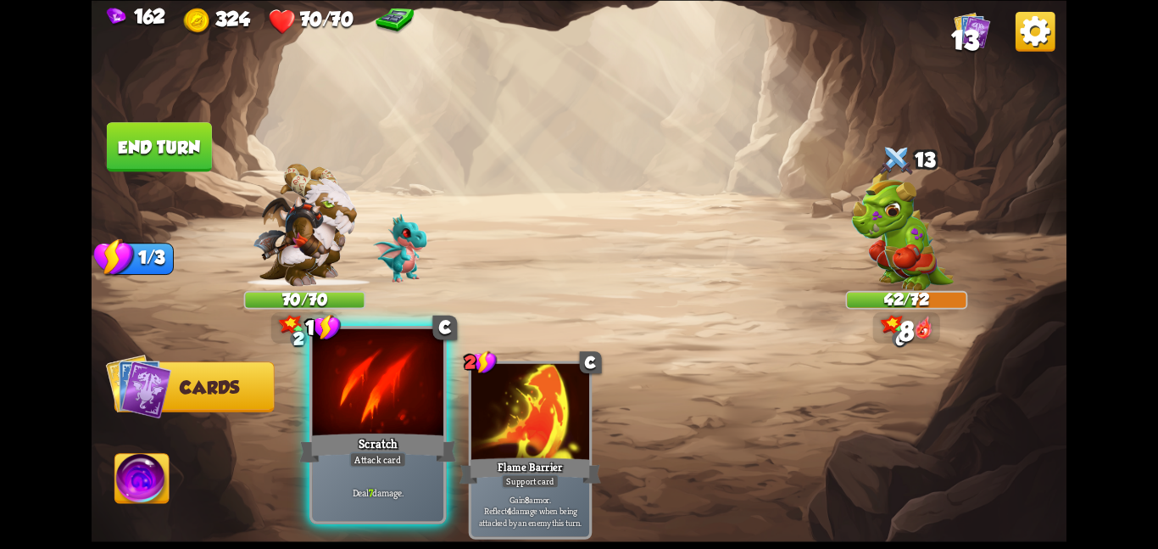
click at [378, 397] on div at bounding box center [377, 383] width 131 height 110
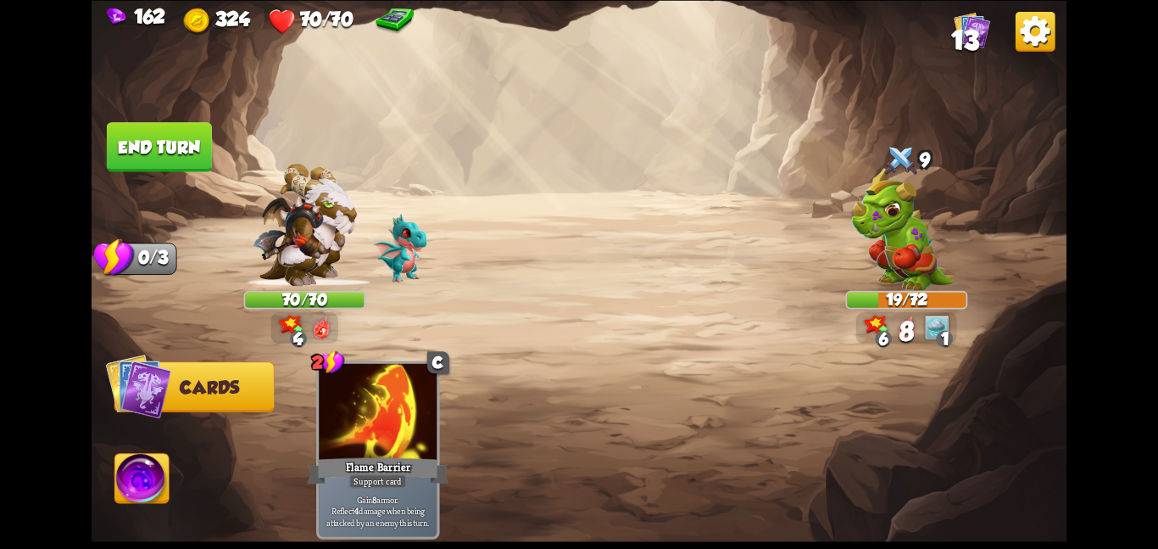
click at [126, 472] on img at bounding box center [142, 481] width 54 height 55
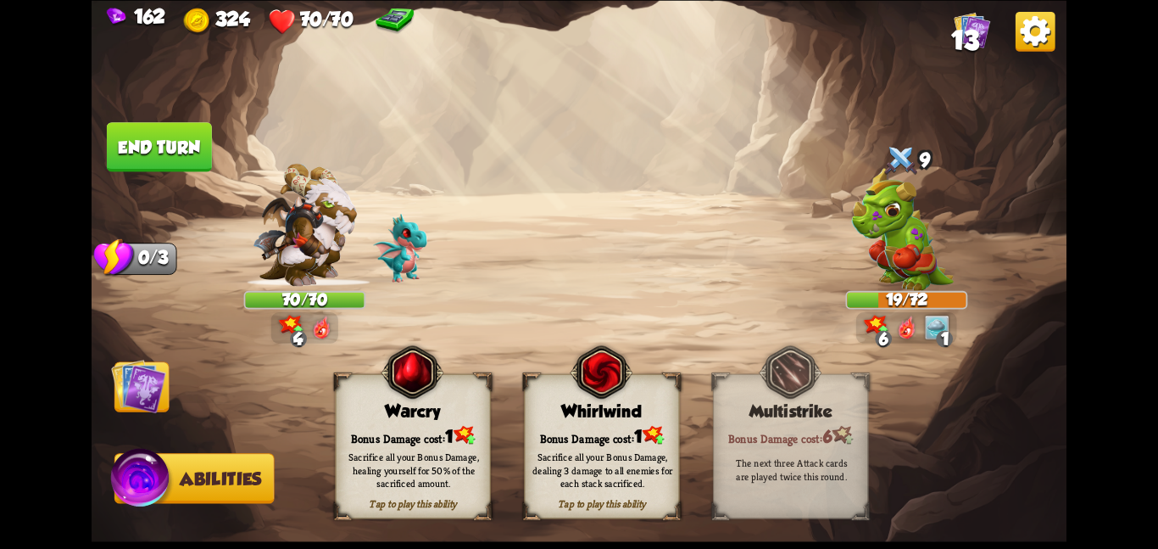
click at [553, 445] on div "Sacrifice all your Bonus Damage, dealing 3 damage to all enemies for each stack…" at bounding box center [602, 469] width 155 height 61
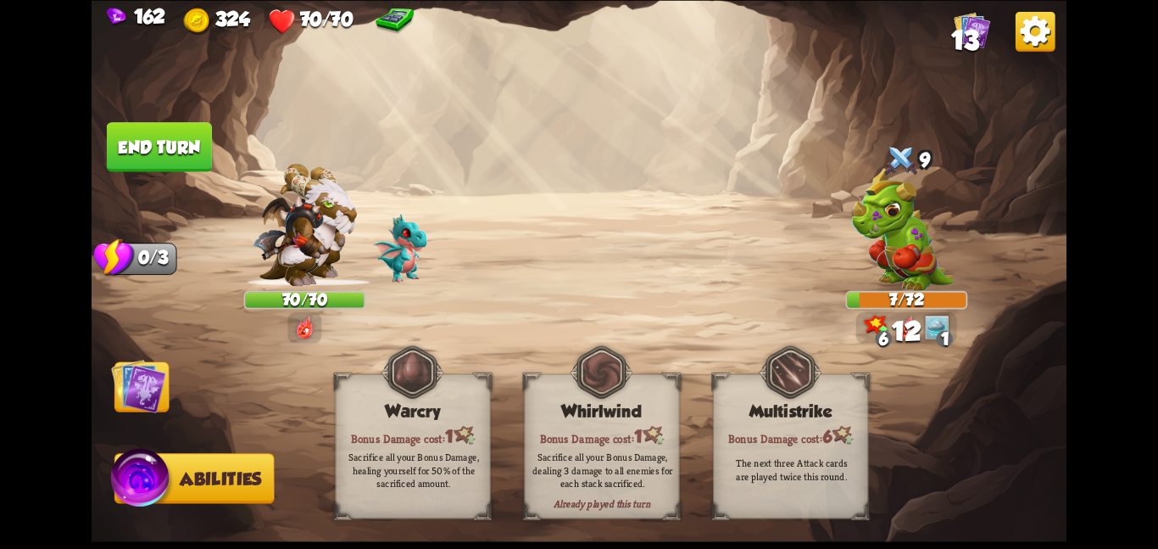
click at [119, 379] on img at bounding box center [138, 385] width 55 height 55
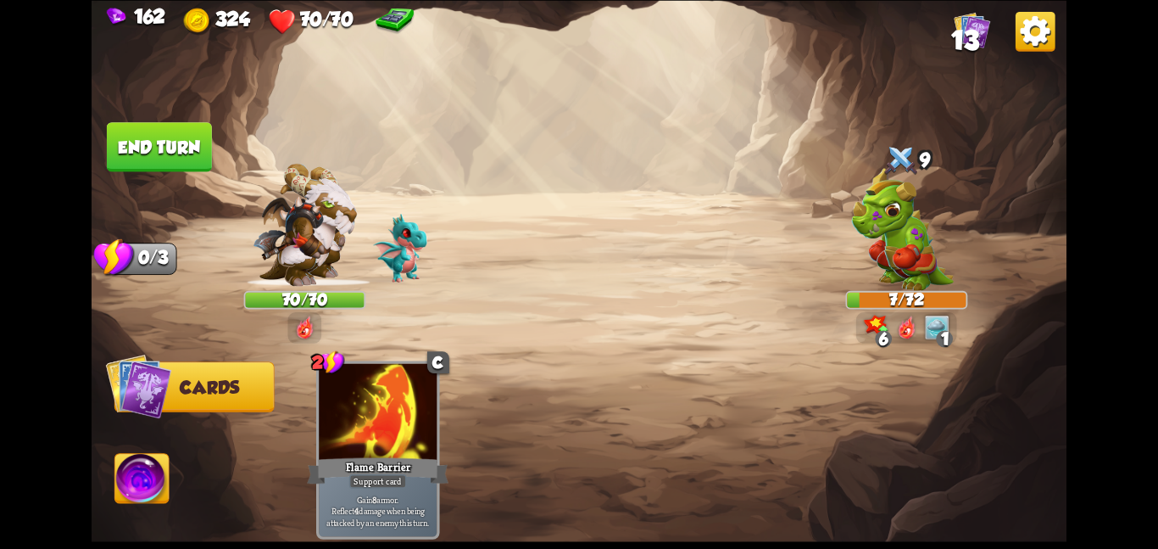
click at [162, 137] on button "End turn" at bounding box center [159, 146] width 108 height 51
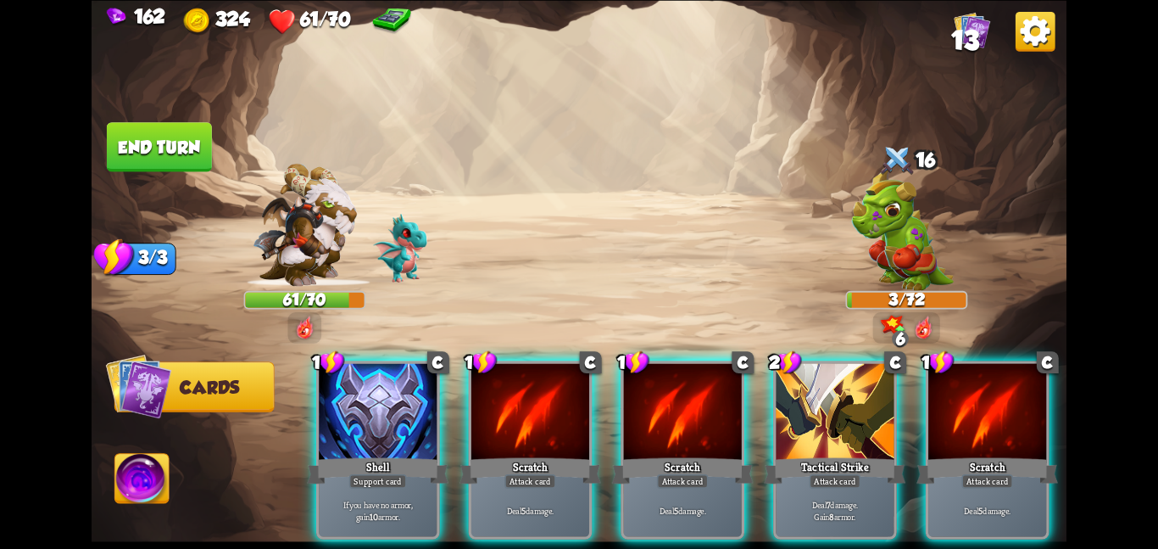
click at [198, 156] on button "End turn" at bounding box center [159, 146] width 105 height 49
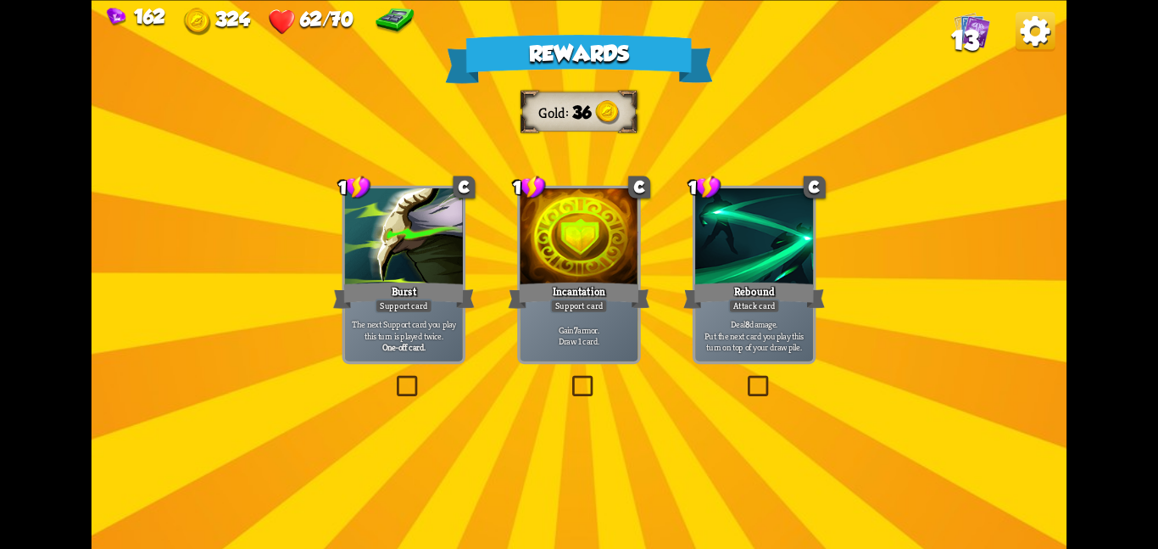
click at [550, 207] on div at bounding box center [579, 237] width 118 height 99
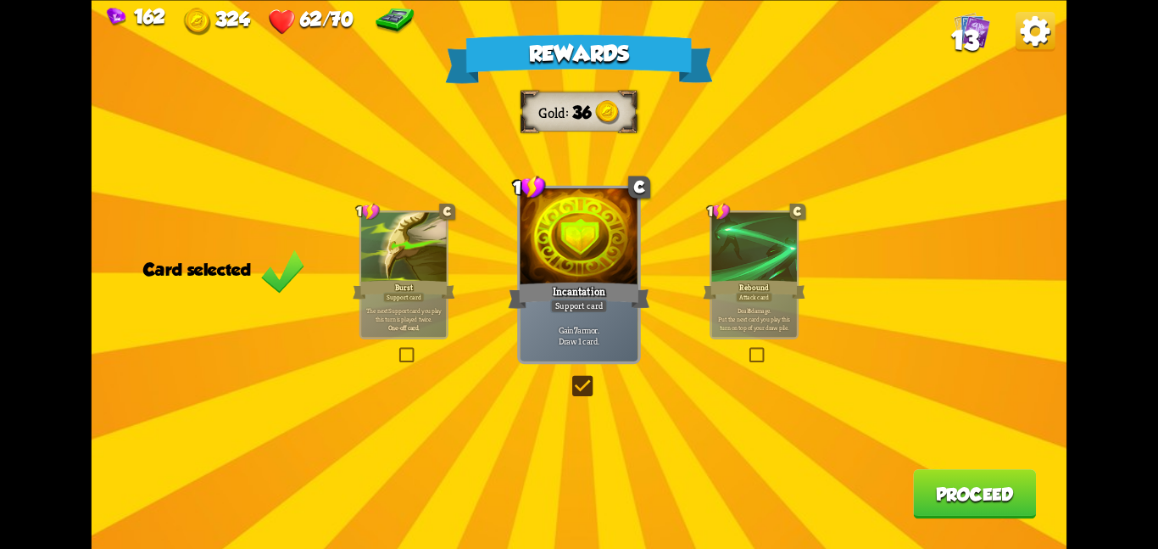
click at [946, 485] on button "Proceed" at bounding box center [974, 493] width 123 height 49
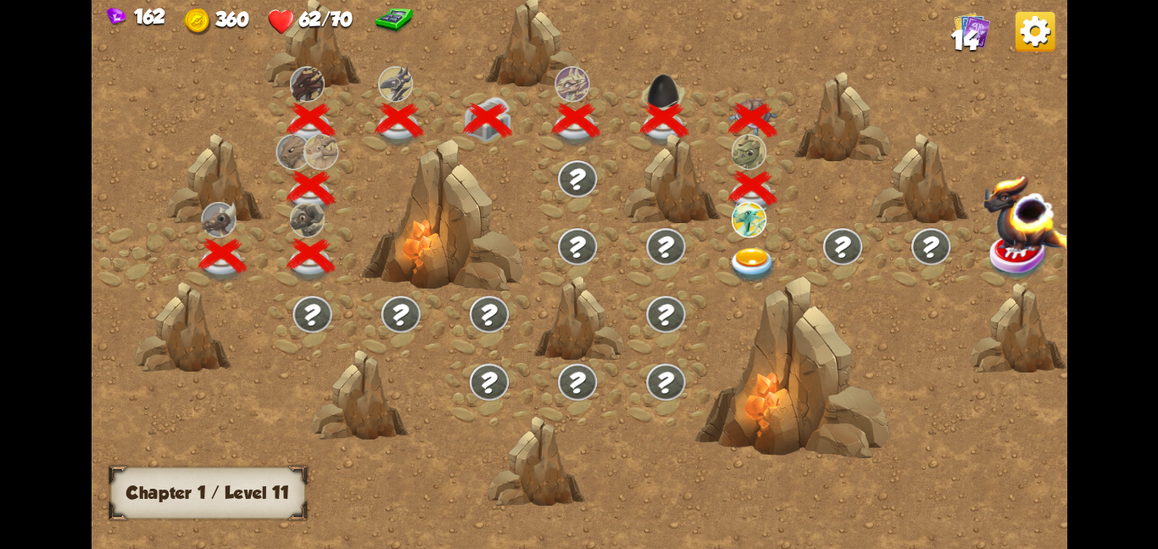
scroll to position [0, 258]
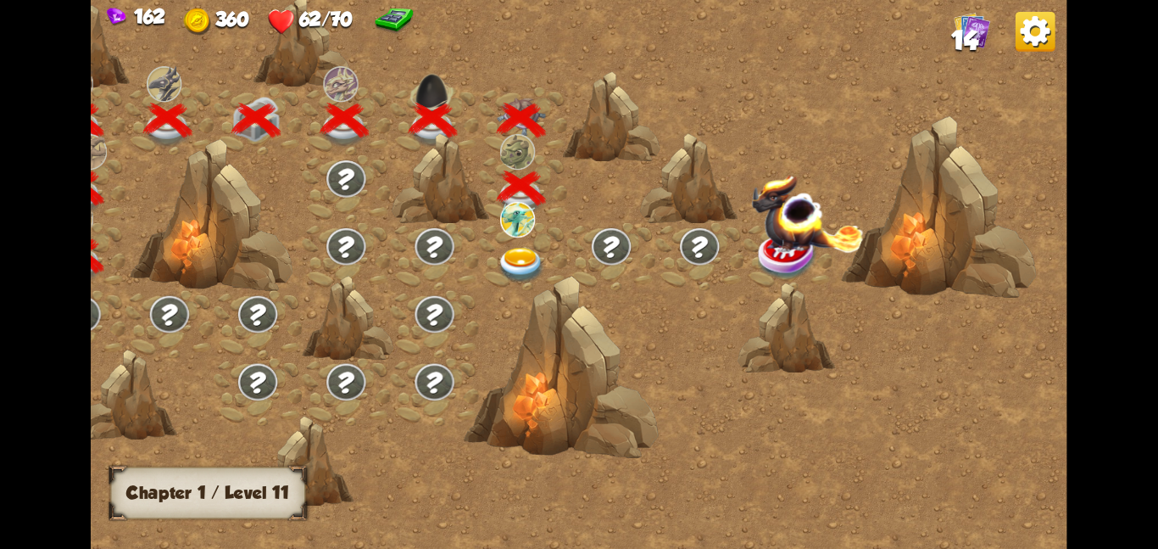
click at [527, 237] on div at bounding box center [522, 256] width 88 height 68
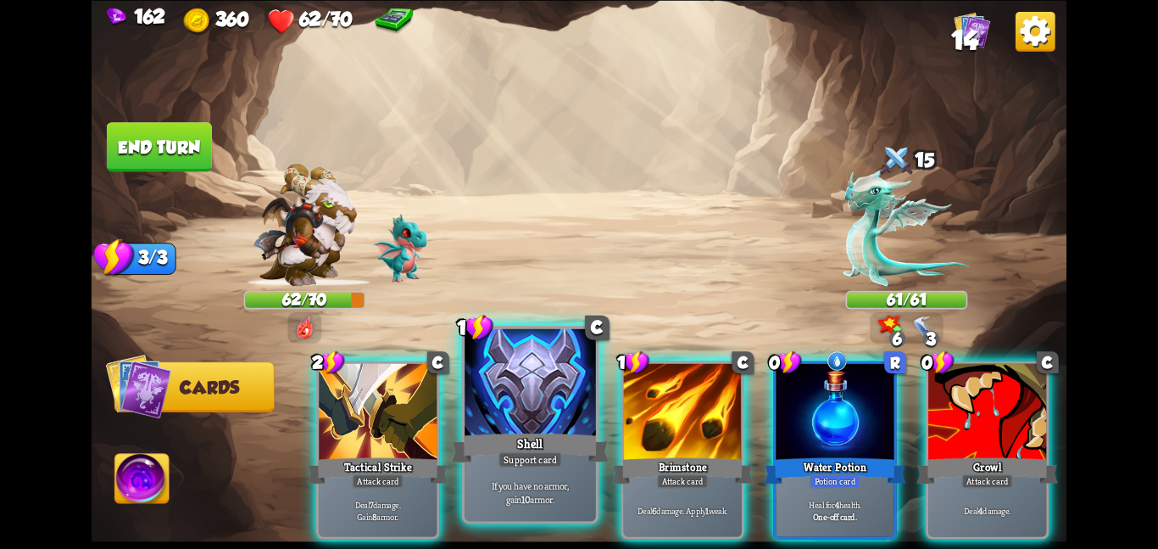
click at [457, 440] on div "Shell" at bounding box center [530, 447] width 157 height 35
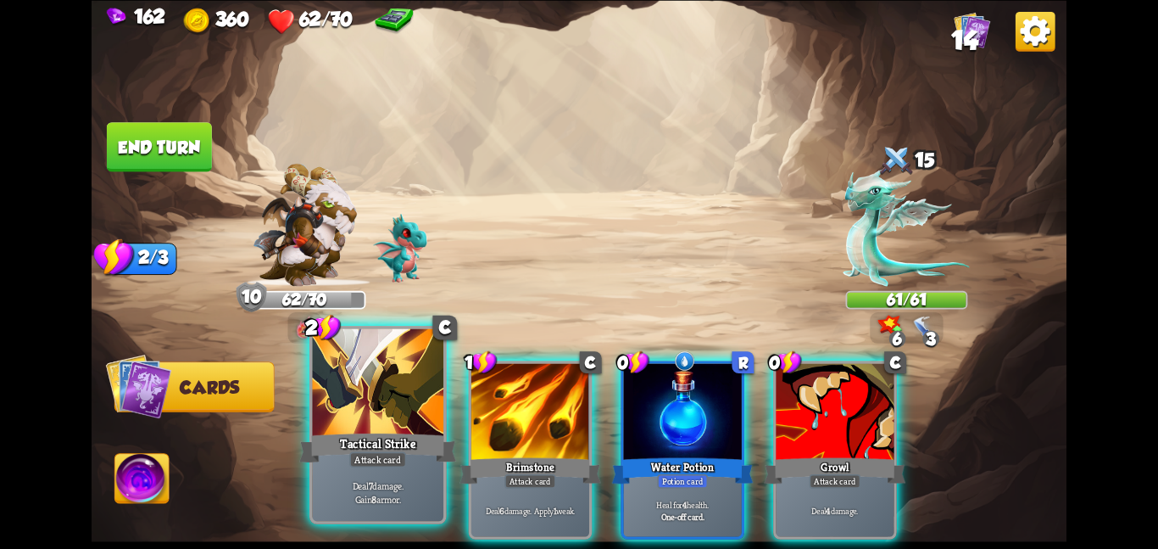
click at [347, 424] on div at bounding box center [377, 383] width 131 height 110
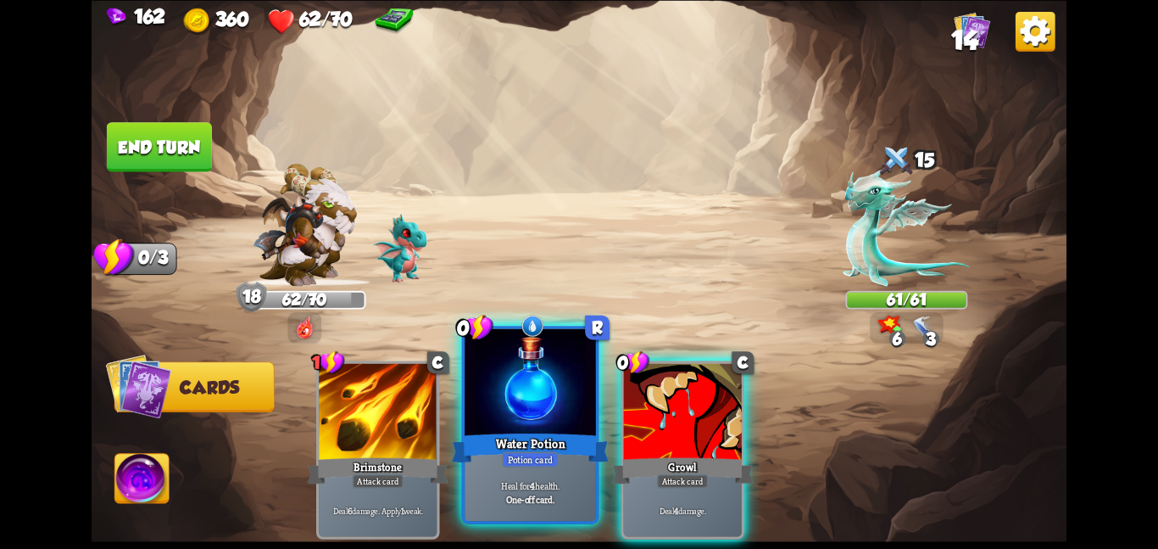
click at [578, 411] on div at bounding box center [530, 383] width 131 height 110
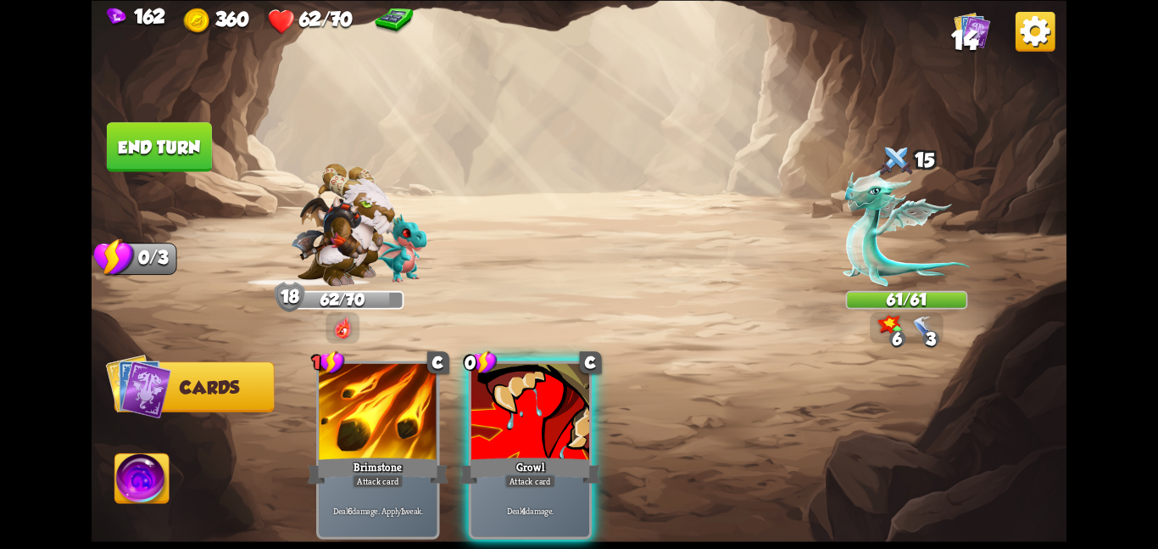
click at [578, 411] on div at bounding box center [531, 412] width 118 height 99
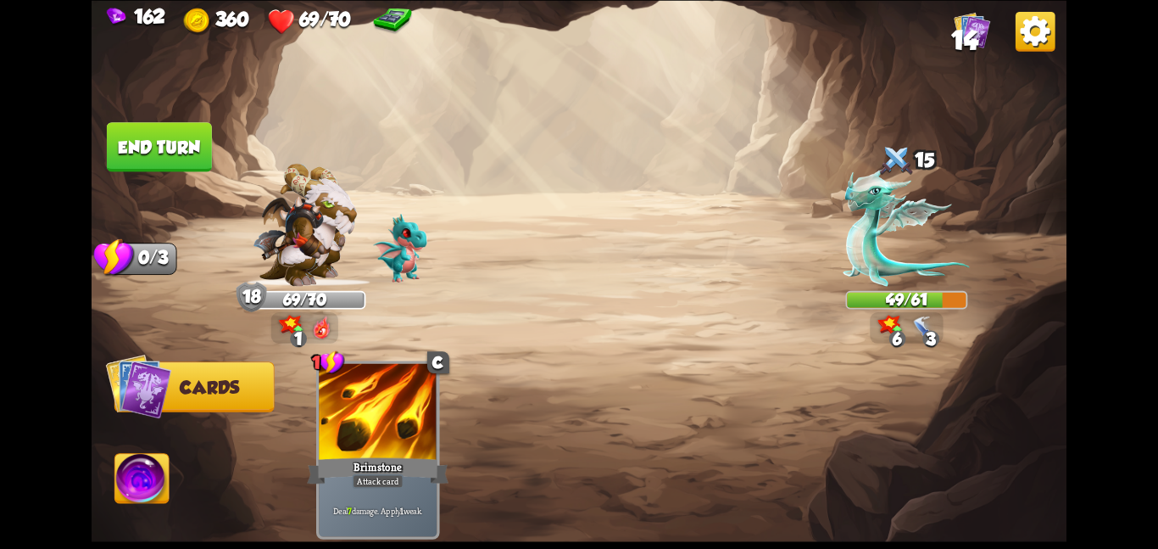
click at [196, 136] on button "End turn" at bounding box center [159, 146] width 105 height 49
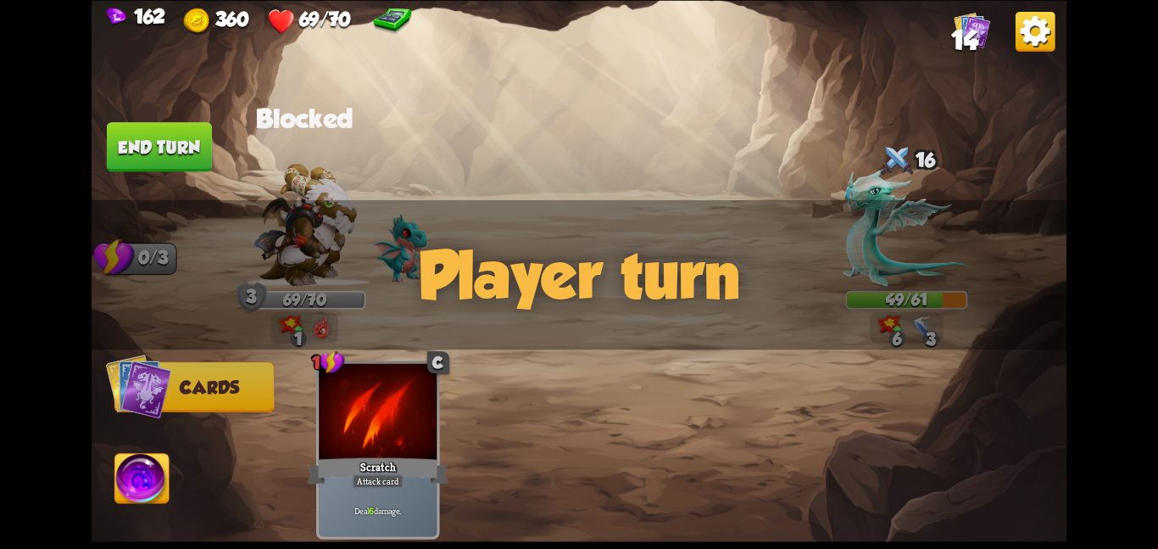
click at [430, 128] on img at bounding box center [579, 274] width 975 height 549
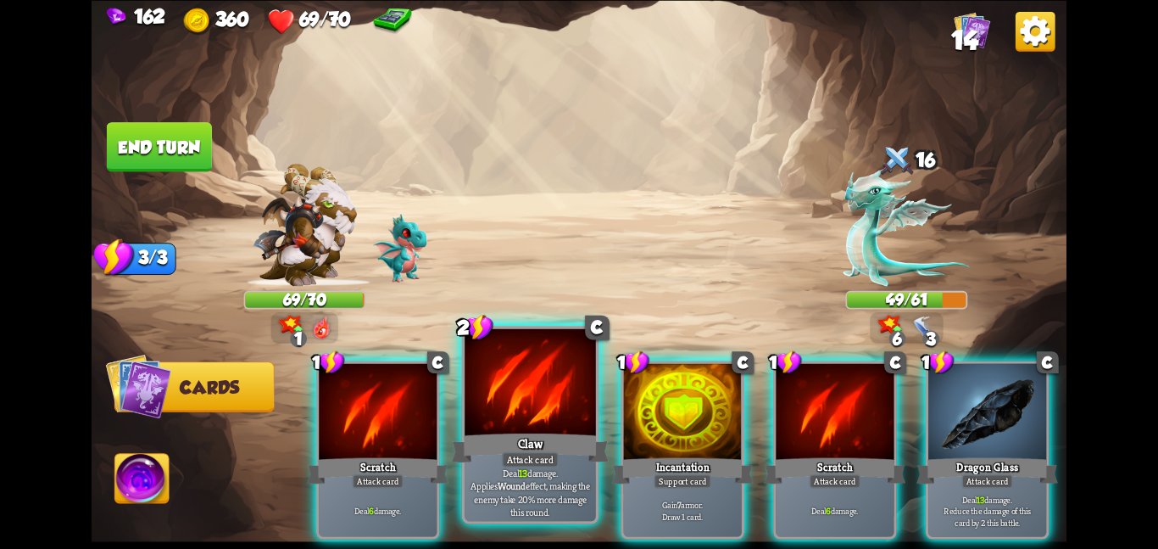
click at [500, 401] on div at bounding box center [530, 383] width 131 height 110
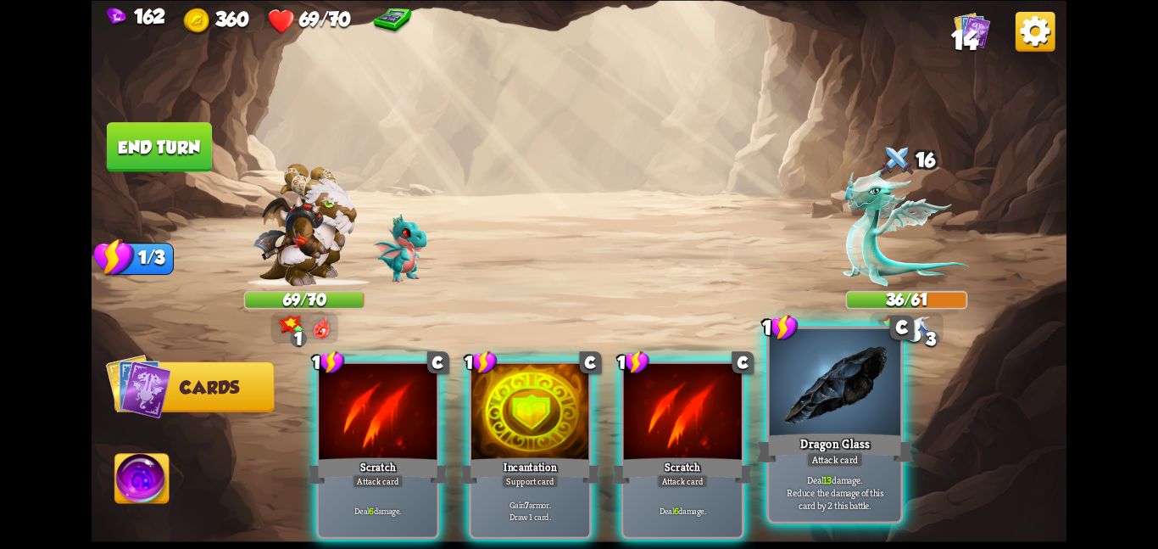
click at [782, 431] on div "Dragon Glass" at bounding box center [834, 447] width 157 height 35
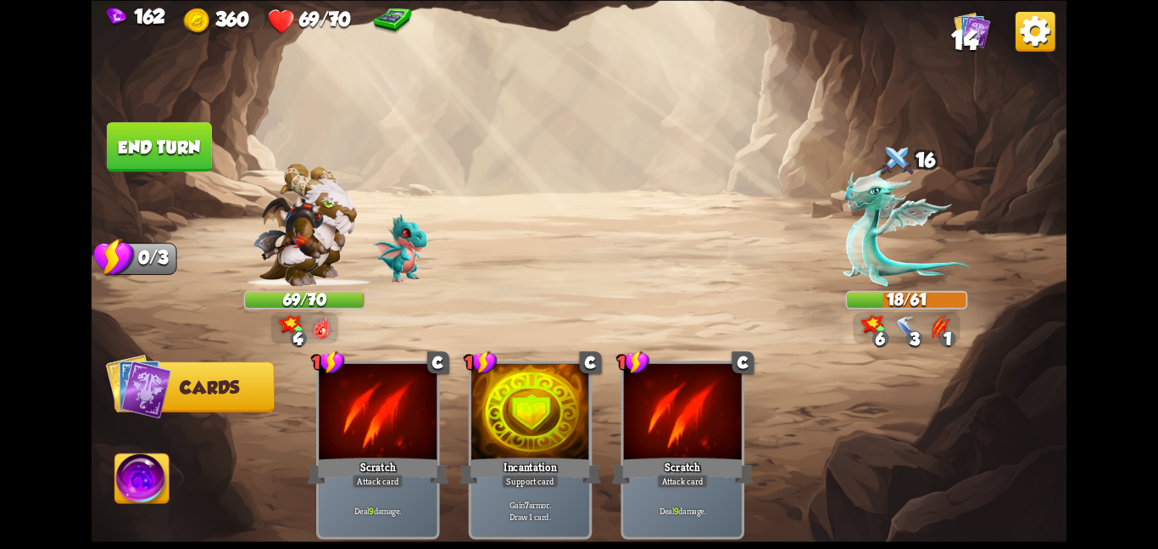
click at [166, 143] on button "End turn" at bounding box center [159, 146] width 105 height 49
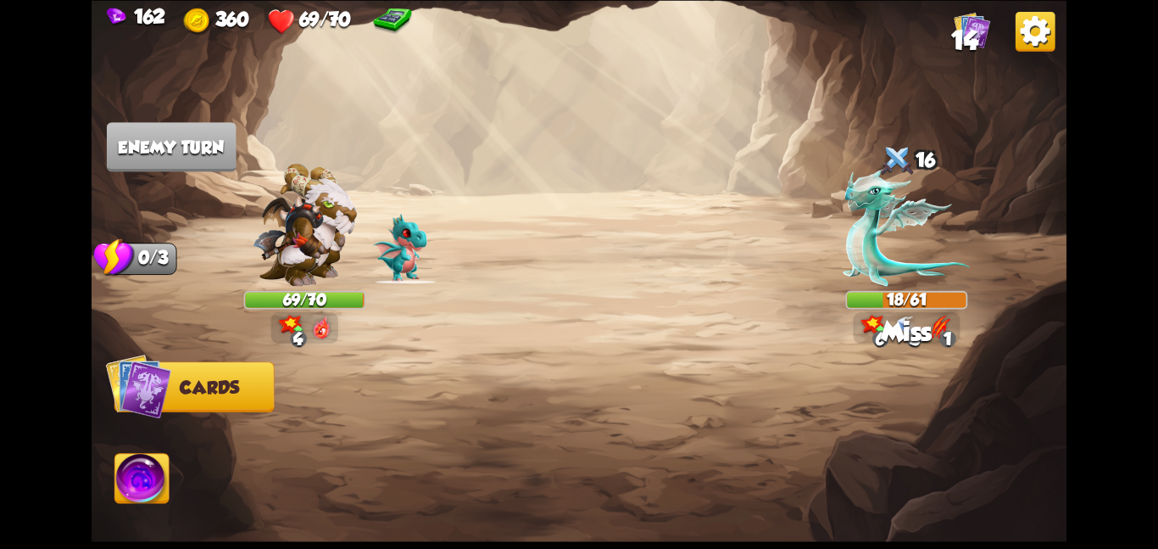
click at [135, 468] on img at bounding box center [142, 481] width 54 height 55
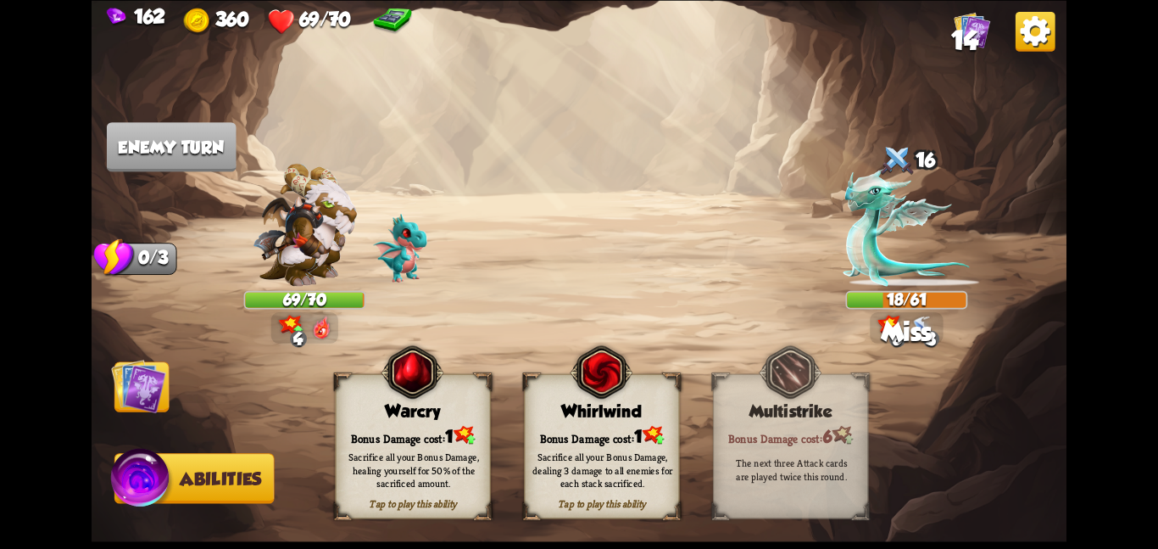
click at [565, 466] on div "Sacrifice all your Bonus Damage, dealing 3 damage to all enemies for each stack…" at bounding box center [603, 469] width 140 height 39
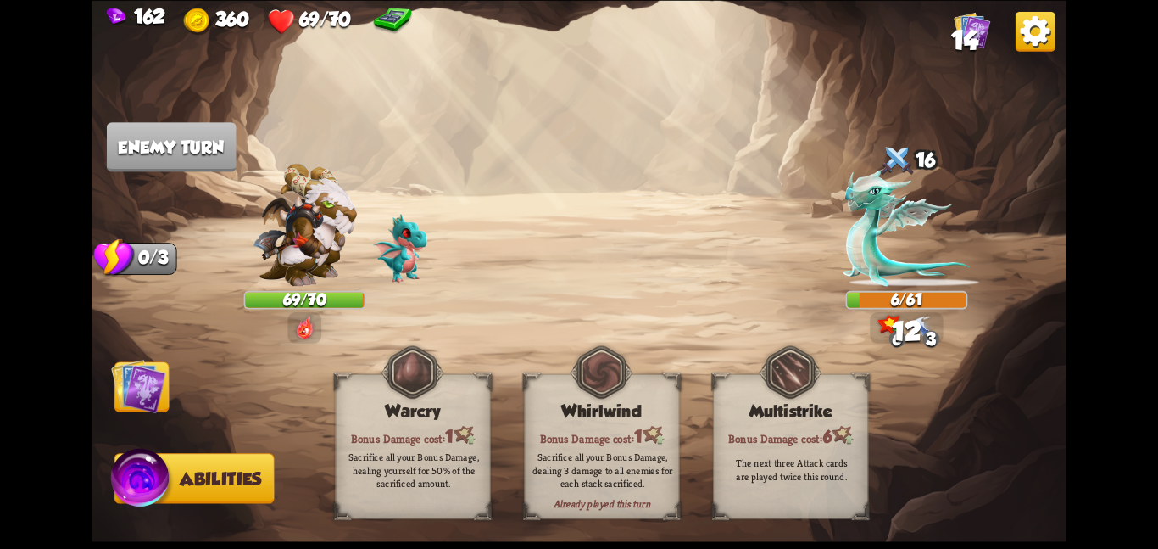
click at [123, 381] on img at bounding box center [138, 385] width 55 height 55
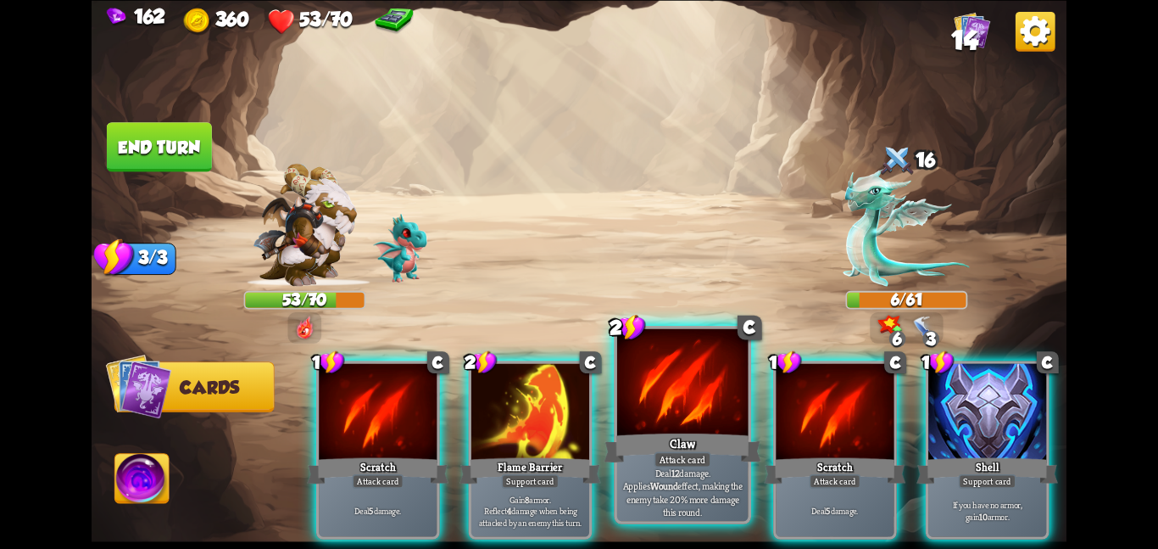
click at [686, 409] on div at bounding box center [682, 383] width 131 height 110
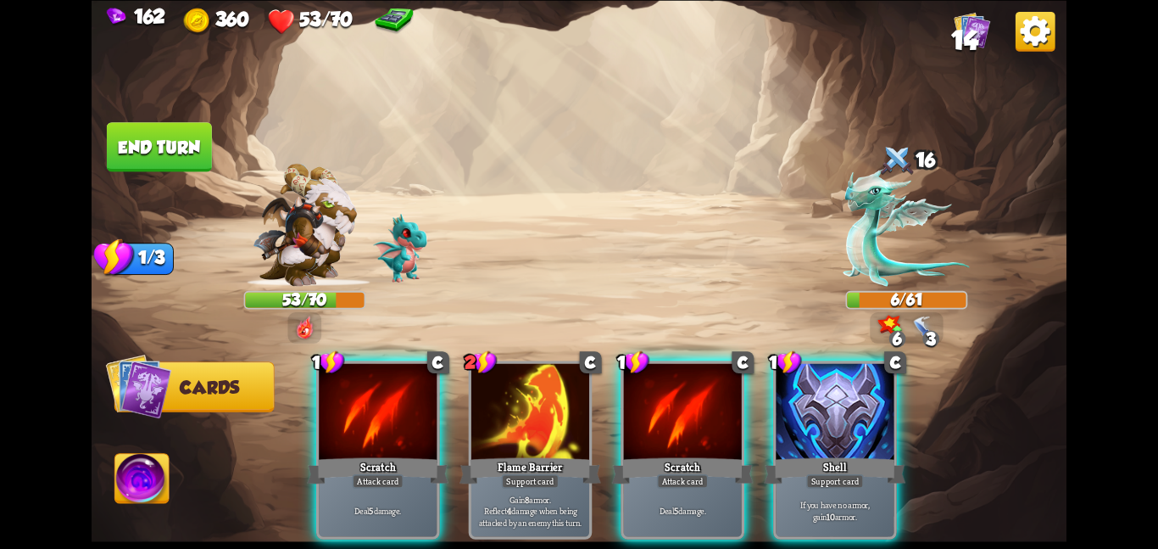
click at [686, 409] on div at bounding box center [683, 412] width 118 height 99
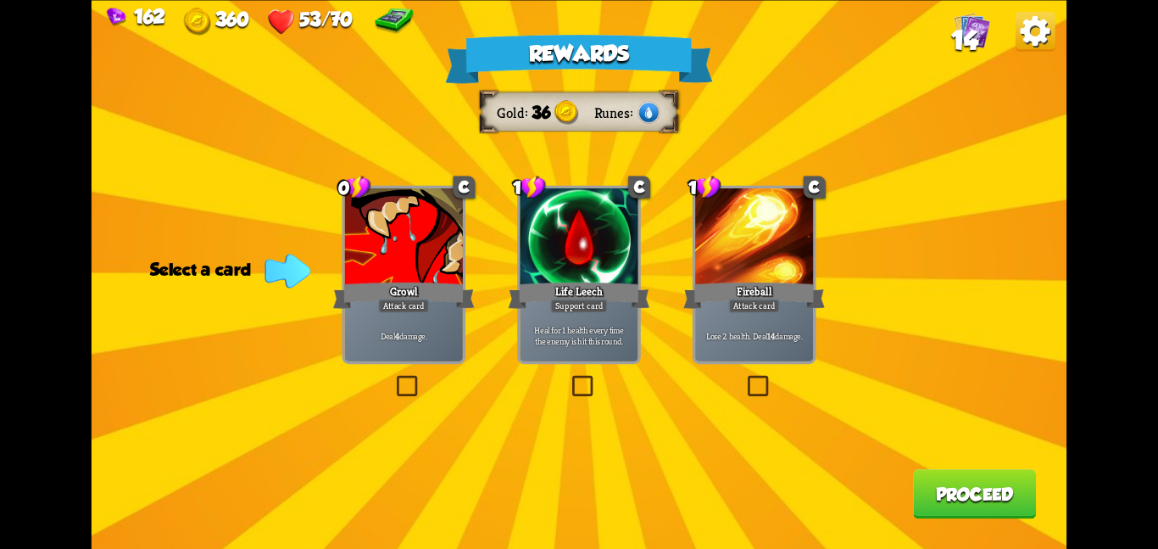
click at [410, 262] on div at bounding box center [404, 237] width 118 height 99
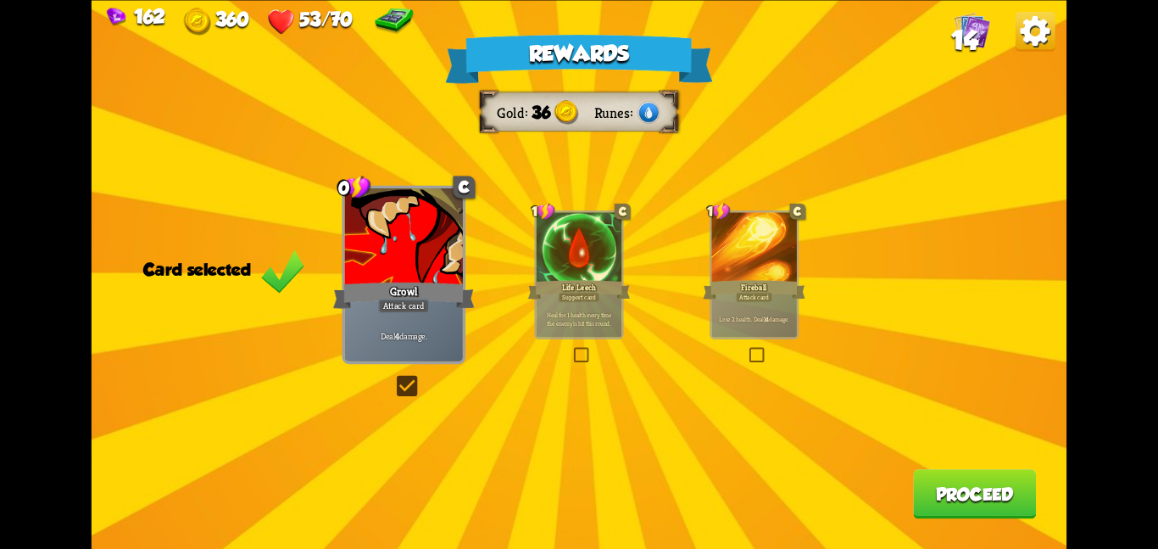
click at [935, 479] on button "Proceed" at bounding box center [974, 493] width 123 height 49
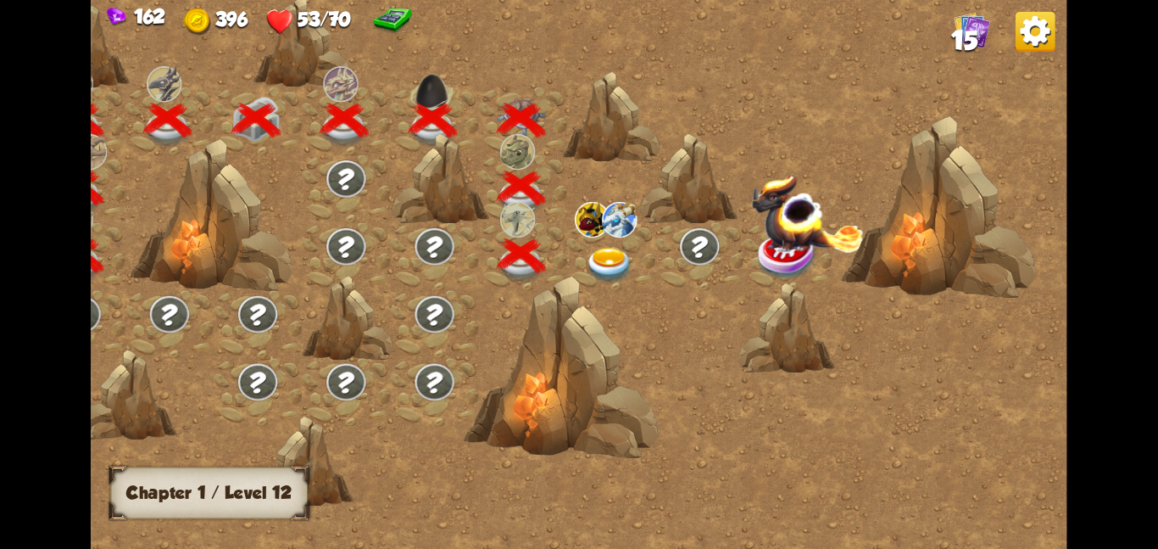
click at [610, 234] on img at bounding box center [619, 219] width 35 height 36
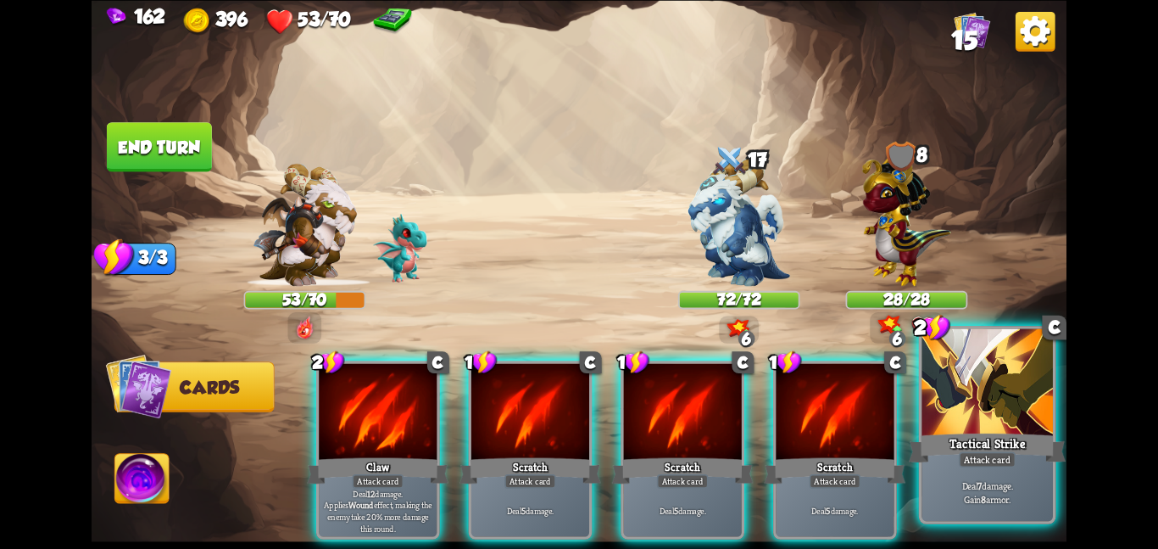
click at [953, 387] on div at bounding box center [987, 383] width 131 height 110
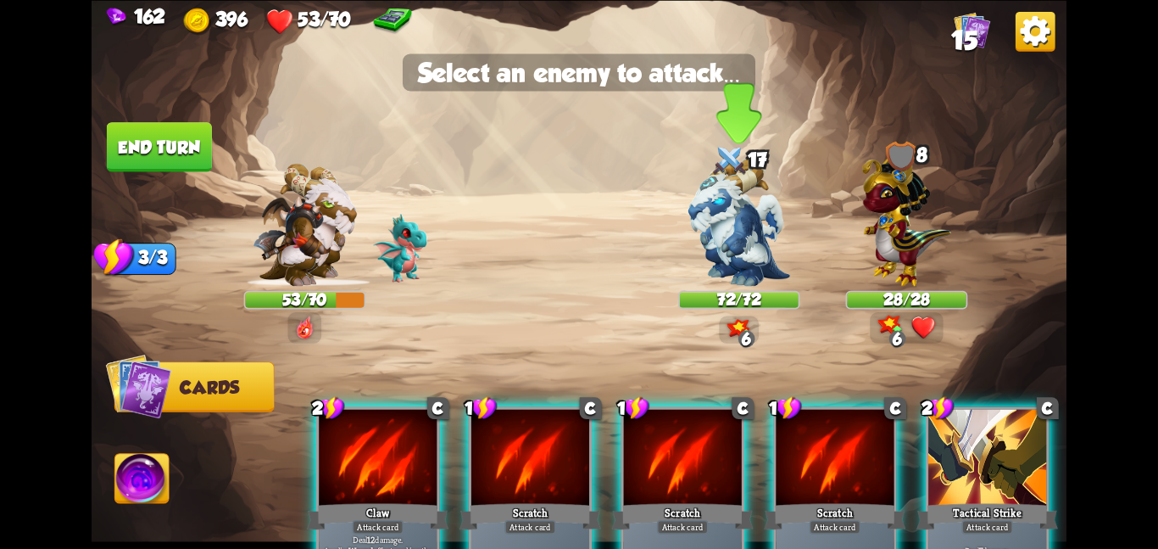
click at [705, 215] on img at bounding box center [740, 222] width 102 height 128
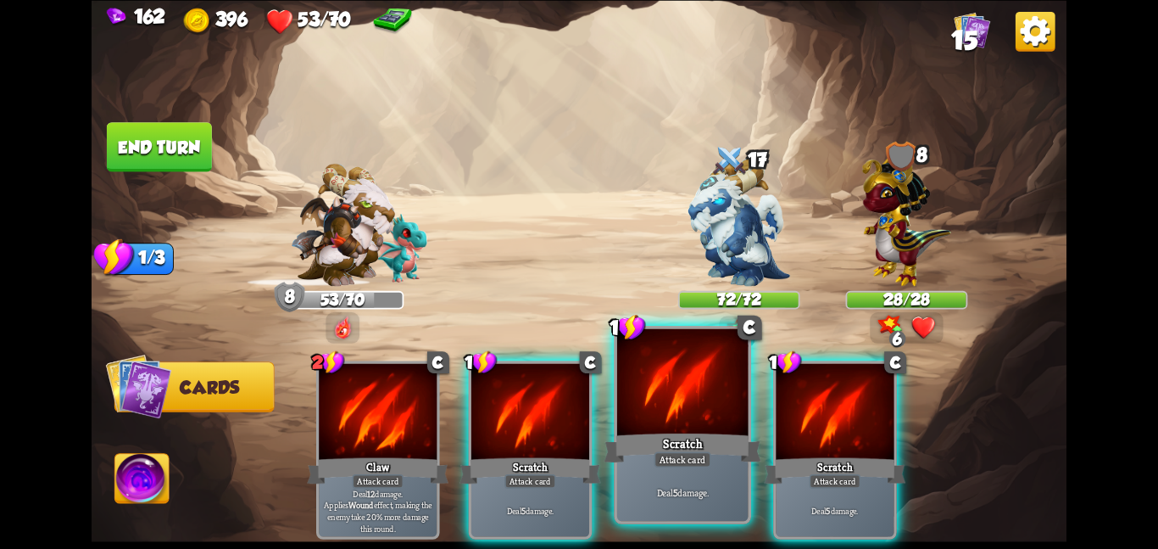
click at [749, 398] on div "1 C Scratch Attack card Deal 5 damage." at bounding box center [682, 425] width 137 height 198
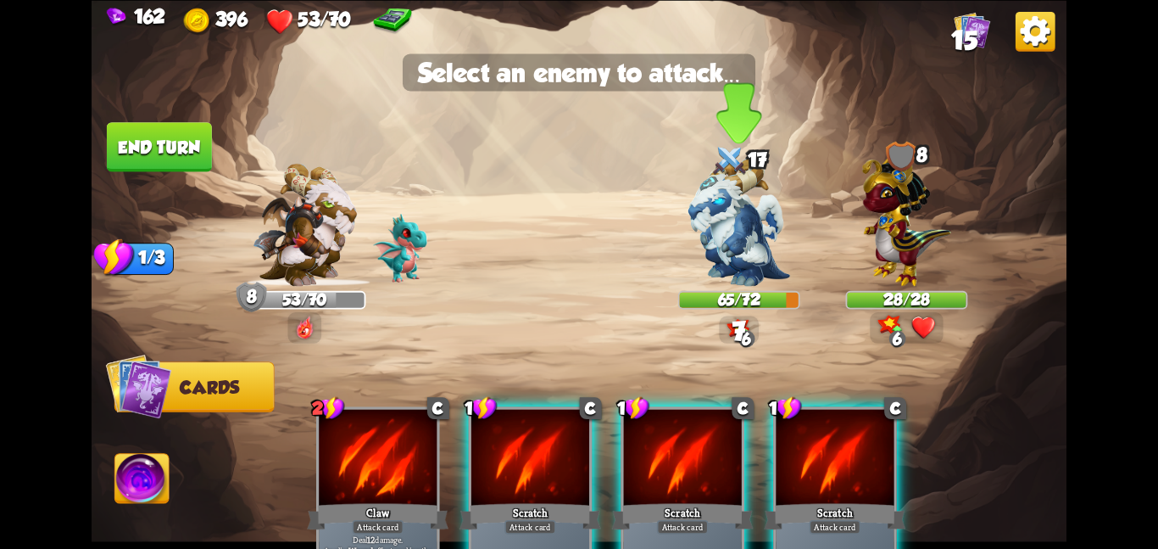
click at [719, 267] on img at bounding box center [740, 222] width 102 height 128
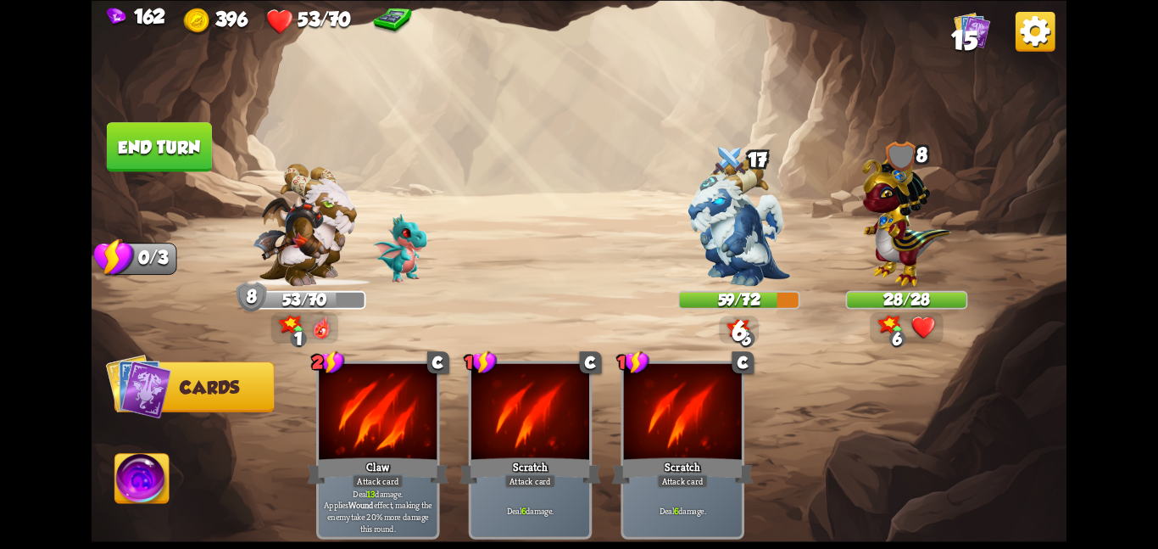
click at [188, 143] on button "End turn" at bounding box center [159, 146] width 105 height 49
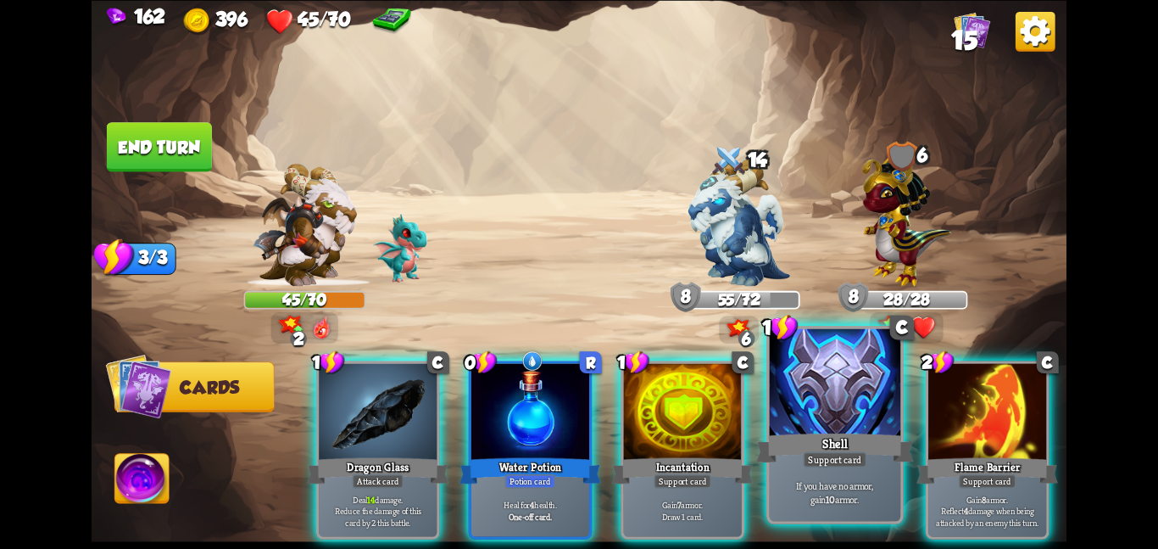
click at [798, 384] on div at bounding box center [835, 383] width 131 height 110
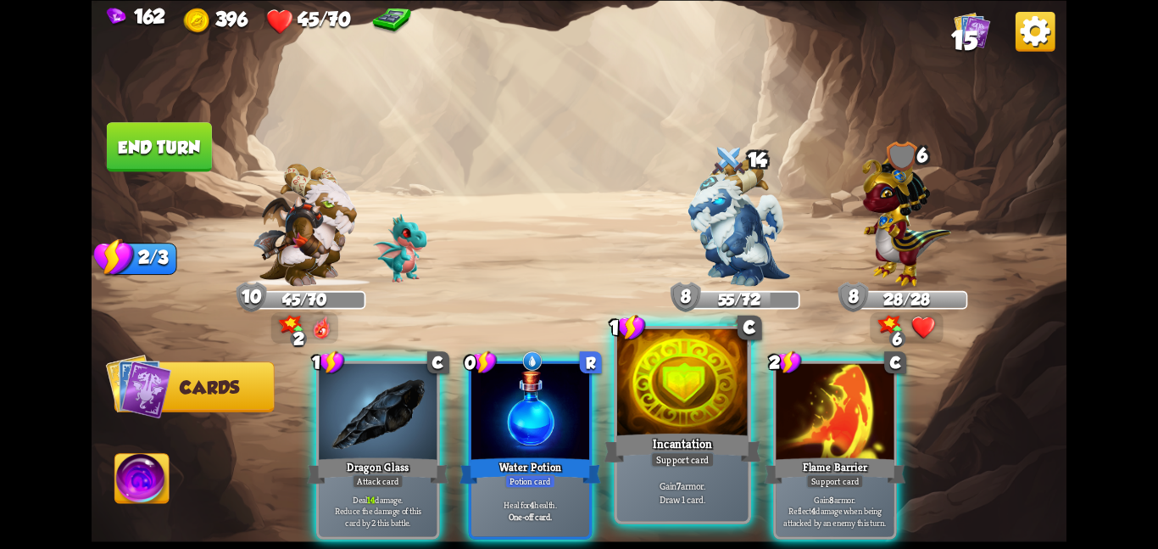
click at [665, 409] on div at bounding box center [682, 383] width 131 height 110
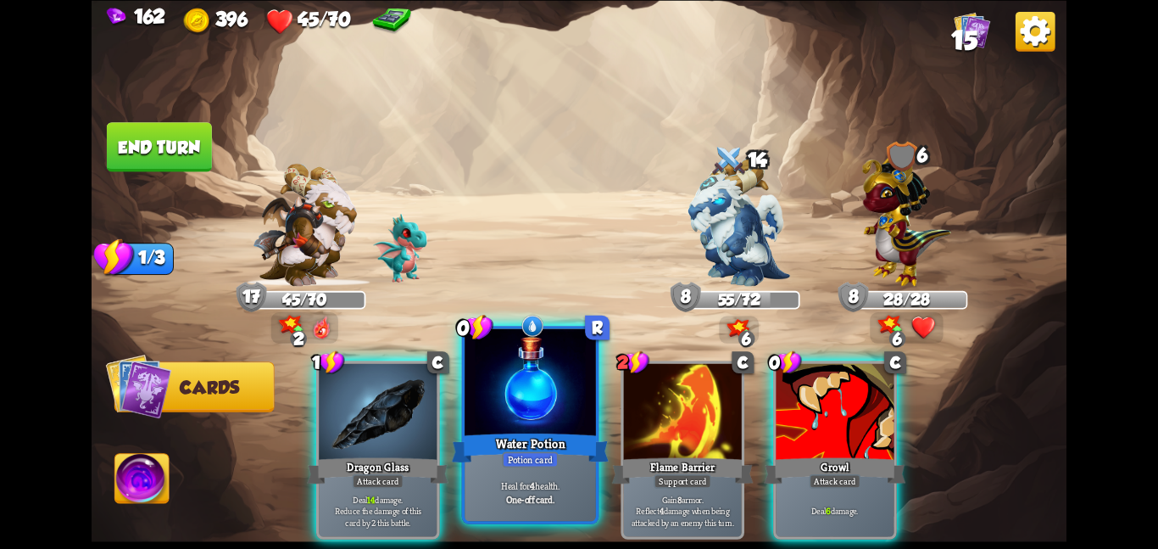
click at [512, 422] on div at bounding box center [530, 383] width 131 height 110
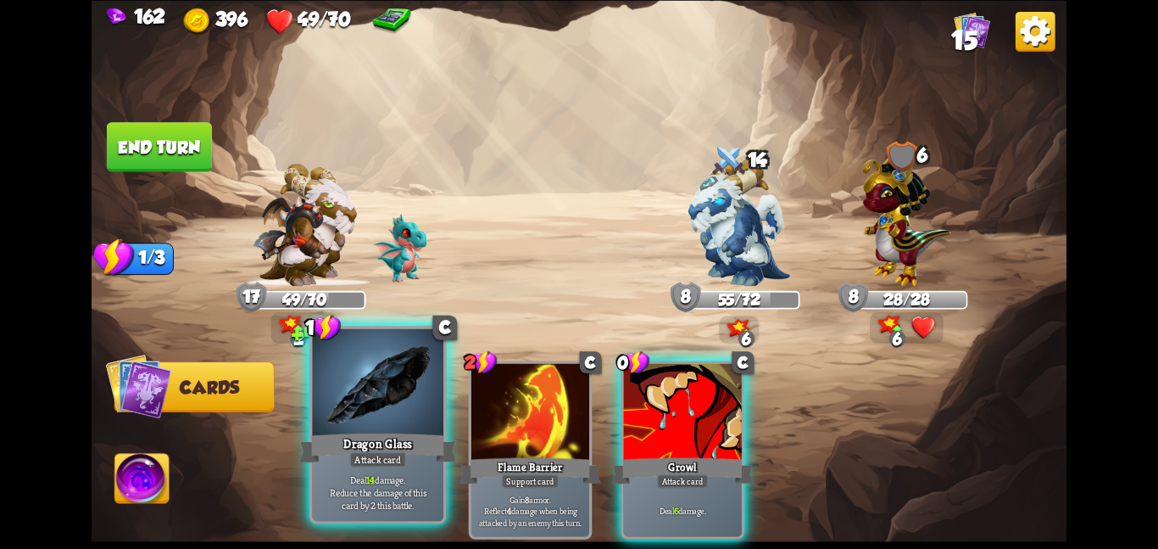
click at [333, 416] on div at bounding box center [377, 383] width 131 height 110
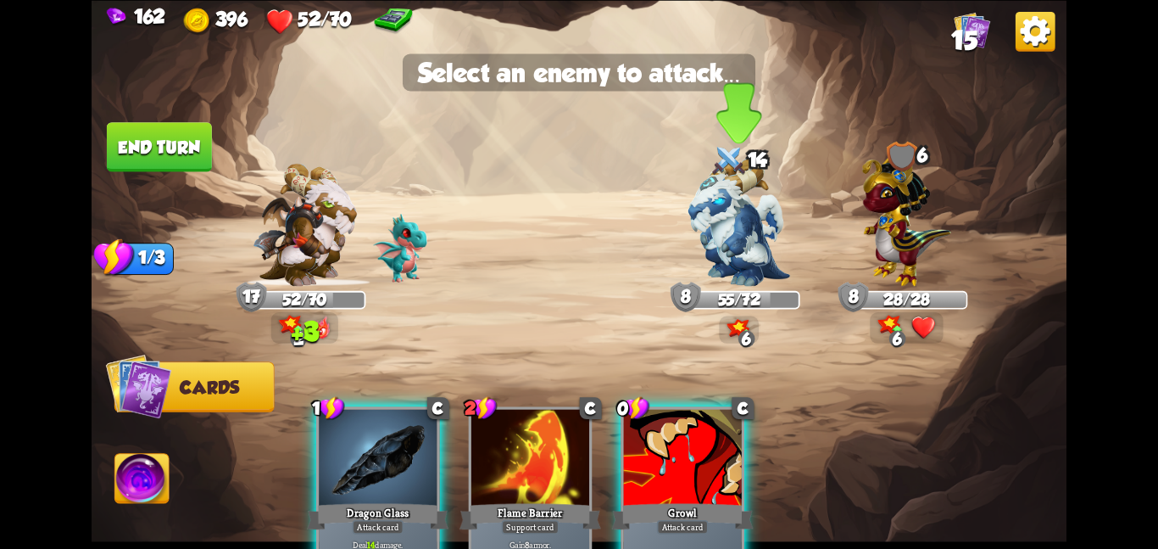
click at [781, 245] on img at bounding box center [740, 222] width 102 height 128
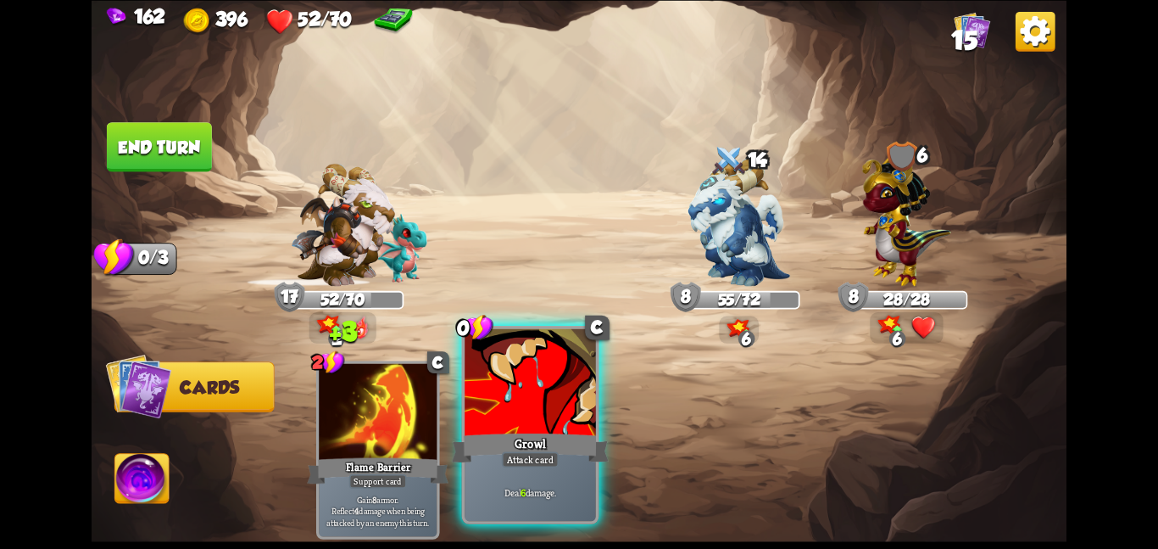
click at [479, 450] on div "Growl" at bounding box center [530, 447] width 157 height 35
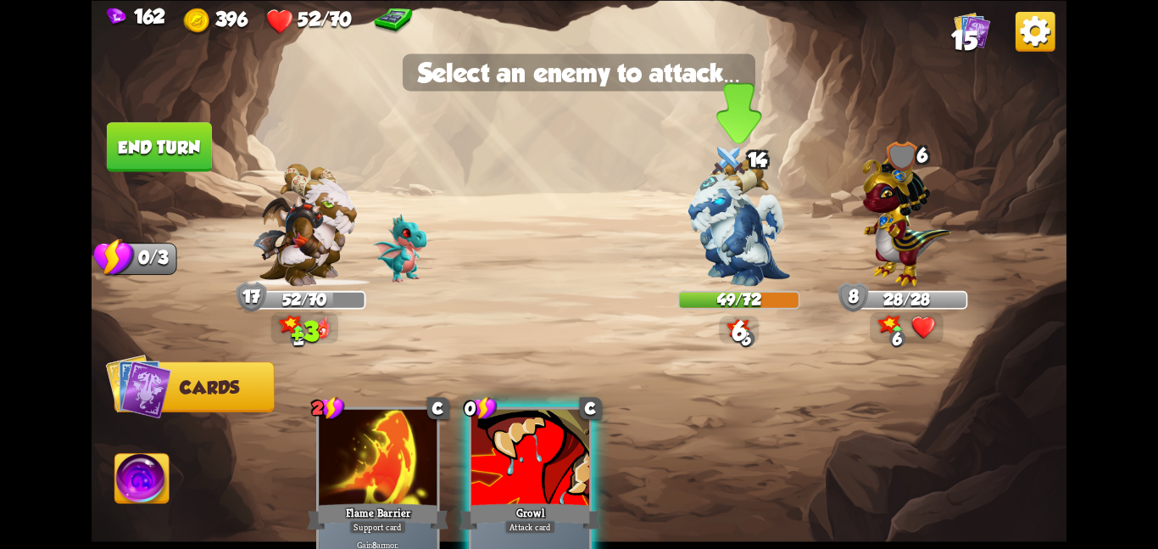
click at [740, 196] on img at bounding box center [740, 222] width 102 height 128
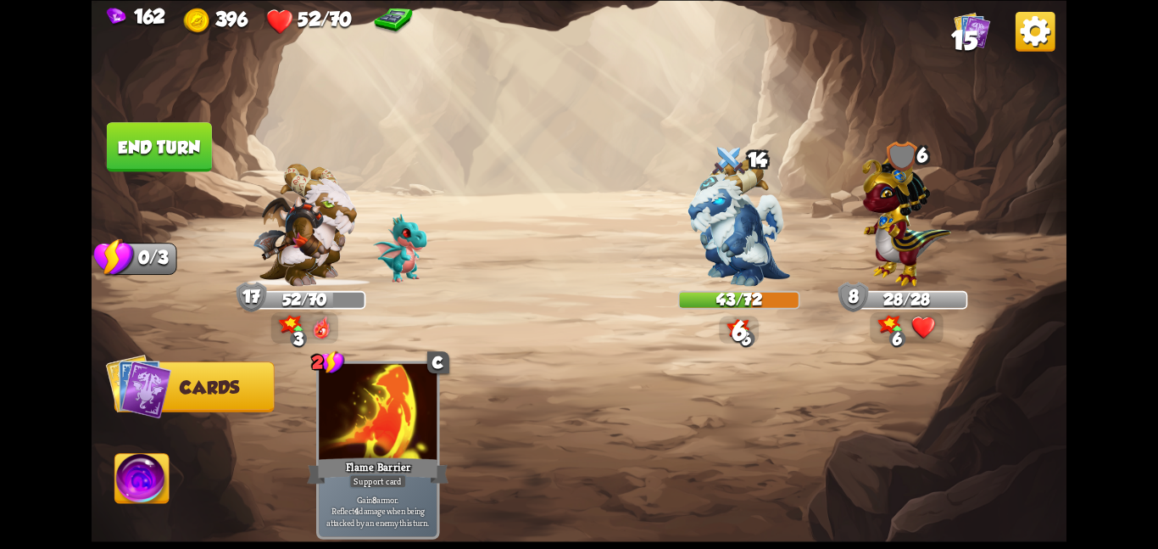
click at [198, 152] on button "End turn" at bounding box center [159, 146] width 105 height 49
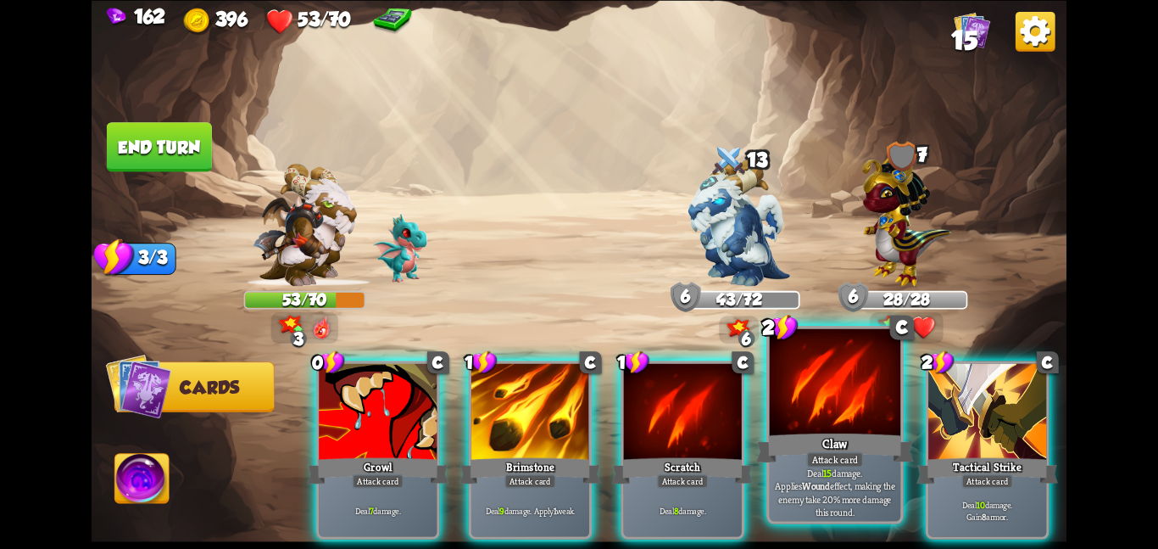
click at [839, 375] on div at bounding box center [835, 383] width 131 height 110
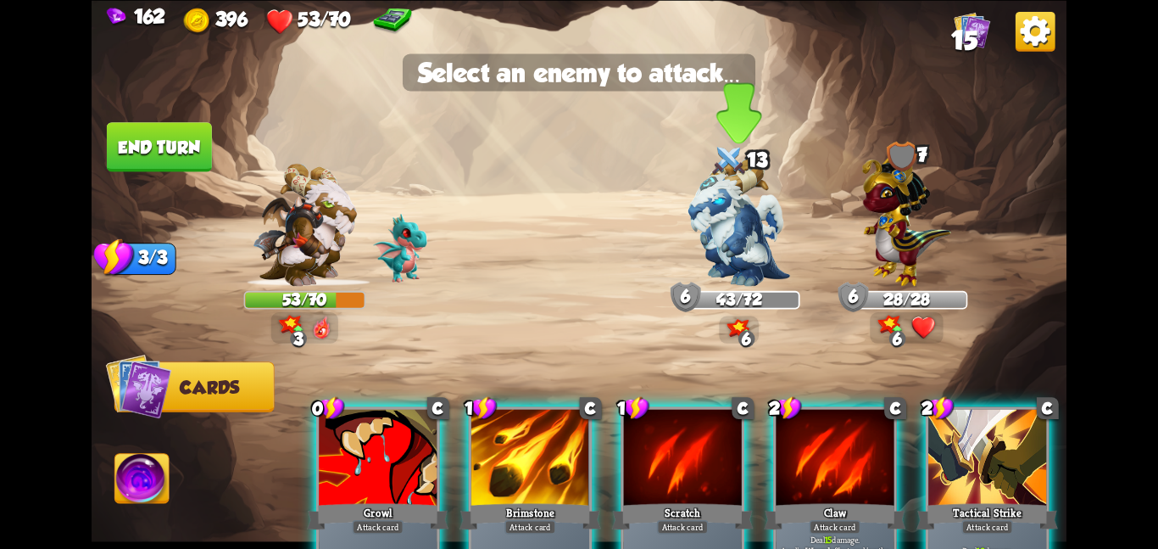
click at [734, 241] on img at bounding box center [740, 222] width 102 height 128
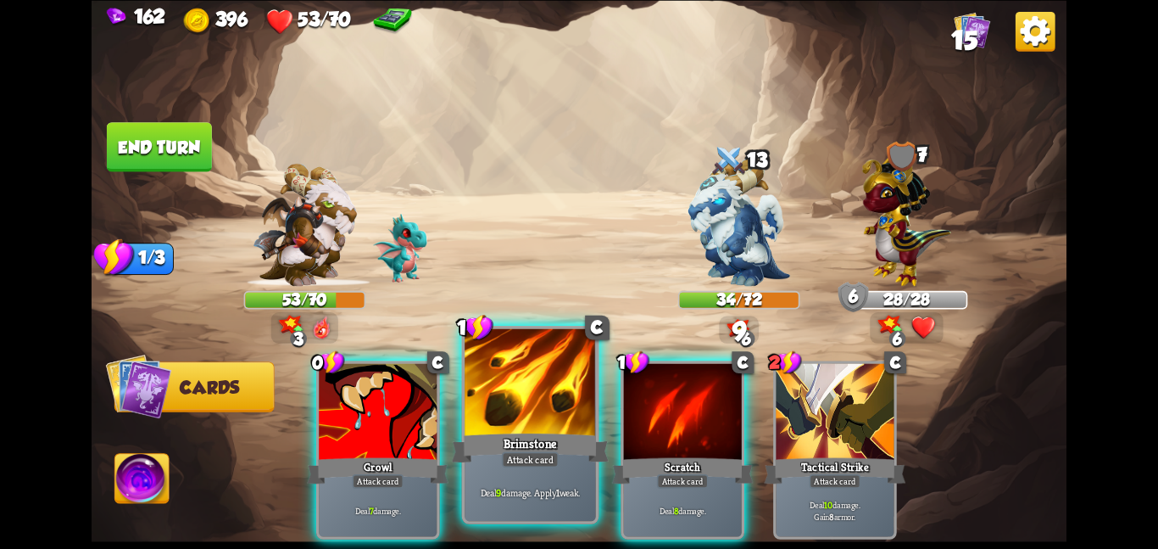
click at [476, 417] on div at bounding box center [530, 383] width 131 height 110
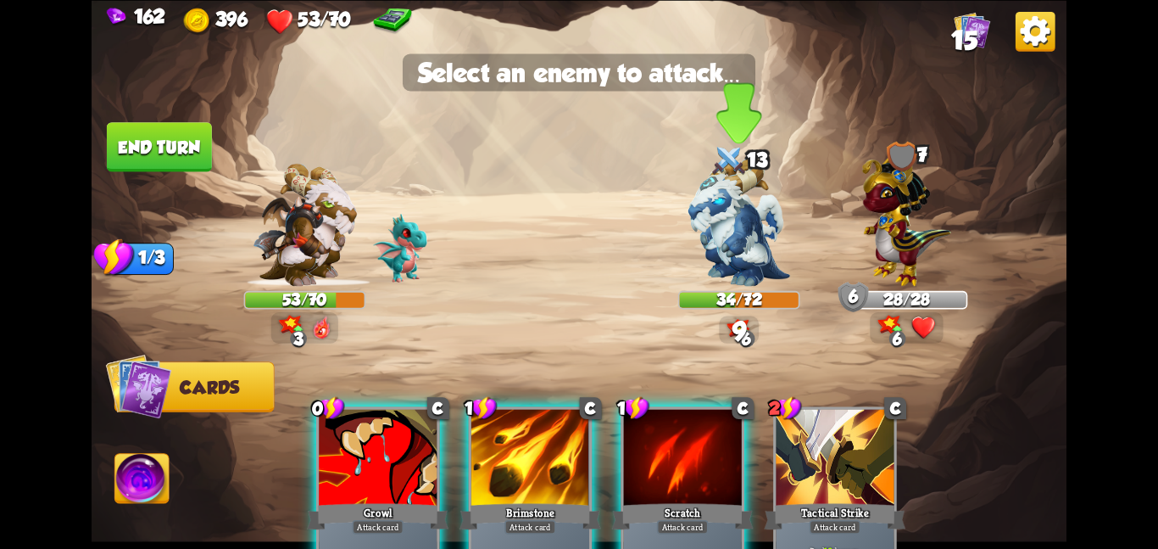
click at [689, 259] on img at bounding box center [740, 222] width 102 height 128
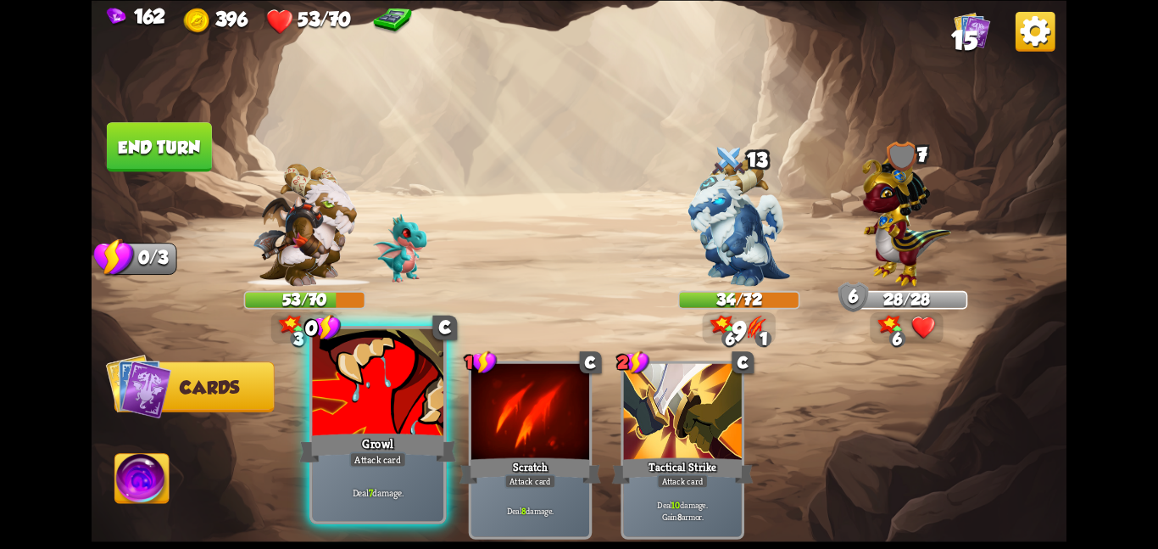
click at [400, 435] on div "Growl" at bounding box center [377, 447] width 157 height 35
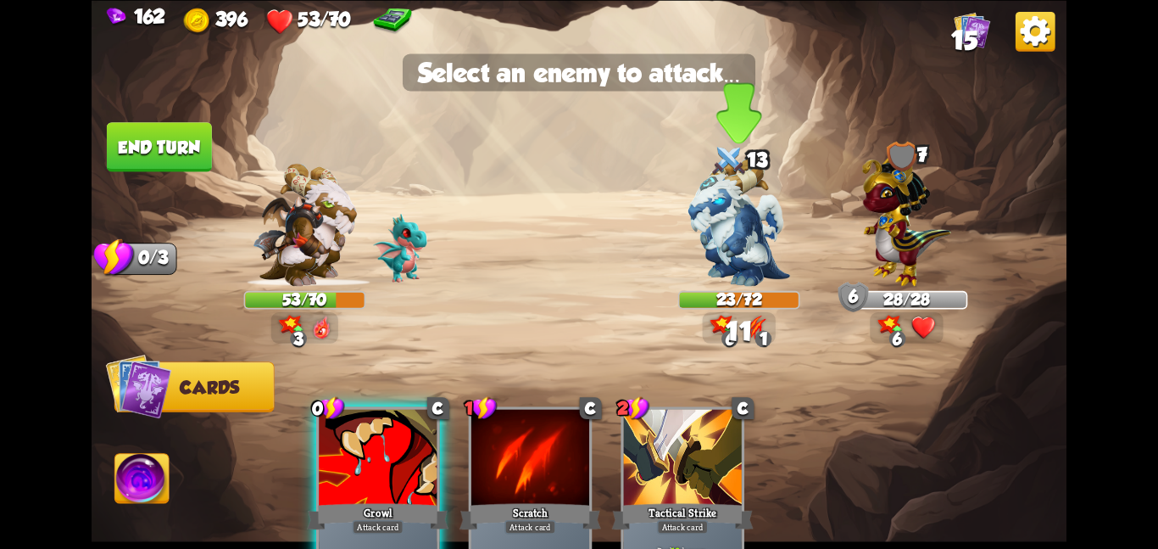
click at [705, 293] on div "23/72" at bounding box center [739, 299] width 119 height 15
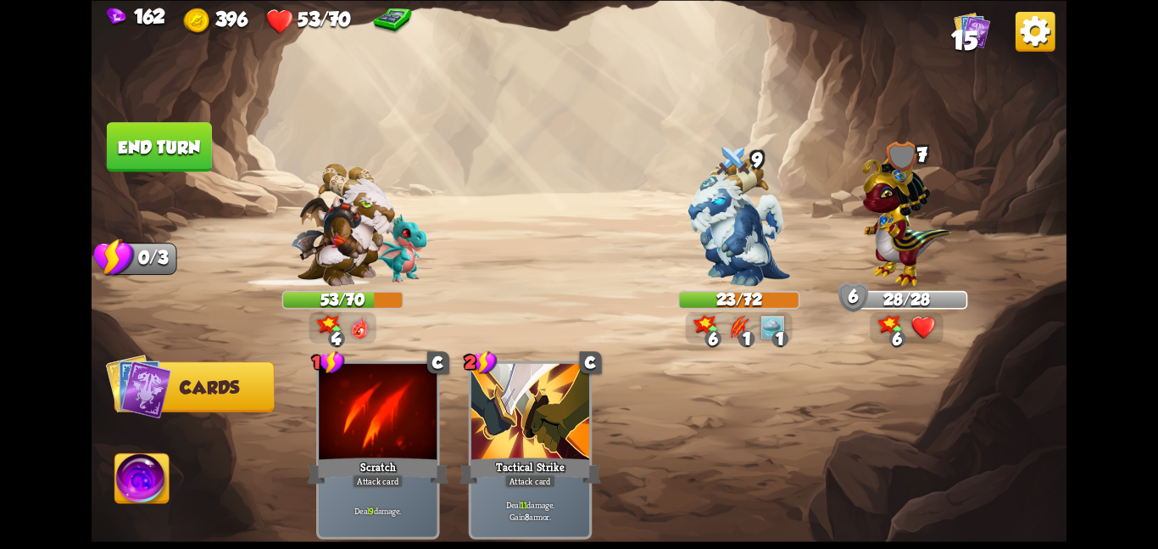
click at [148, 475] on img at bounding box center [142, 481] width 54 height 55
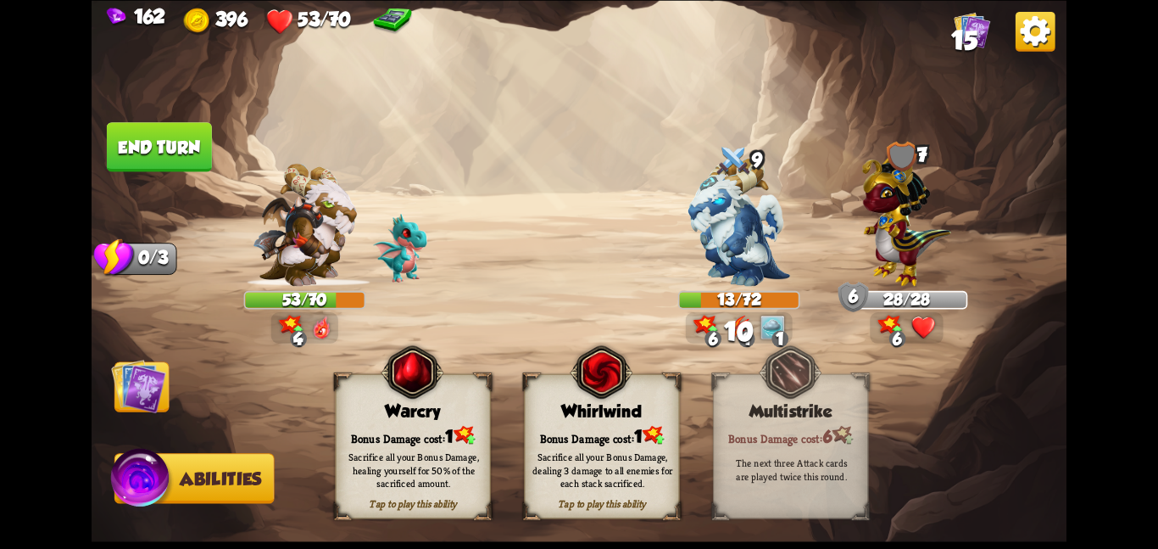
click at [614, 408] on div "Whirlwind" at bounding box center [602, 411] width 154 height 20
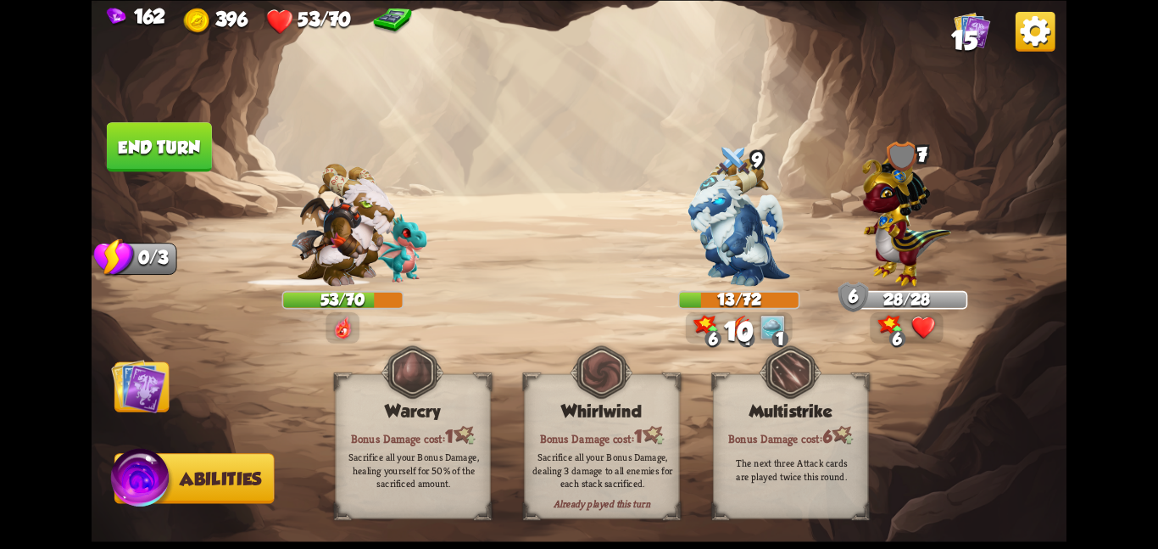
click at [133, 403] on img at bounding box center [138, 385] width 55 height 55
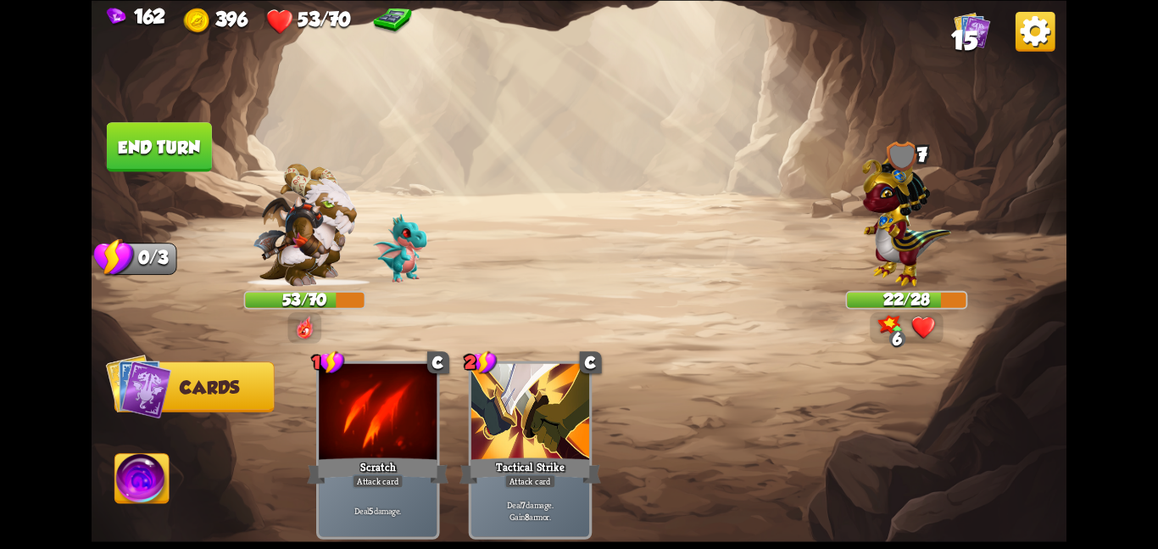
click at [147, 137] on button "End turn" at bounding box center [159, 146] width 105 height 49
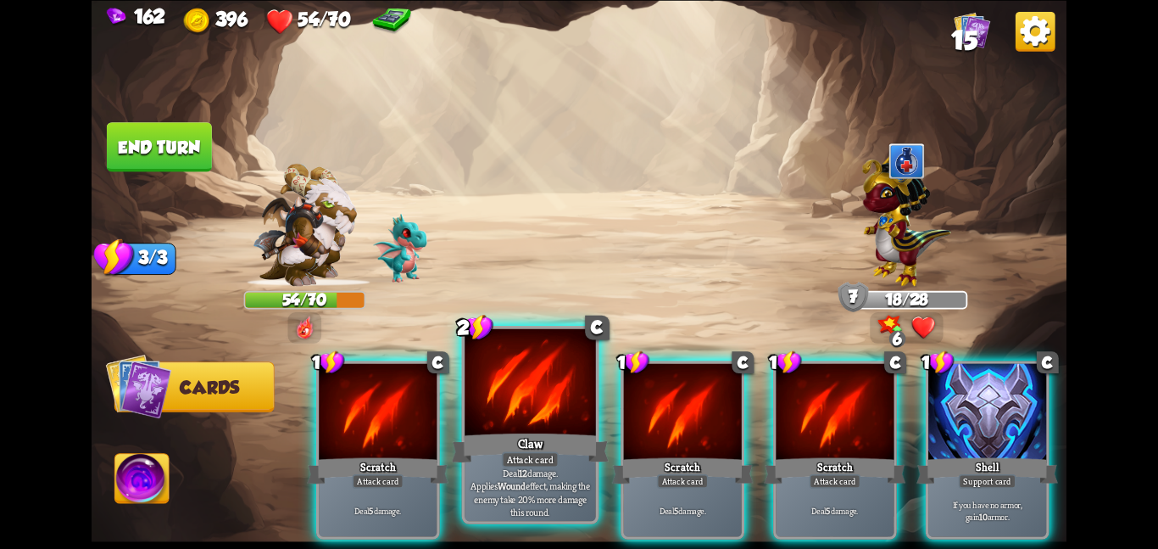
click at [505, 378] on div at bounding box center [530, 383] width 131 height 110
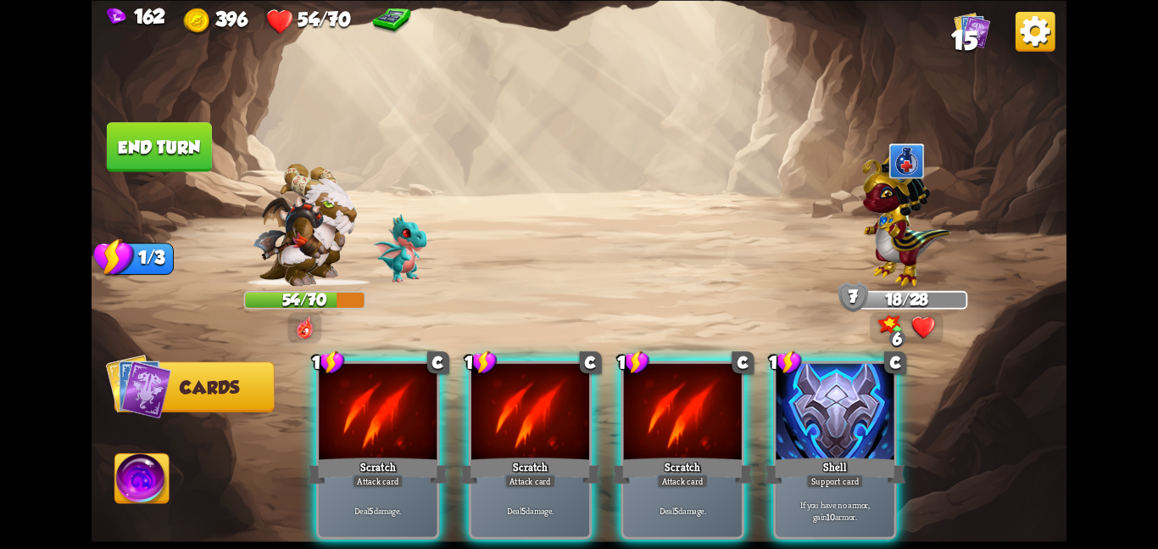
click at [505, 378] on div at bounding box center [531, 412] width 118 height 99
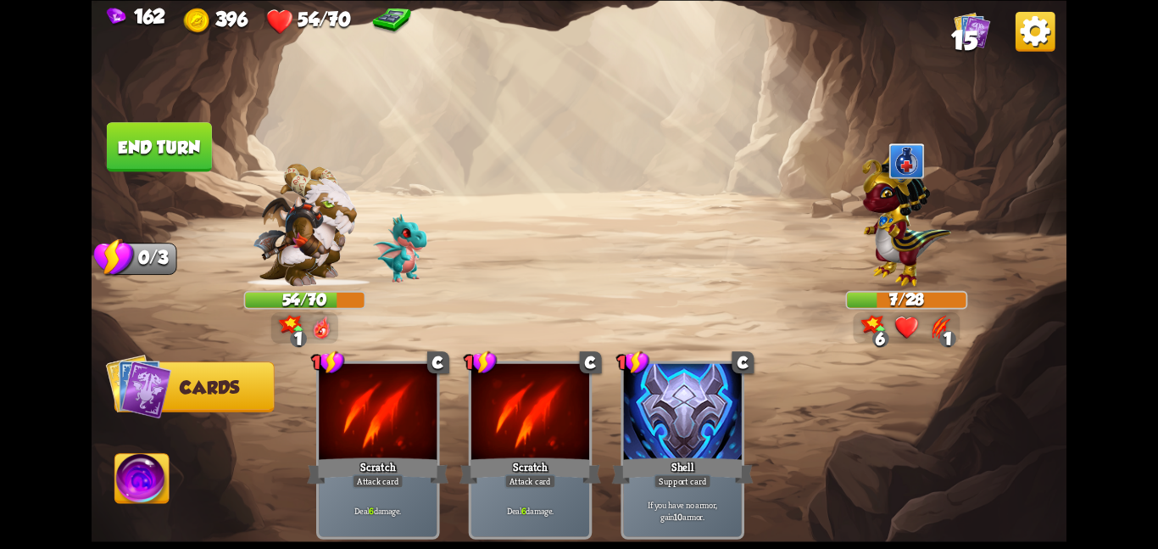
click at [182, 147] on button "End turn" at bounding box center [159, 146] width 105 height 49
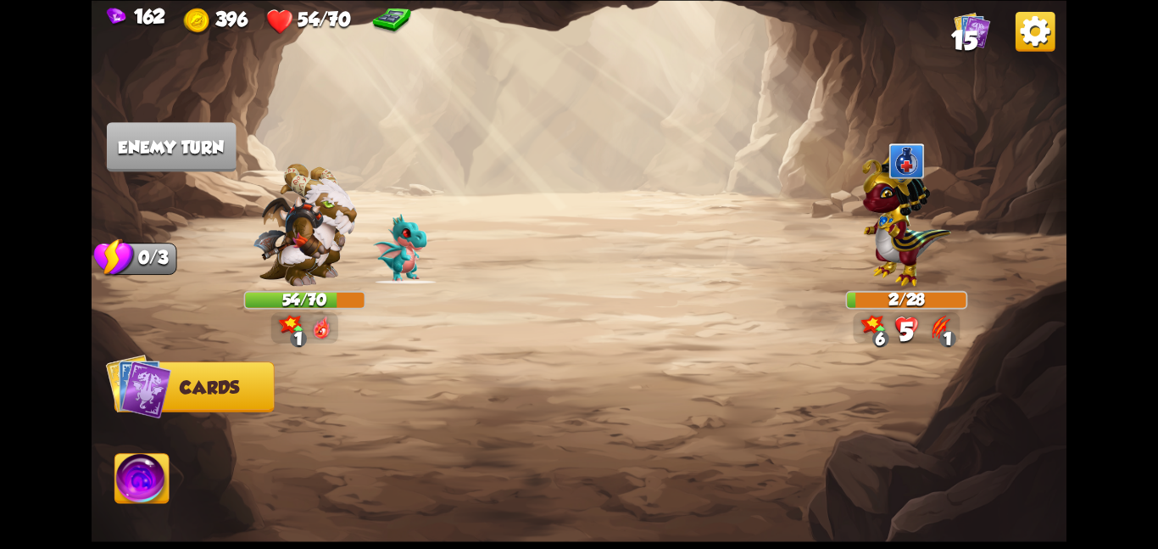
click at [148, 469] on img at bounding box center [142, 481] width 54 height 55
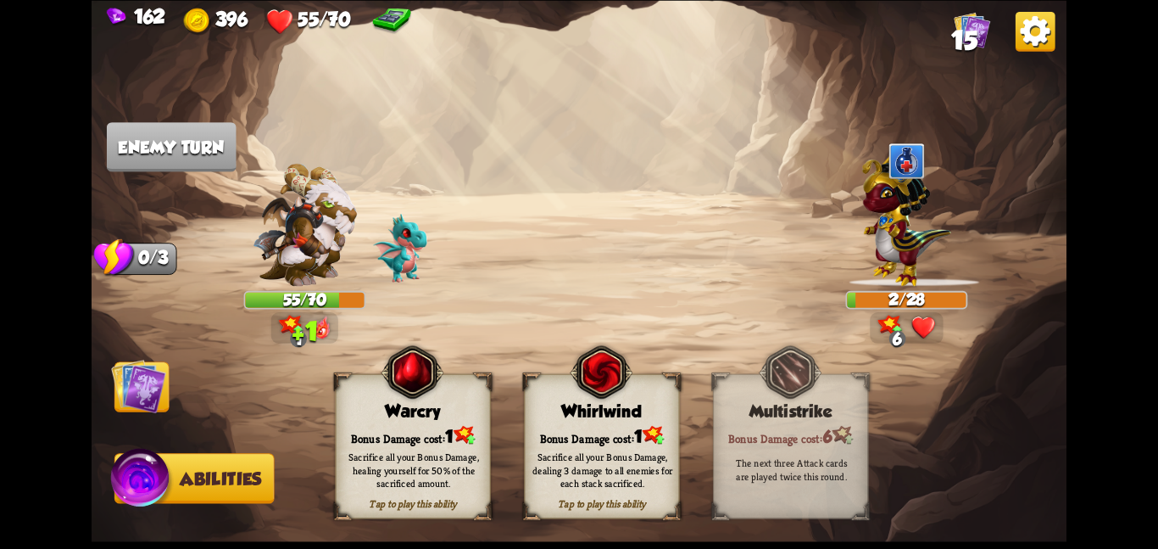
click at [540, 444] on div "Sacrifice all your Bonus Damage, dealing 3 damage to all enemies for each stack…" at bounding box center [602, 469] width 155 height 61
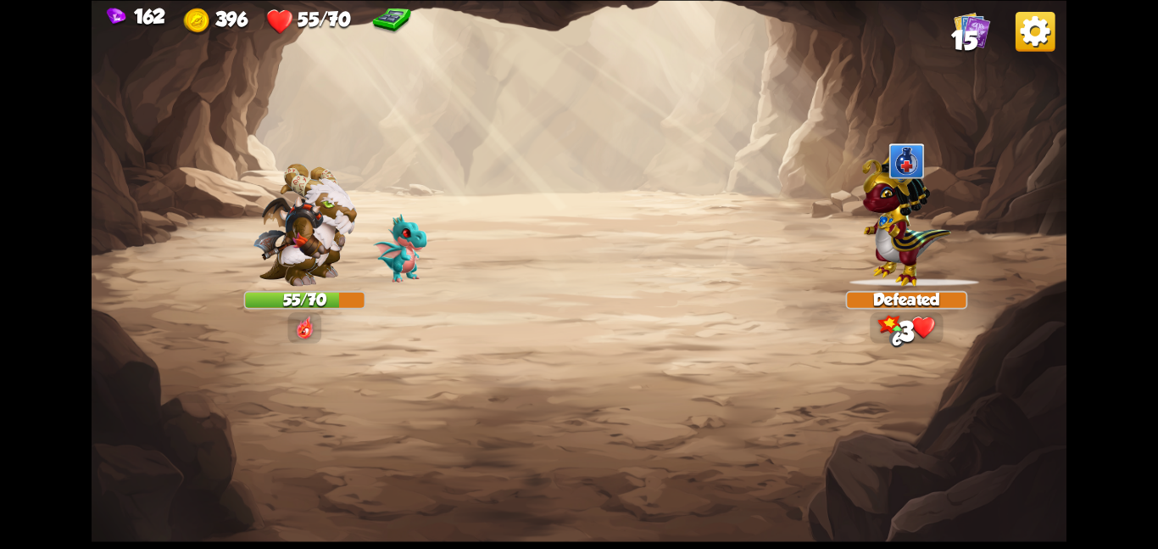
click at [123, 389] on img at bounding box center [579, 274] width 975 height 549
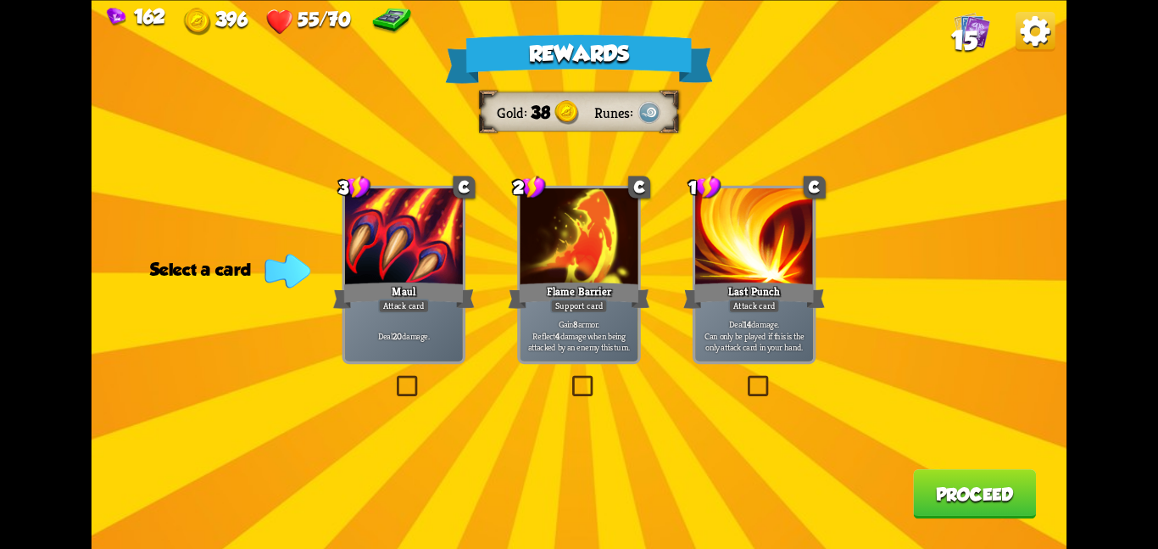
click at [540, 274] on div at bounding box center [579, 237] width 118 height 99
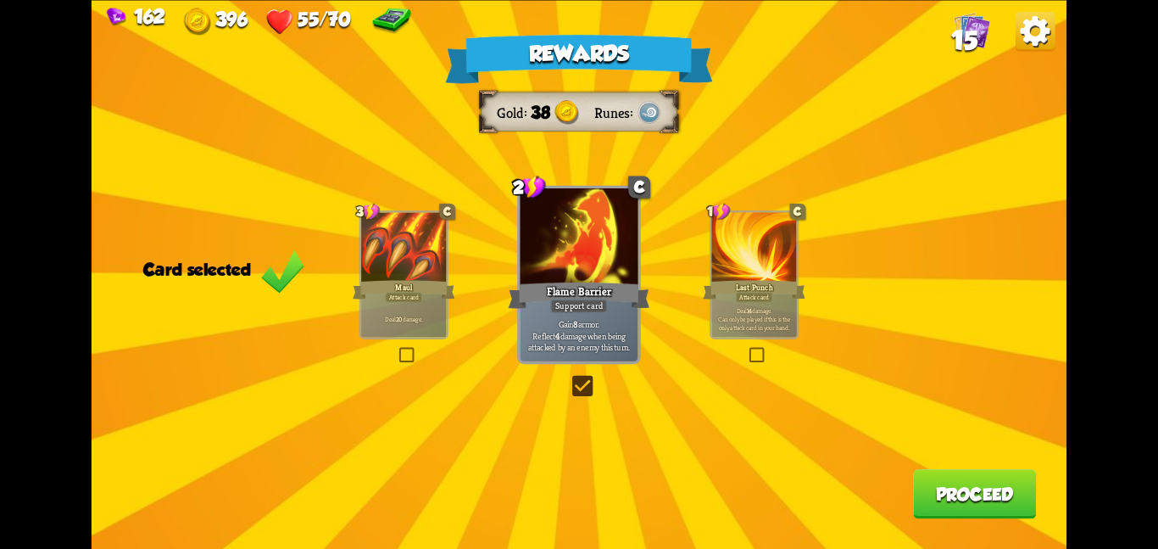
click at [938, 485] on button "Proceed" at bounding box center [974, 493] width 123 height 49
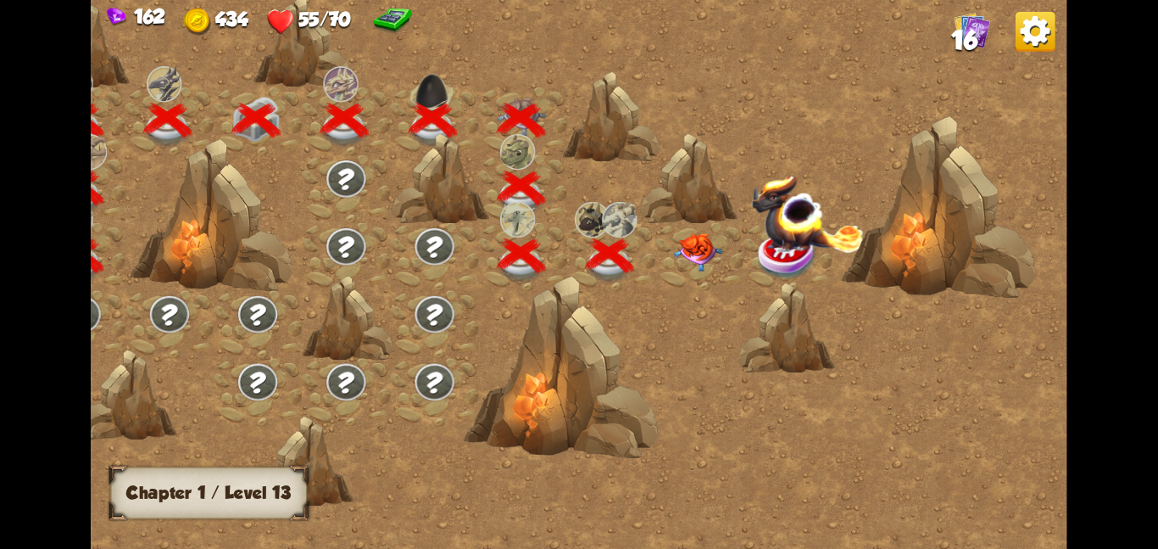
click at [685, 253] on img at bounding box center [697, 251] width 49 height 38
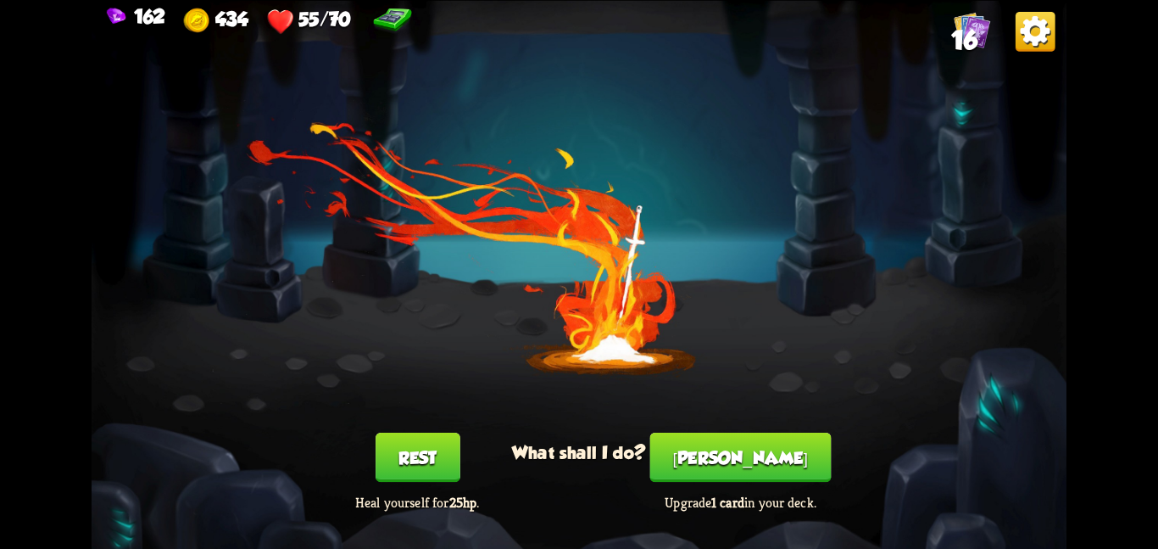
click at [734, 453] on button "[PERSON_NAME]" at bounding box center [740, 457] width 181 height 49
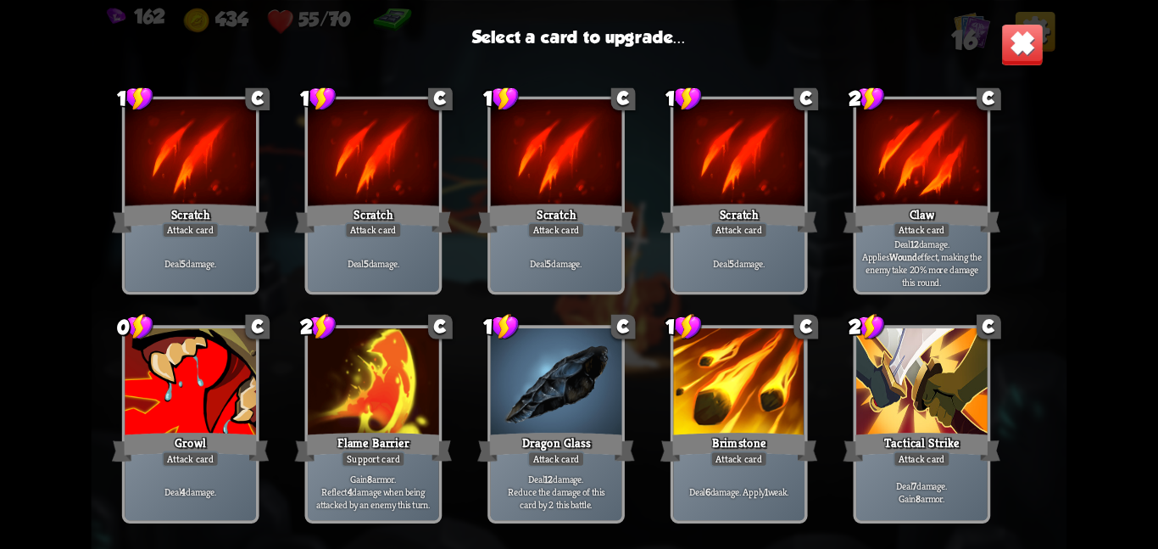
scroll to position [279, 0]
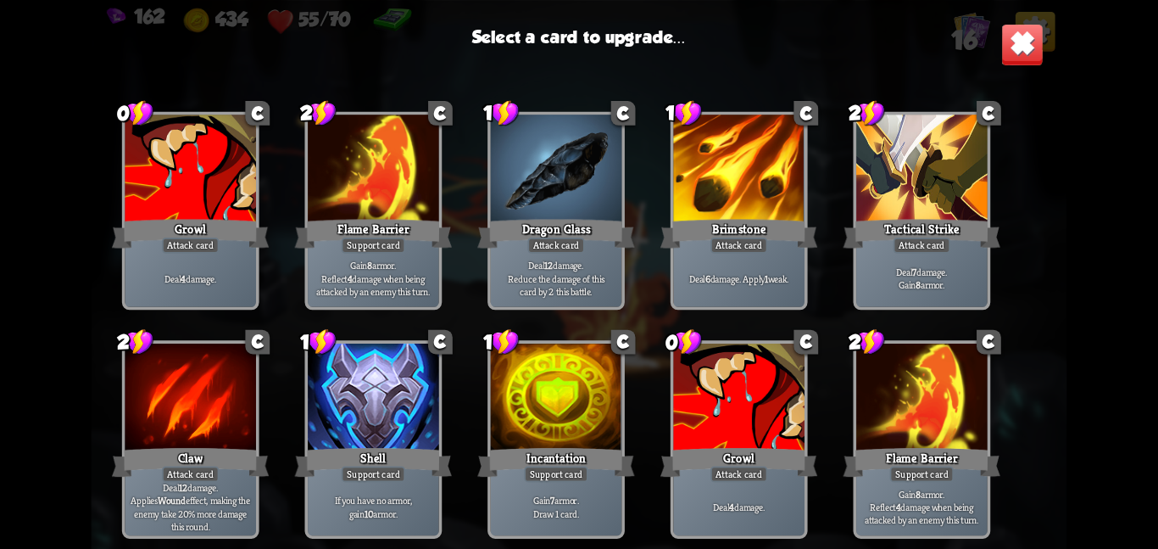
click at [929, 265] on p "Deal 7 damage. Gain 8 armor." at bounding box center [922, 278] width 125 height 26
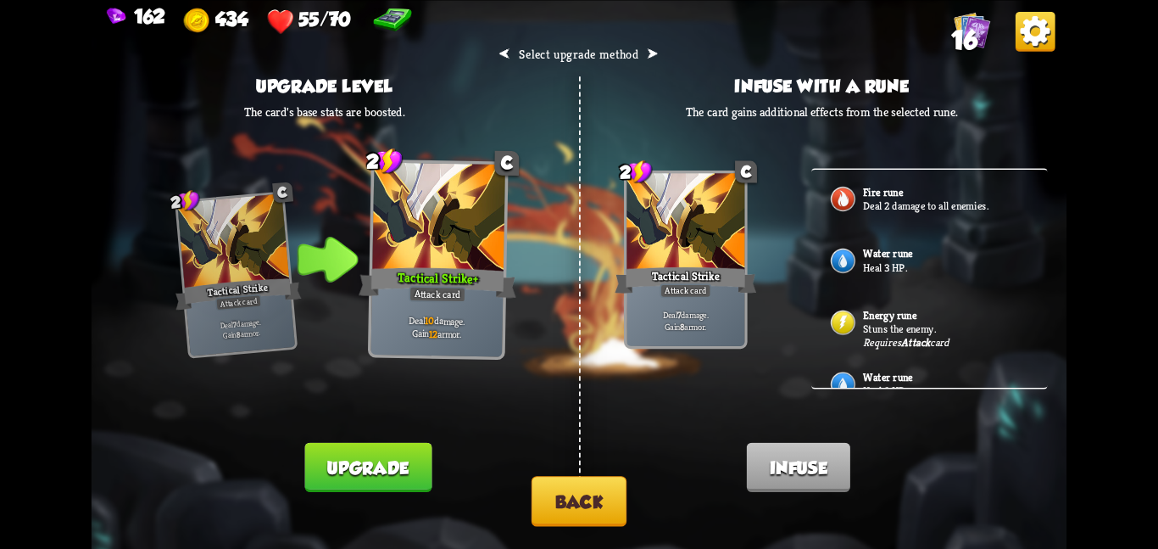
click at [874, 319] on b "Energy rune" at bounding box center [889, 315] width 53 height 14
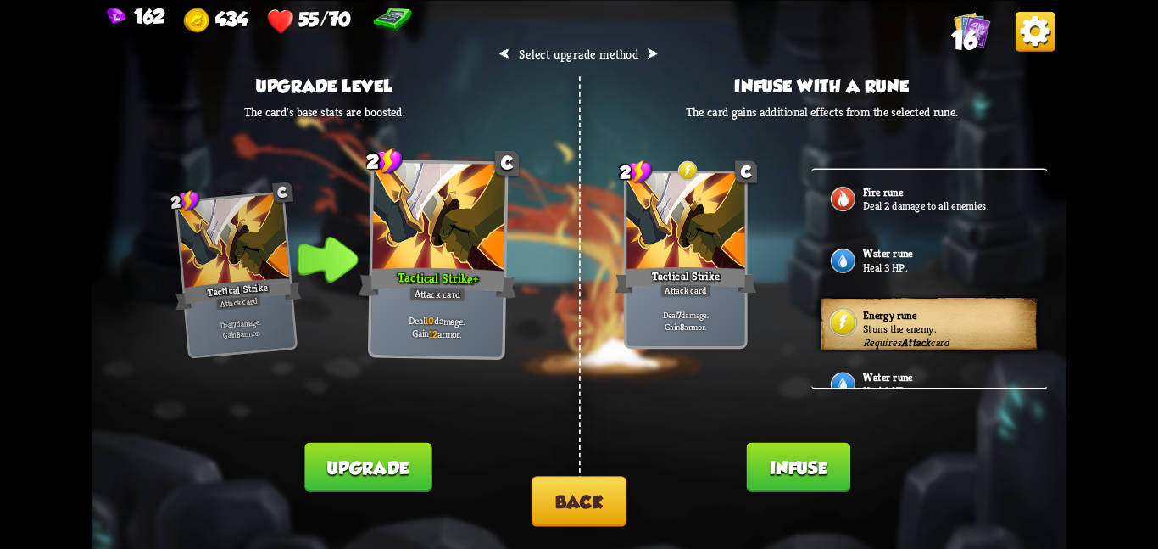
click at [874, 319] on b "Energy rune" at bounding box center [889, 315] width 53 height 14
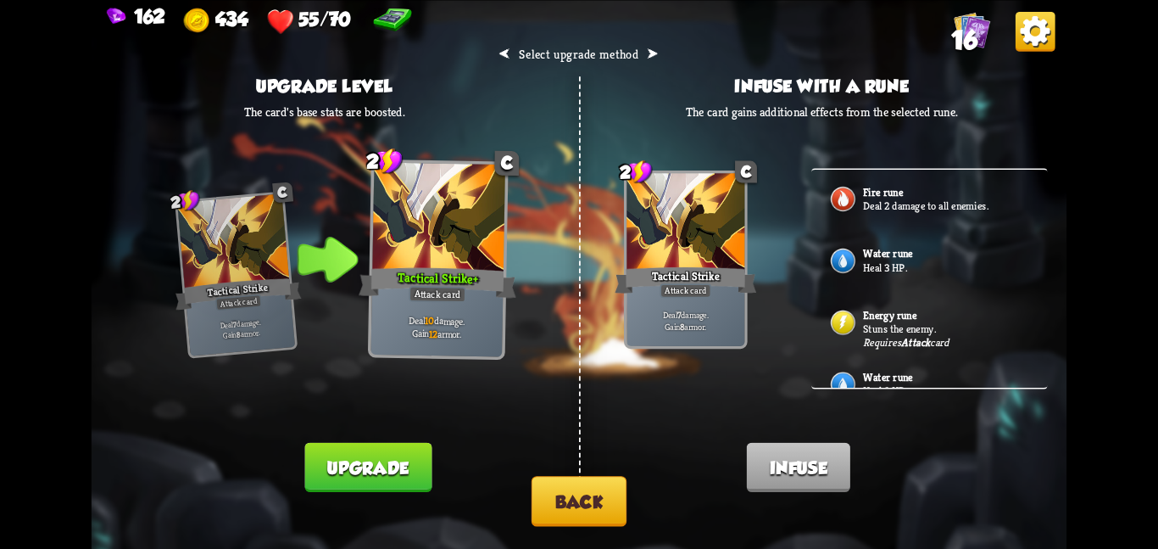
click at [398, 455] on button "Upgrade" at bounding box center [368, 466] width 127 height 49
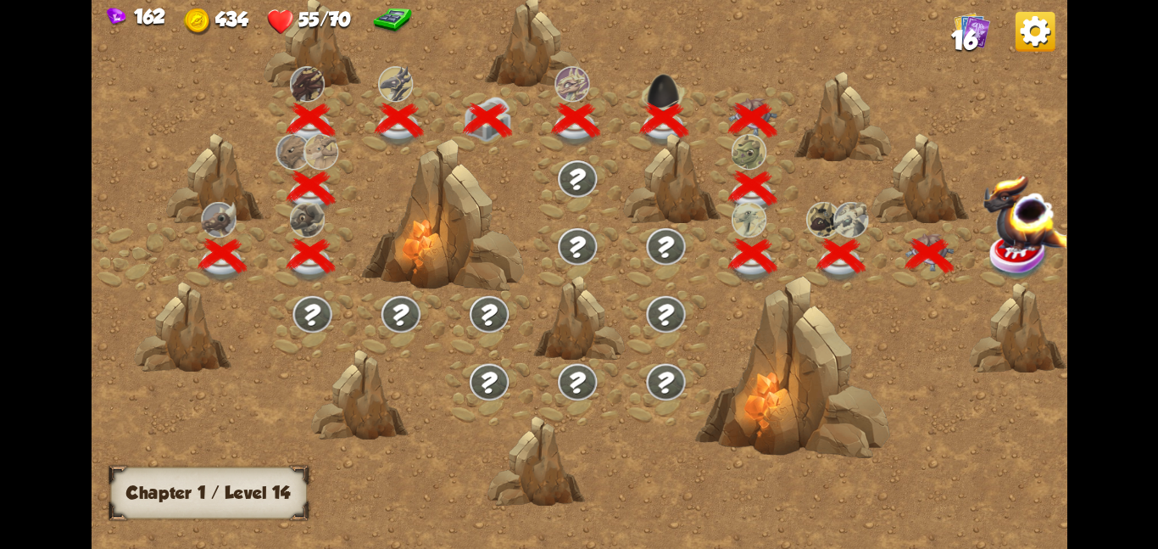
scroll to position [0, 258]
